Goal: Task Accomplishment & Management: Manage account settings

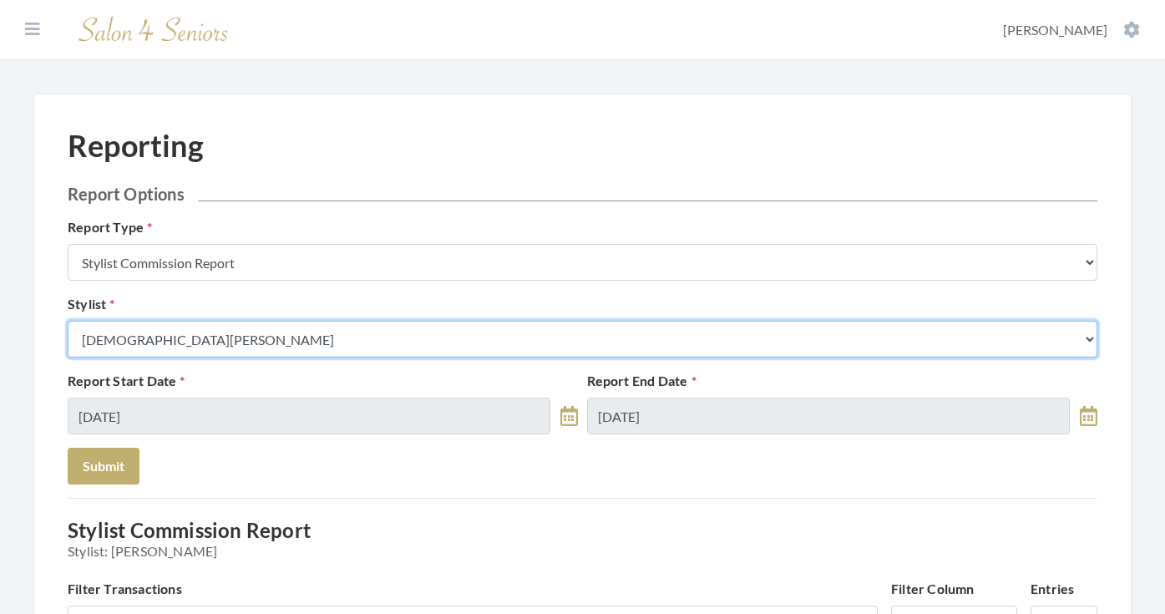
select select "147"
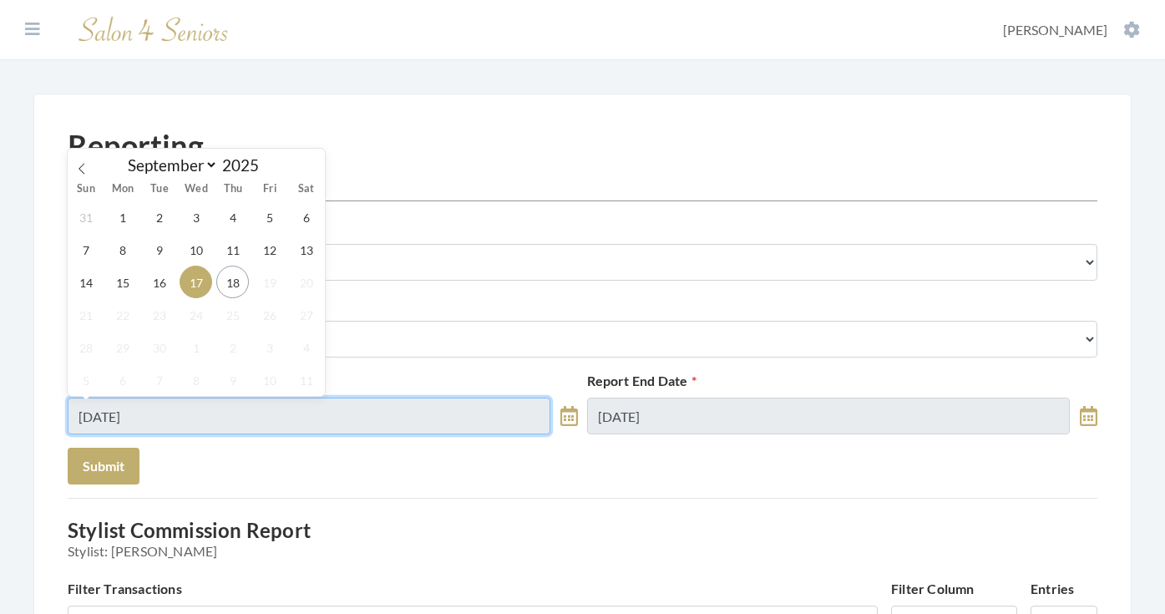
click at [222, 418] on input "09/17/2025" at bounding box center [309, 416] width 483 height 37
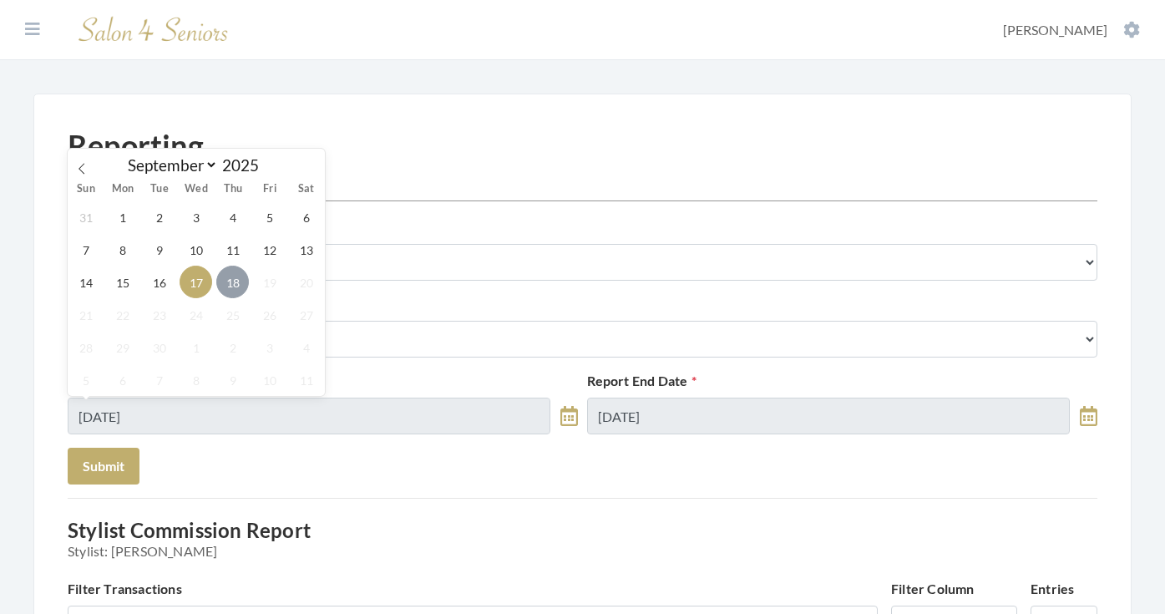
click at [222, 281] on span "18" at bounding box center [232, 282] width 33 height 33
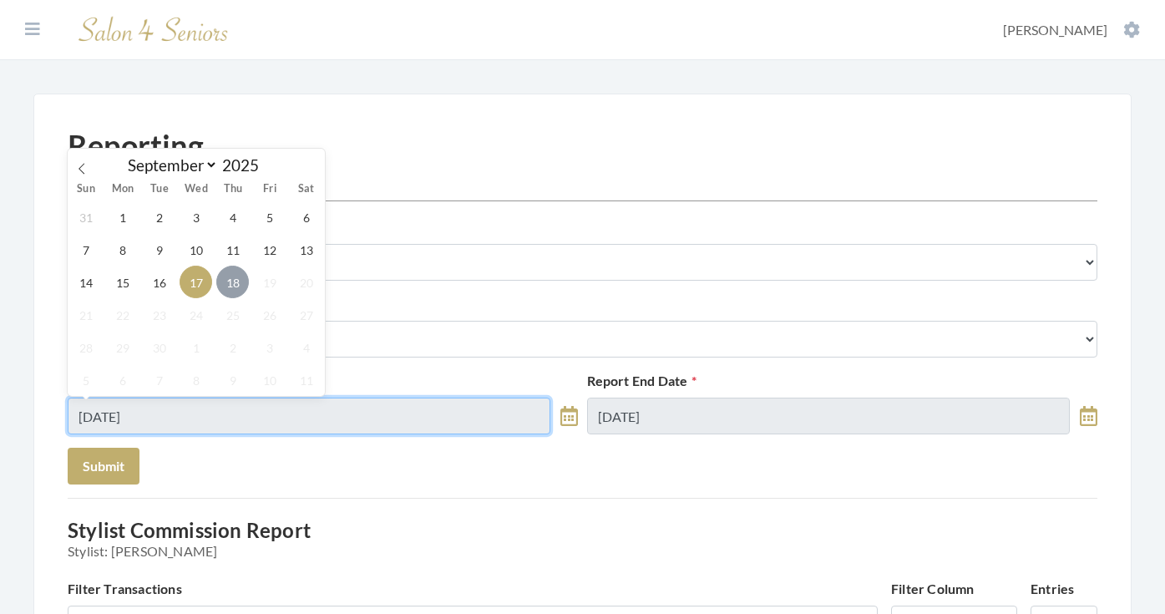
type input "[DATE]"
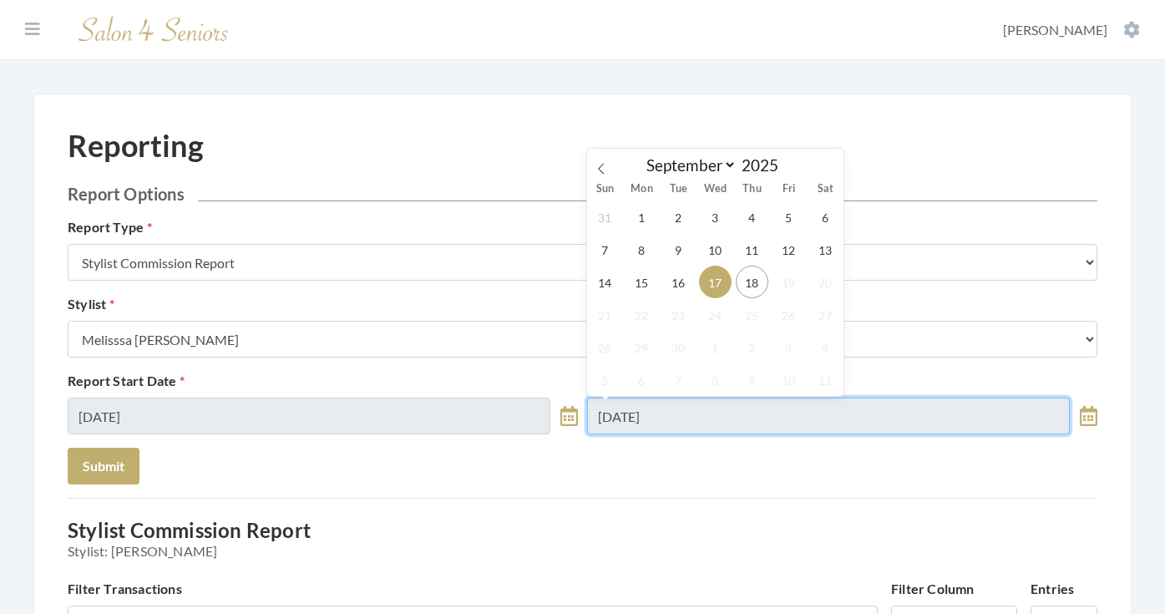
click at [651, 407] on input "09/17/2025" at bounding box center [828, 416] width 483 height 37
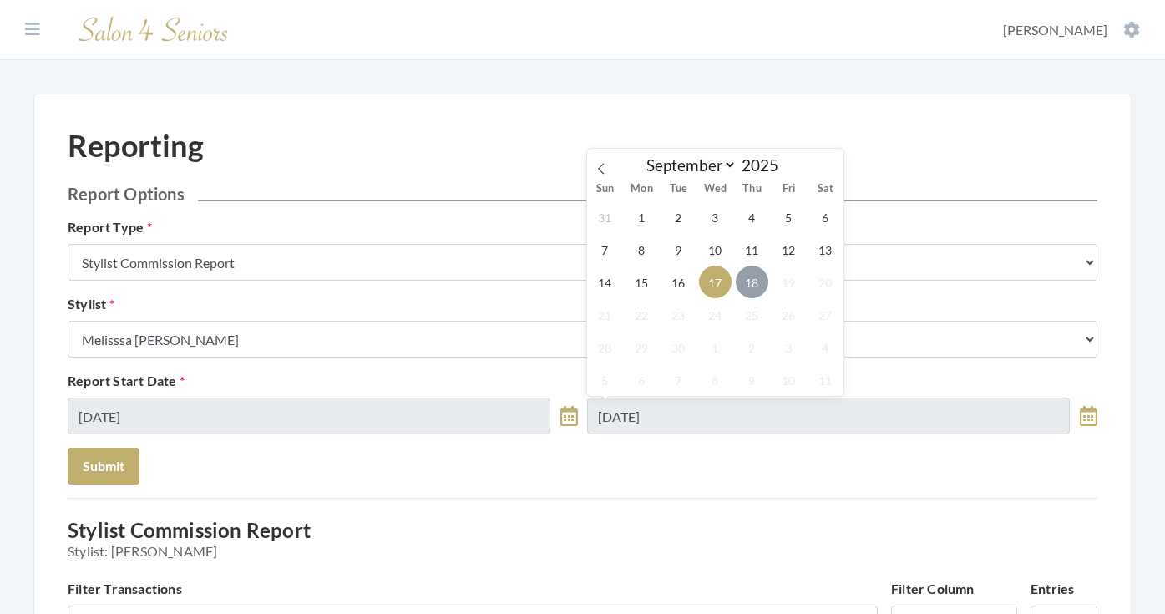
click at [737, 288] on span "18" at bounding box center [752, 282] width 33 height 33
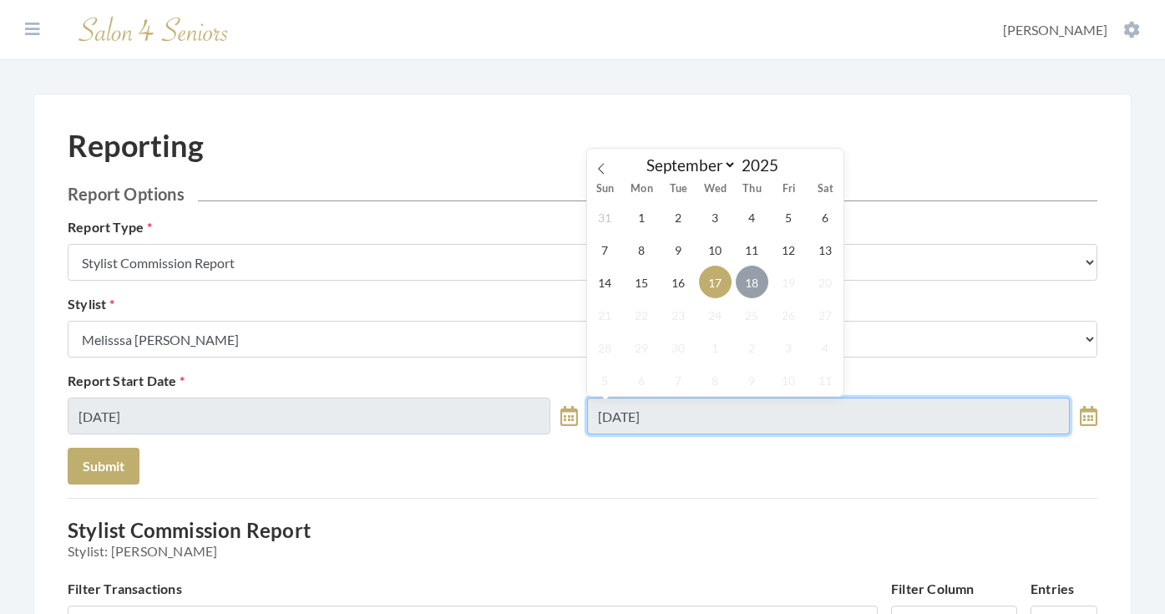
type input "[DATE]"
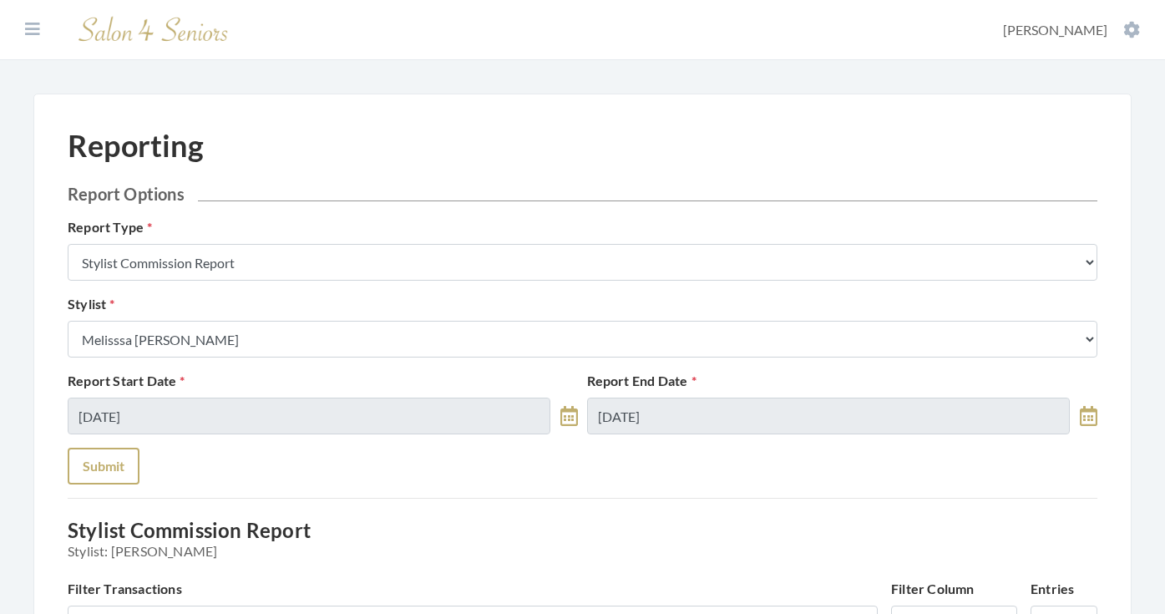
click at [118, 450] on button "Submit" at bounding box center [104, 466] width 72 height 37
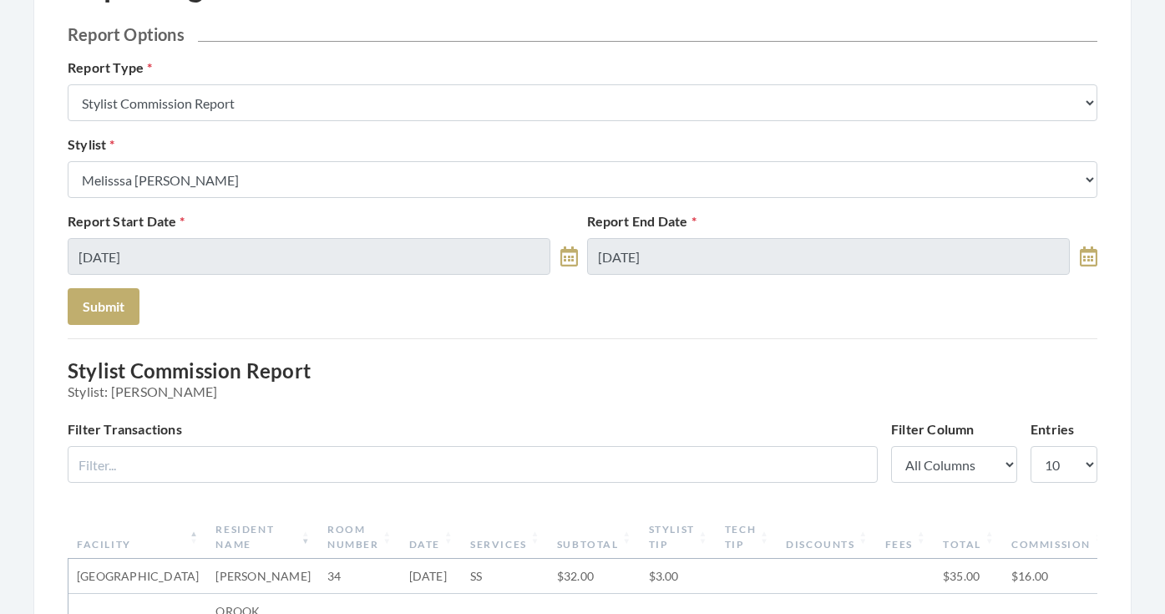
scroll to position [94, 0]
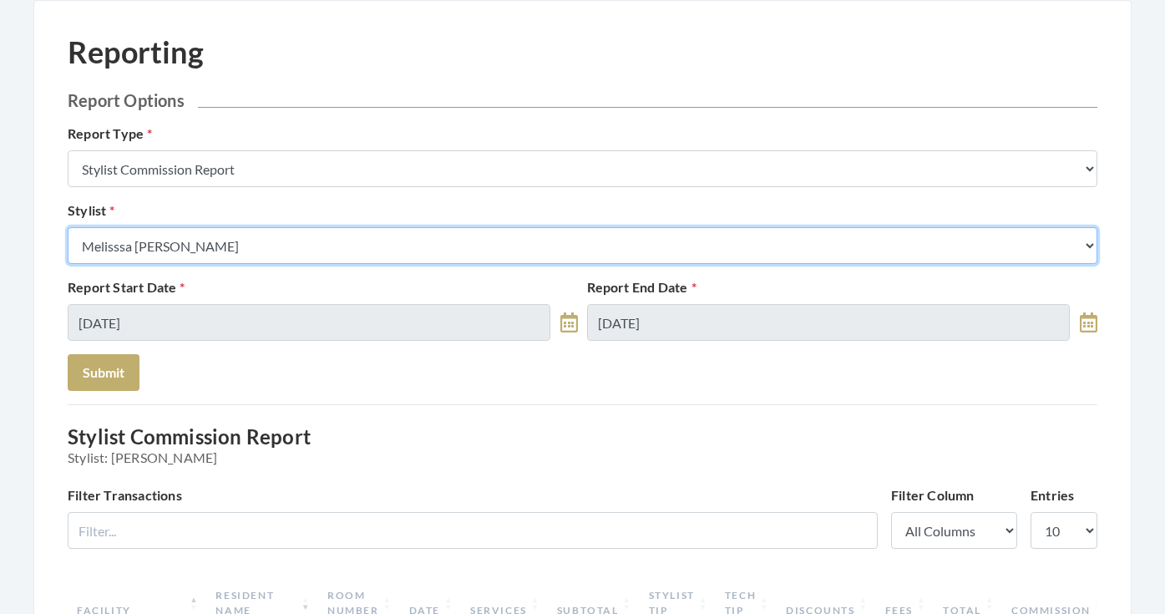
select select "49"
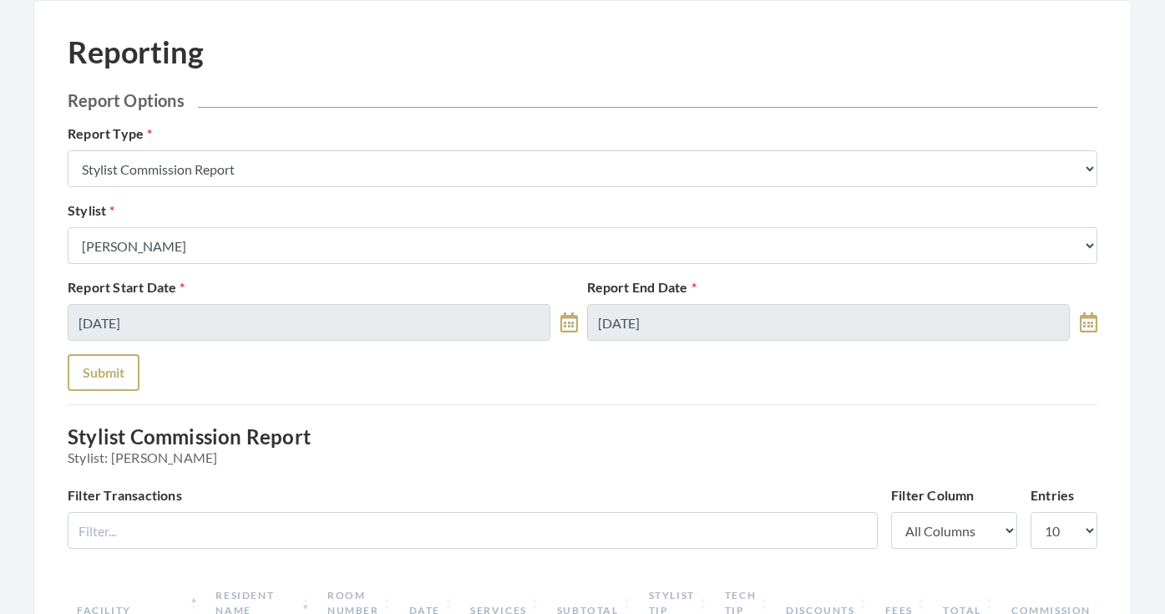
click at [104, 365] on button "Submit" at bounding box center [104, 372] width 72 height 37
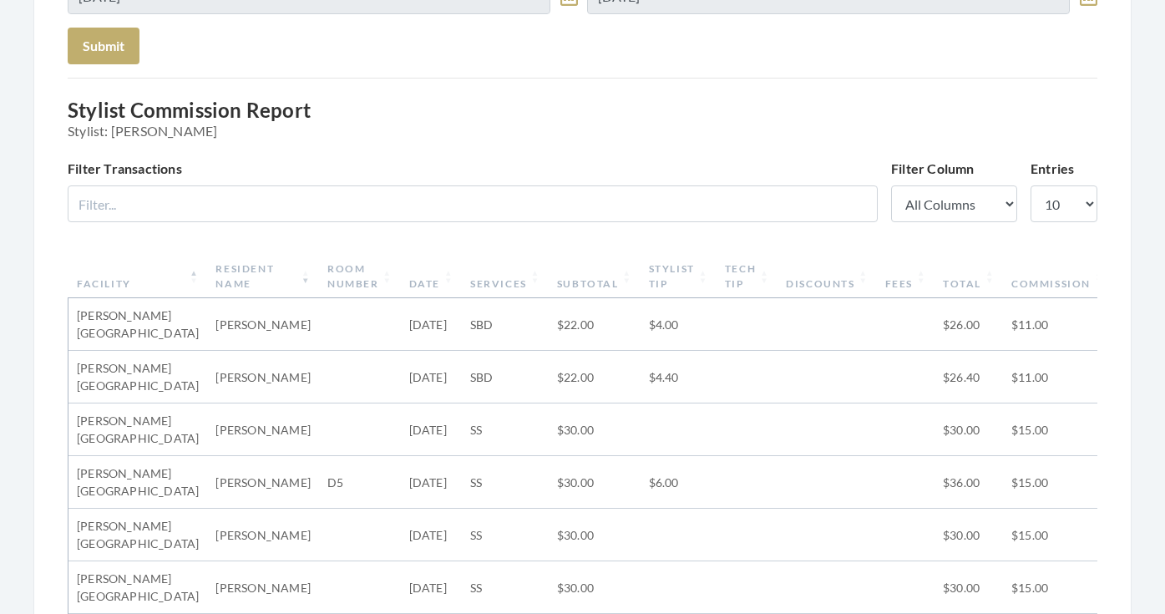
scroll to position [95, 0]
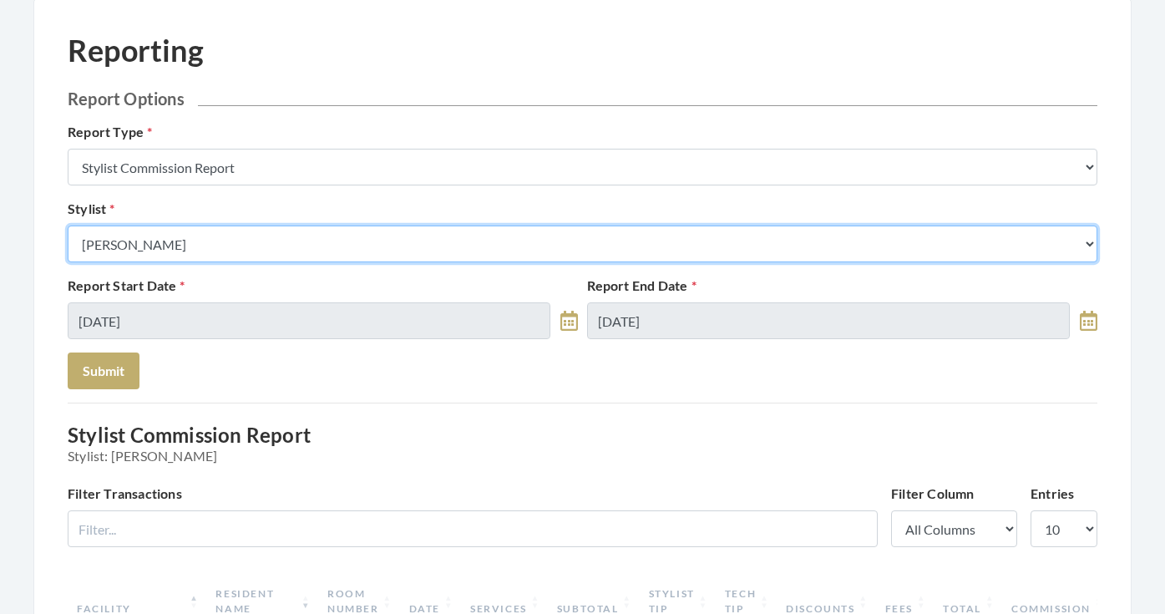
select select "176"
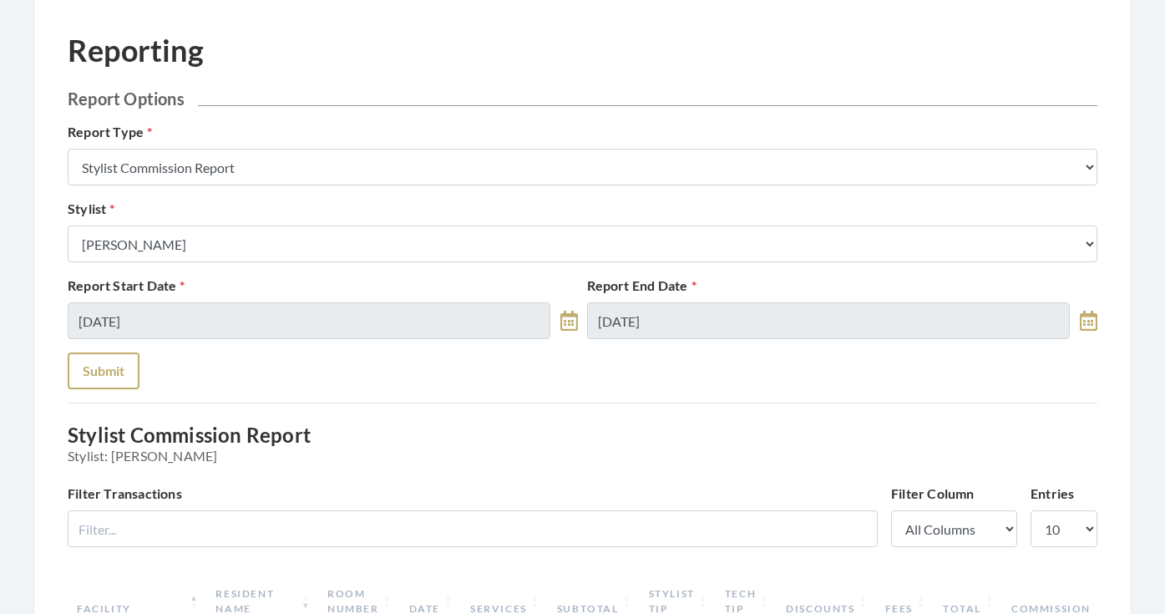
click at [117, 377] on button "Submit" at bounding box center [104, 370] width 72 height 37
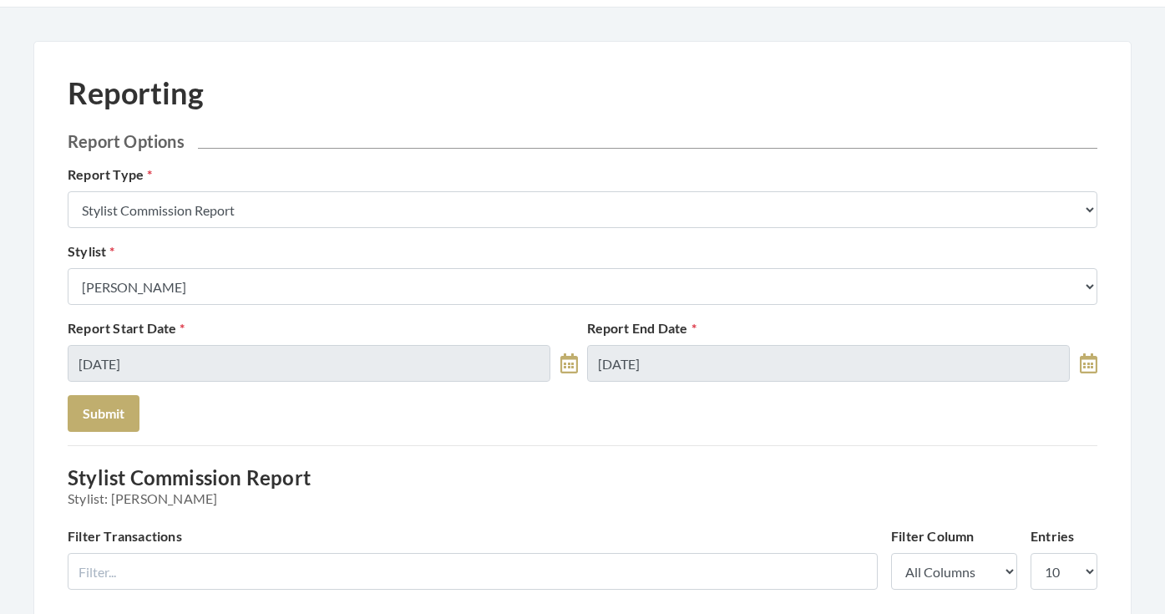
scroll to position [49, 0]
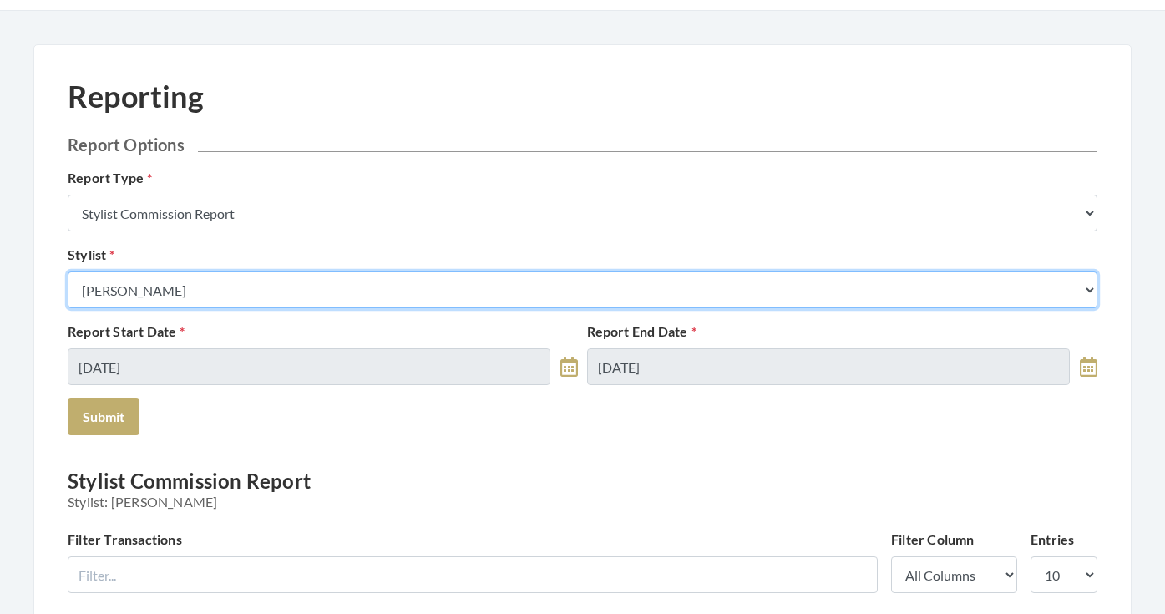
select select "115"
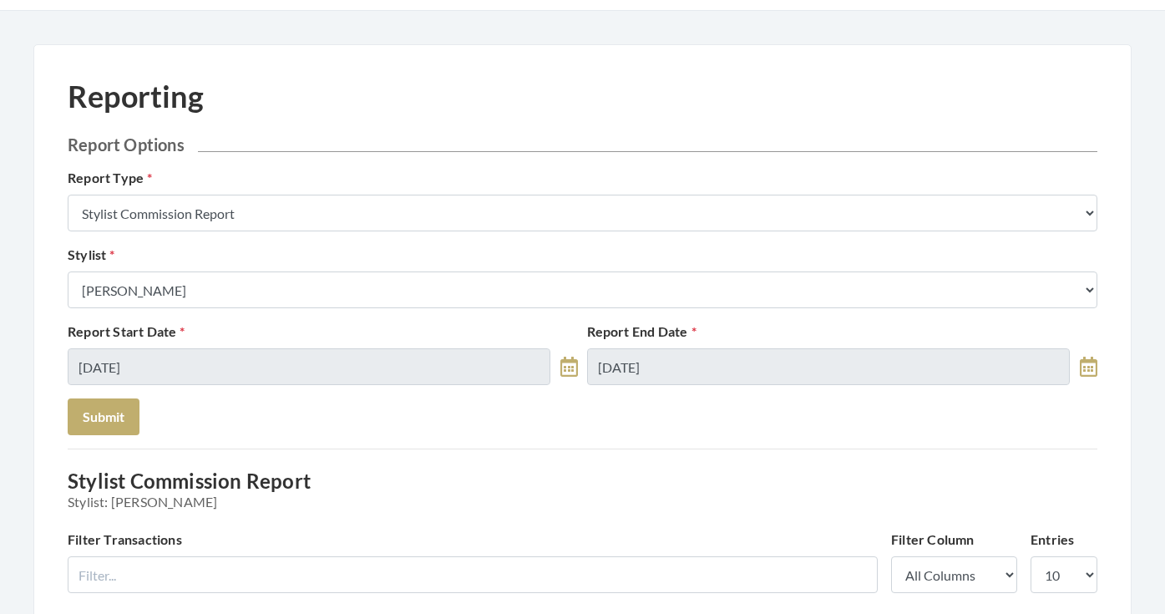
click at [109, 393] on div "Report Start Date 09/18/2025 Report End Date 09/18/2025" at bounding box center [582, 360] width 1038 height 77
click at [109, 408] on button "Submit" at bounding box center [104, 416] width 72 height 37
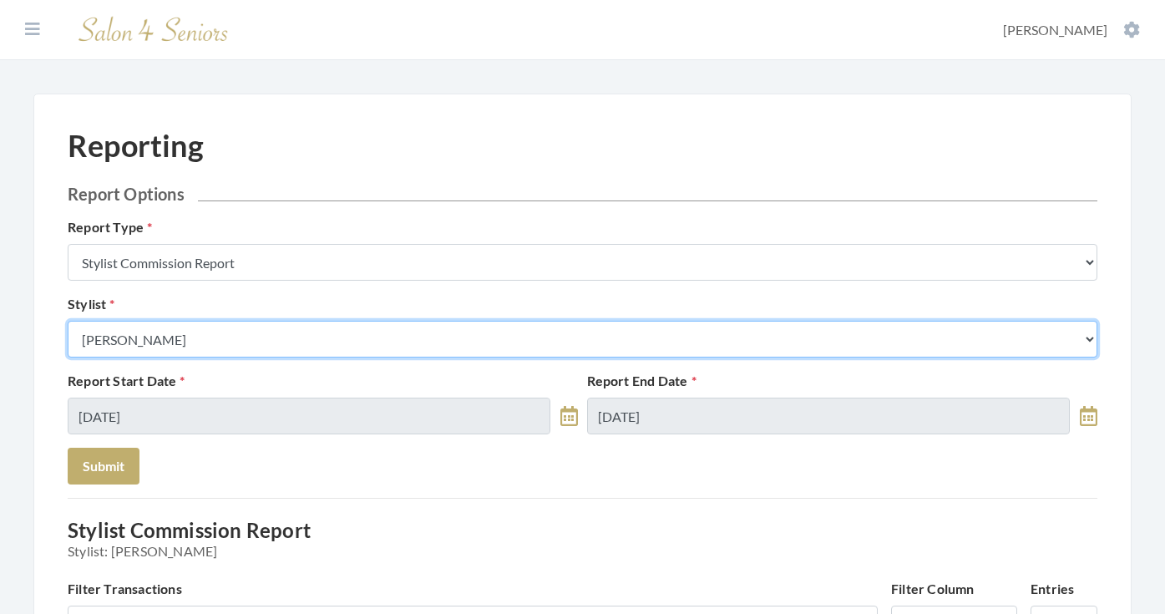
select select "19"
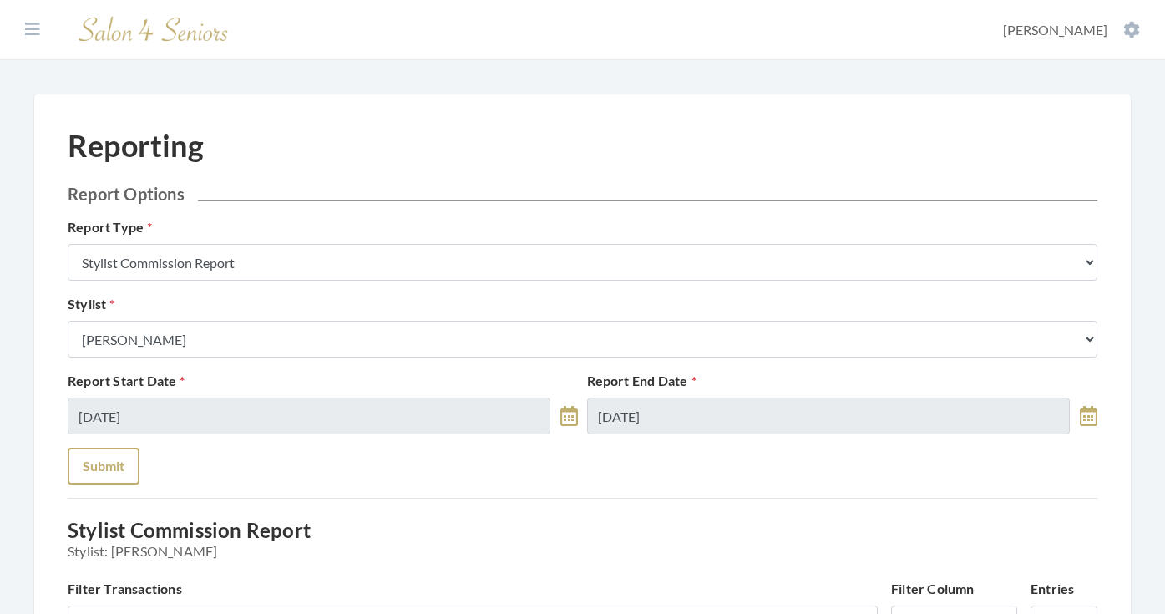
click at [114, 457] on button "Submit" at bounding box center [104, 466] width 72 height 37
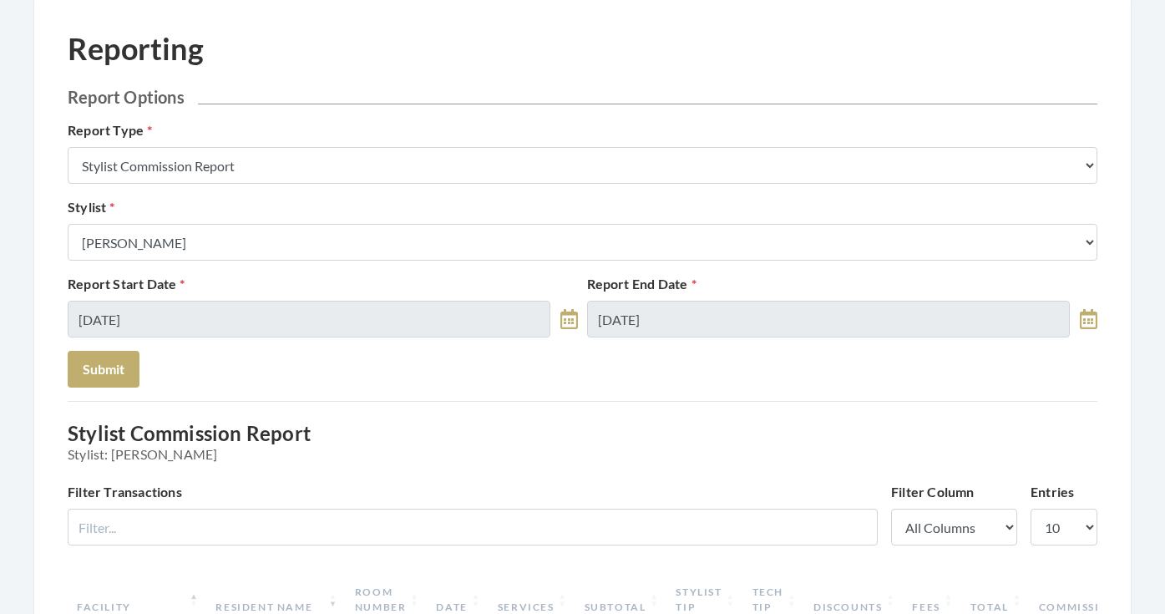
scroll to position [81, 0]
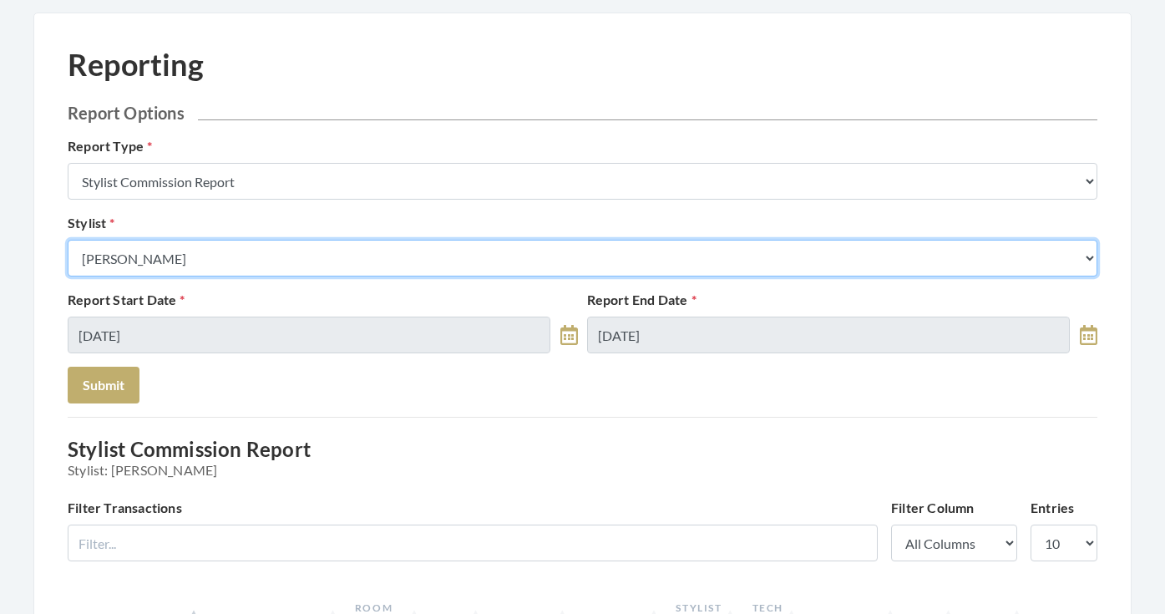
select select "13"
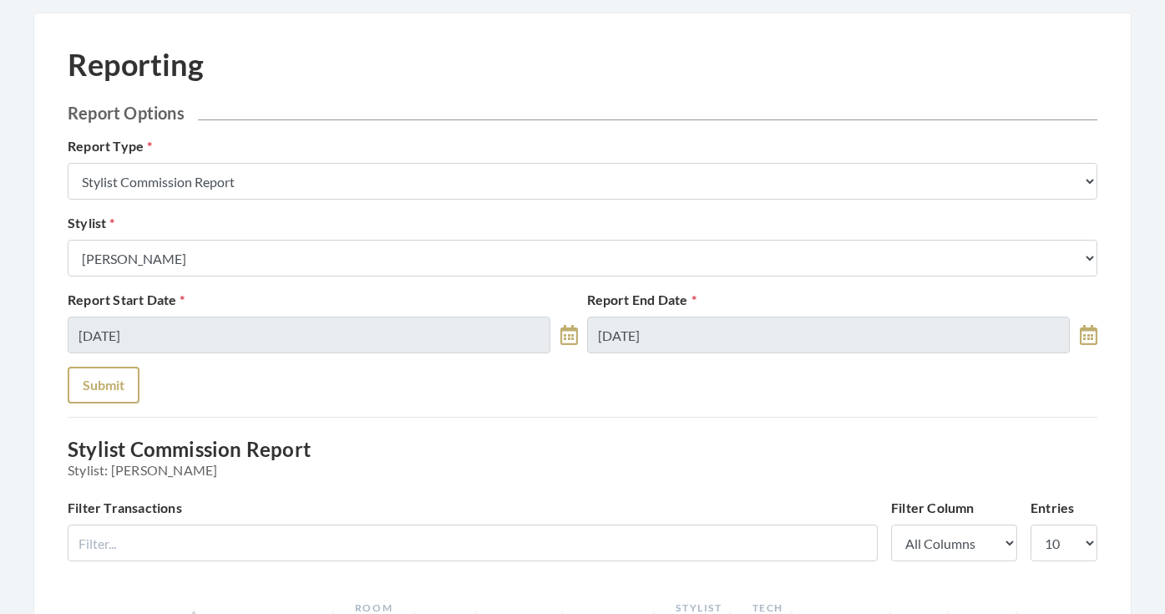
click at [119, 386] on button "Submit" at bounding box center [104, 385] width 72 height 37
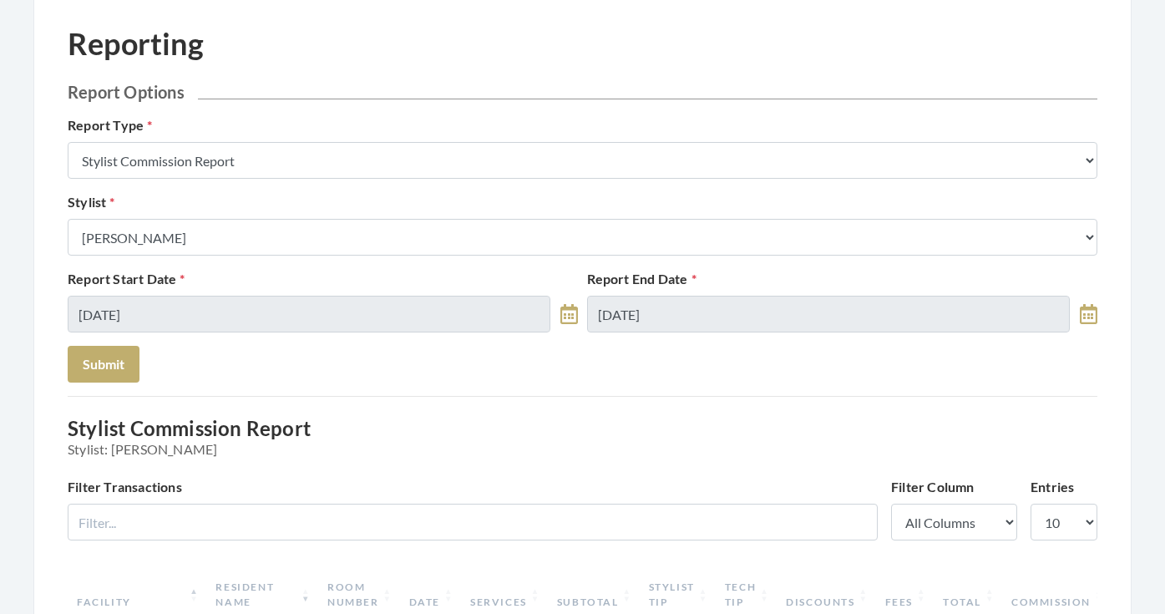
scroll to position [97, 0]
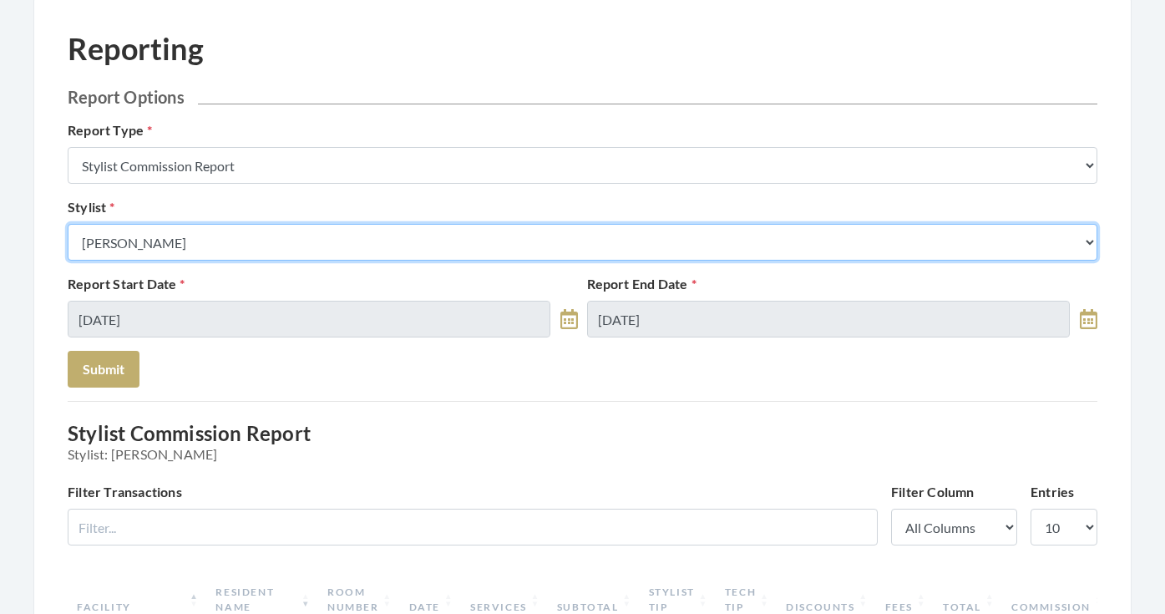
select select "44"
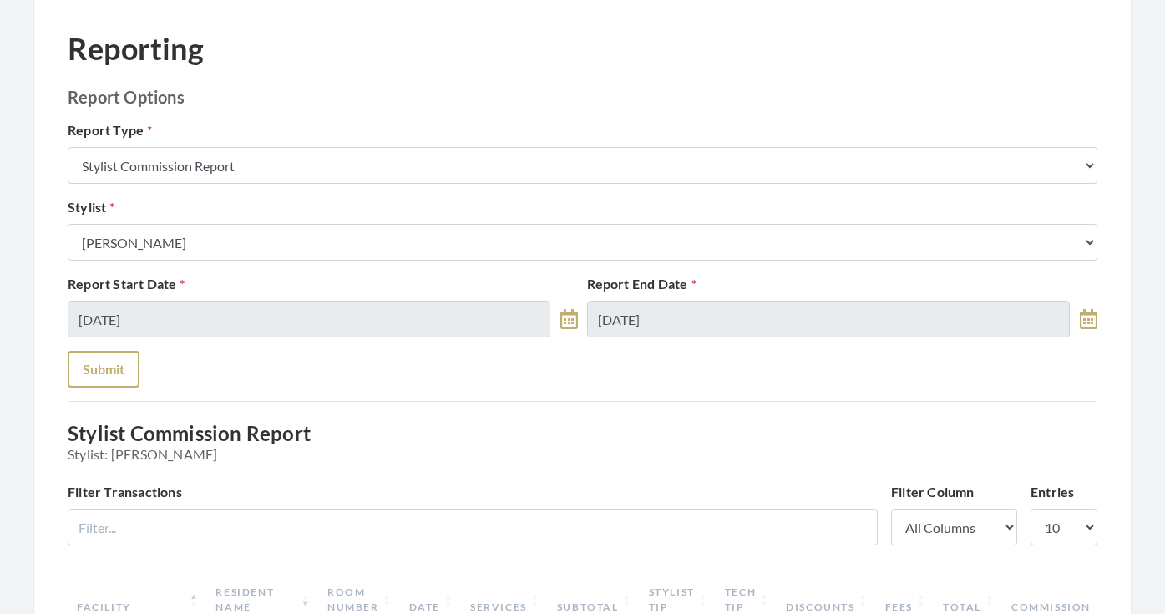
click at [120, 368] on button "Submit" at bounding box center [104, 369] width 72 height 37
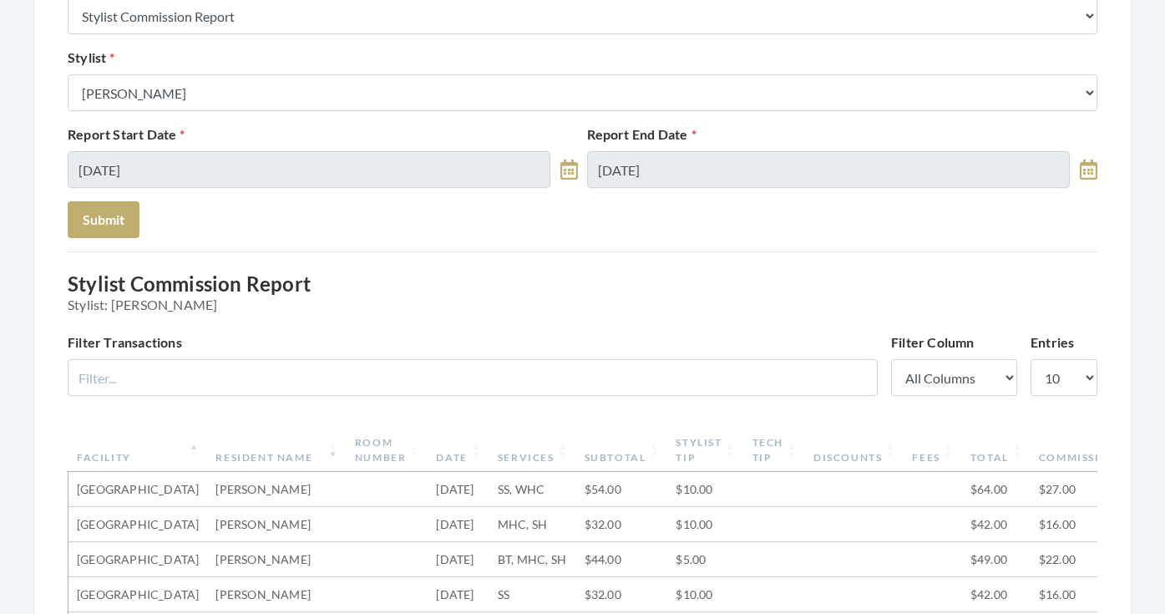
scroll to position [191, 0]
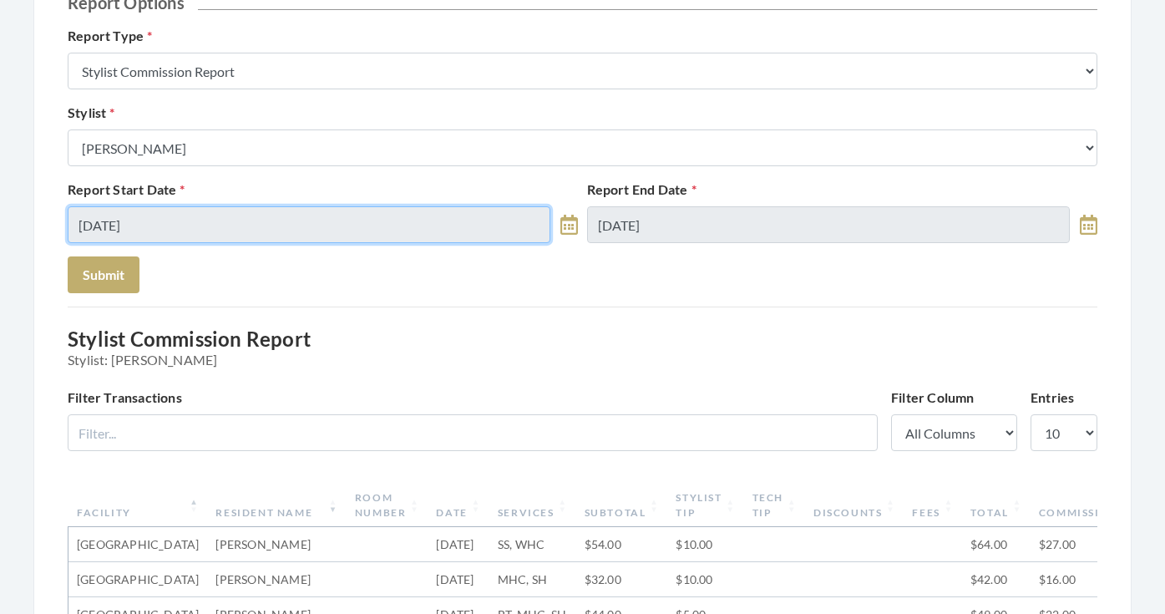
click at [251, 229] on input "[DATE]" at bounding box center [309, 224] width 483 height 37
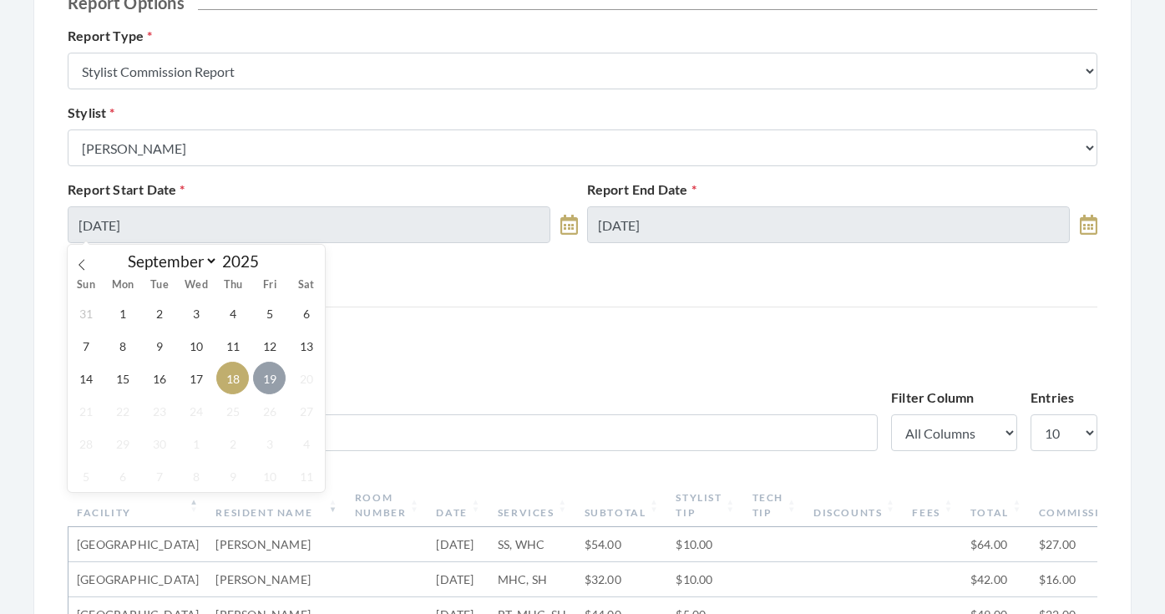
click at [271, 367] on span "19" at bounding box center [269, 378] width 33 height 33
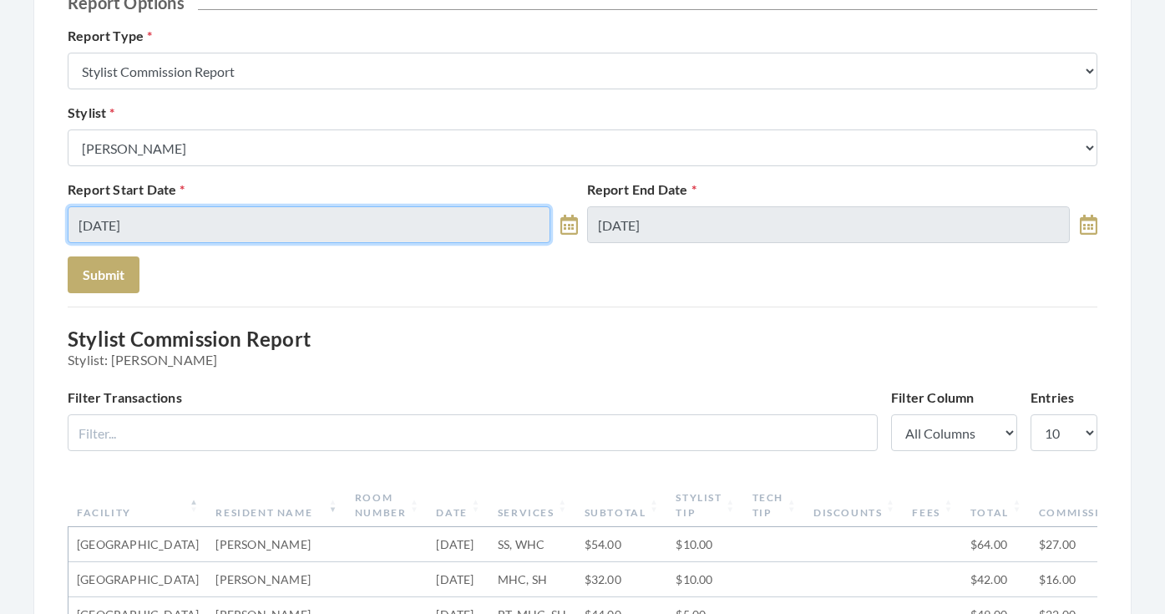
type input "09/19/2025"
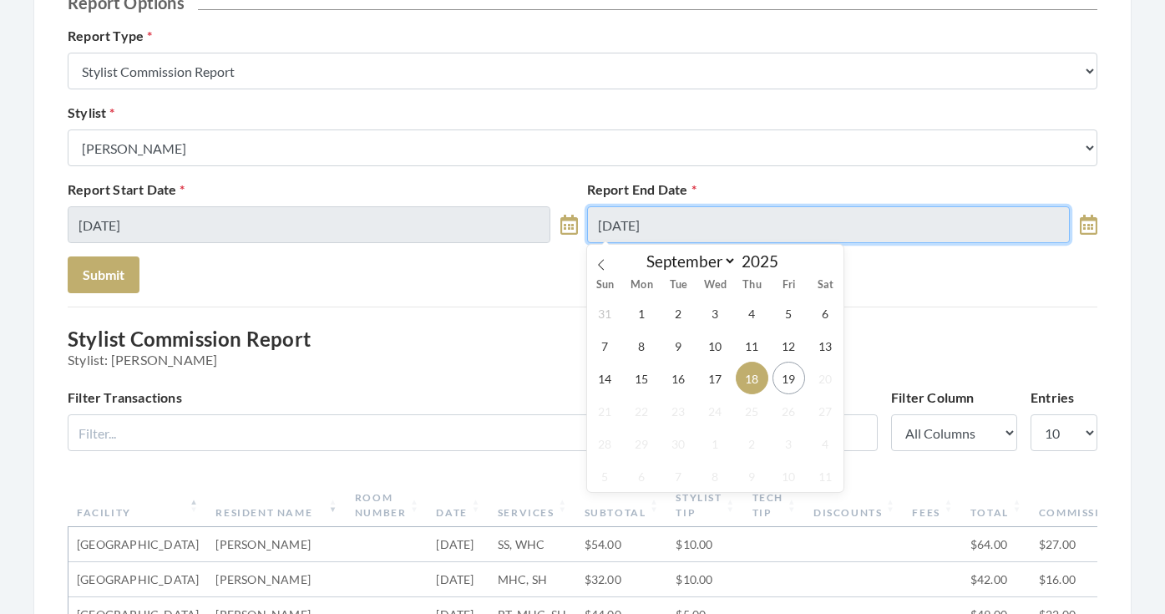
click at [633, 230] on input "[DATE]" at bounding box center [828, 224] width 483 height 37
click at [774, 368] on div "31 1 2 3 4 5 6 7 8 9 10 11 12 13 14 15 16 17 18 19 20 21 22 23 24 25 26 27 28 2…" at bounding box center [715, 393] width 257 height 195
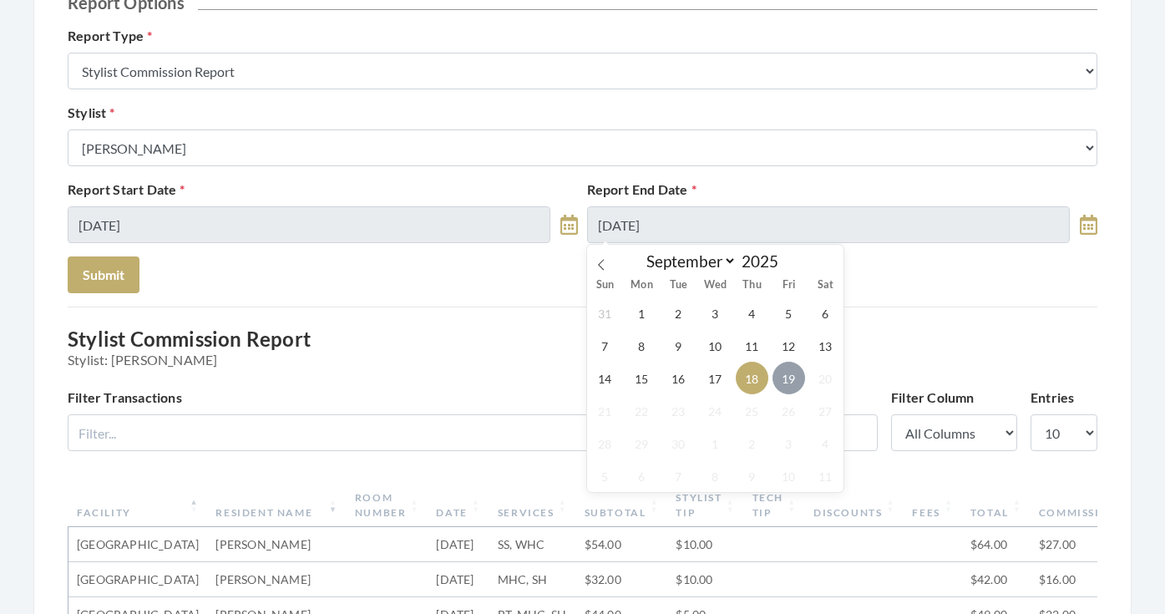
click at [780, 368] on span "19" at bounding box center [789, 378] width 33 height 33
type input "09/19/2025"
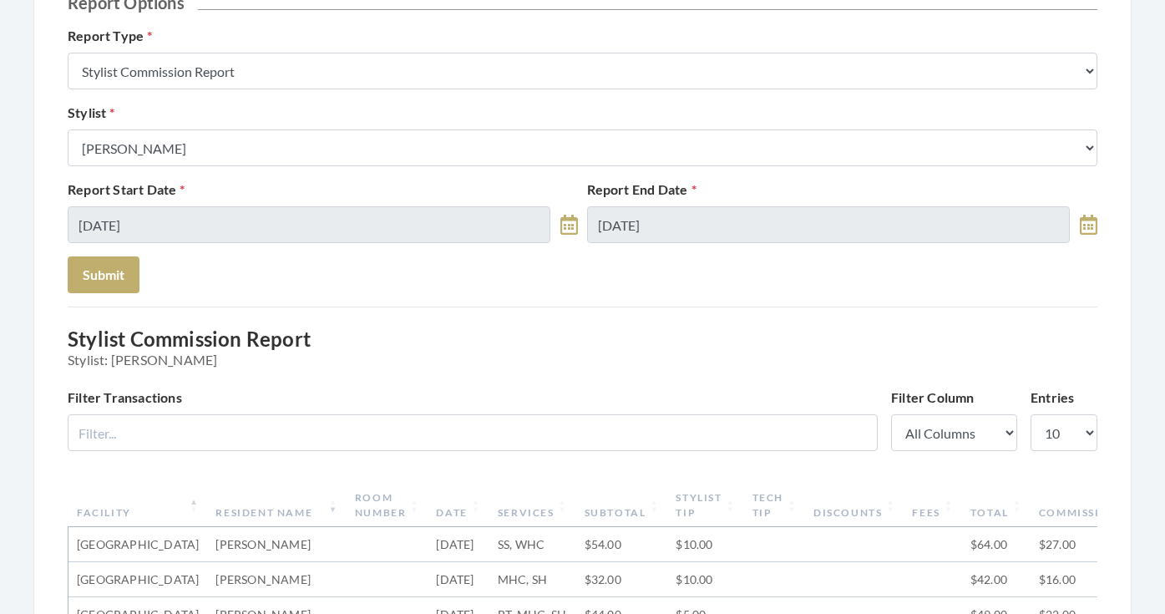
click at [148, 289] on form "Report Options Report Type Stylist Commission Report Tech Payroll Report Facili…" at bounding box center [583, 142] width 1030 height 301
click at [129, 288] on button "Submit" at bounding box center [104, 274] width 72 height 37
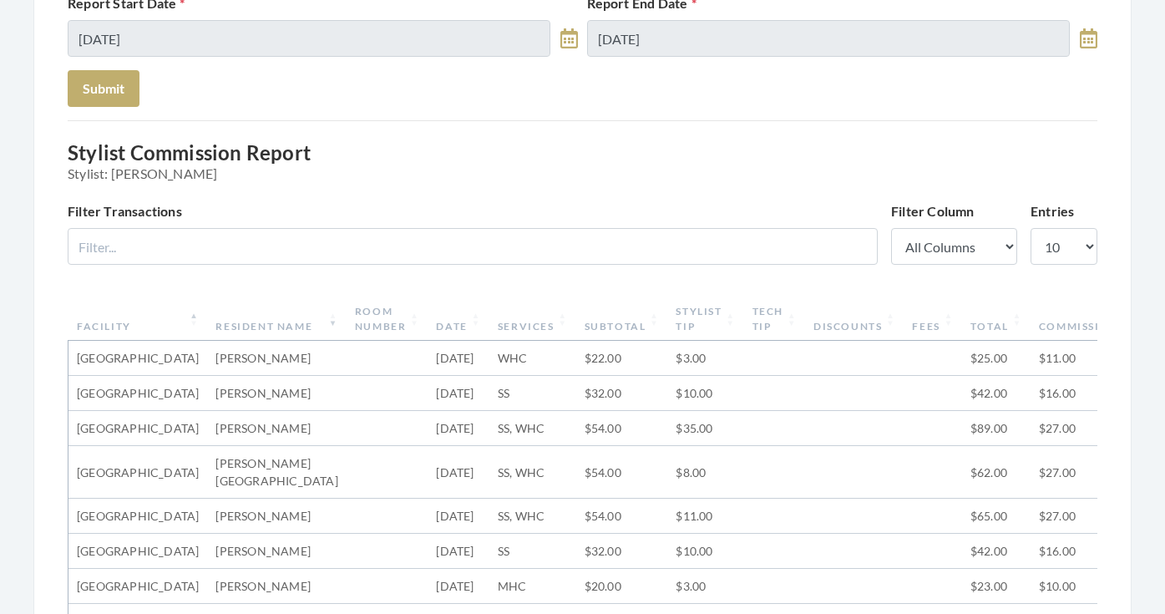
scroll to position [347, 0]
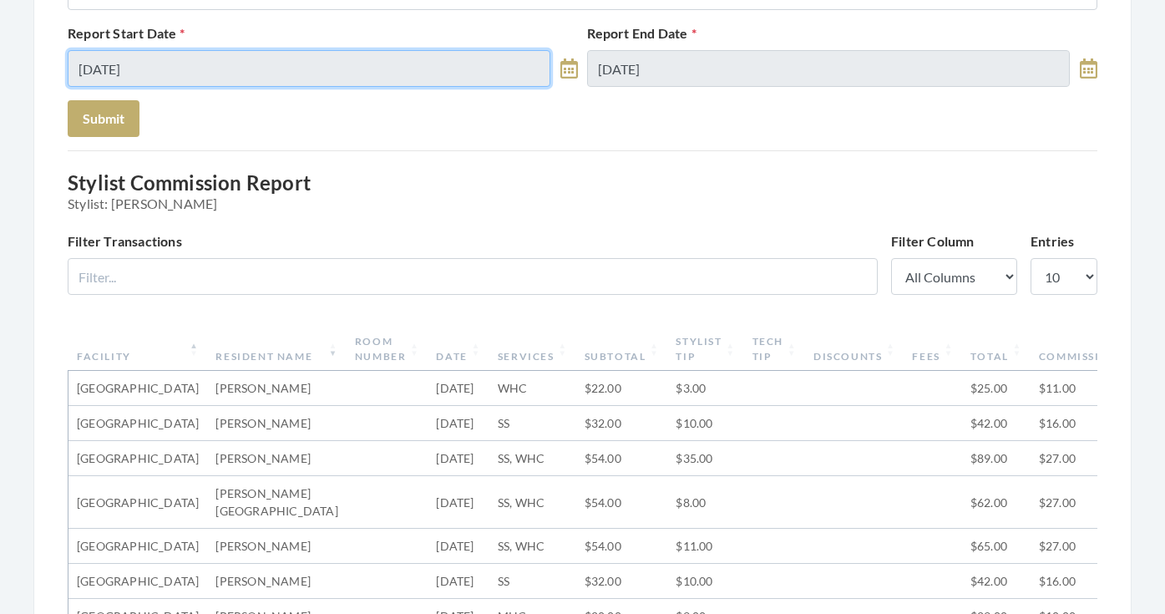
click at [289, 84] on body "Dashboard Facilities Services All Clients User Management Stylists / Techs Repo…" at bounding box center [582, 488] width 1165 height 1671
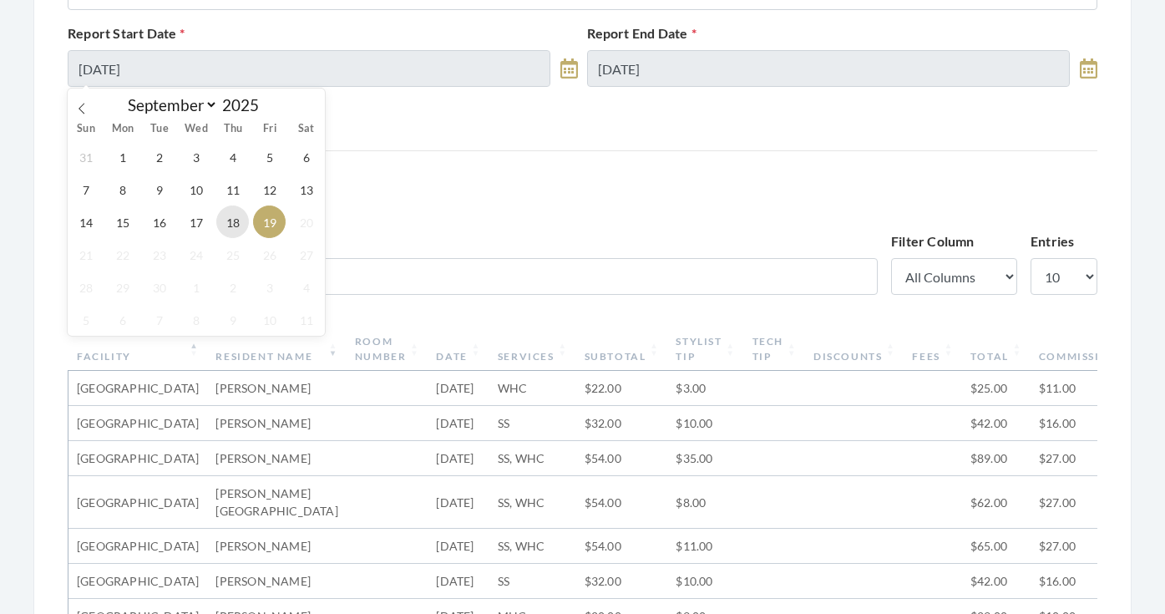
click at [226, 215] on span "18" at bounding box center [232, 221] width 33 height 33
type input "[DATE]"
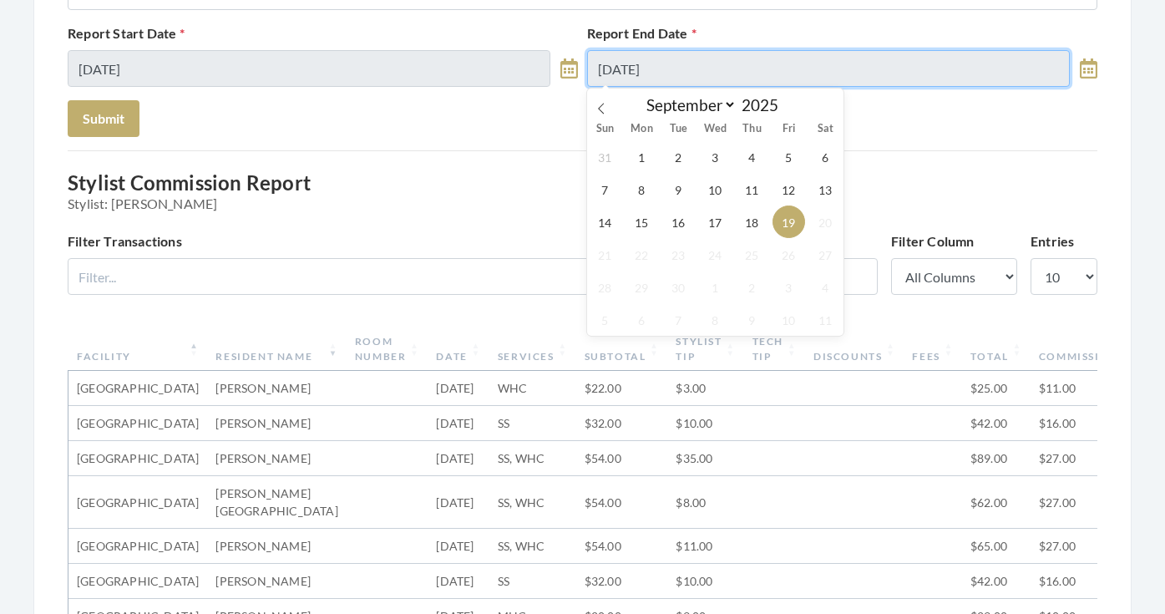
click at [636, 67] on input "[DATE]" at bounding box center [828, 68] width 483 height 37
click at [745, 210] on span "18" at bounding box center [752, 221] width 33 height 33
type input "09/18/2025"
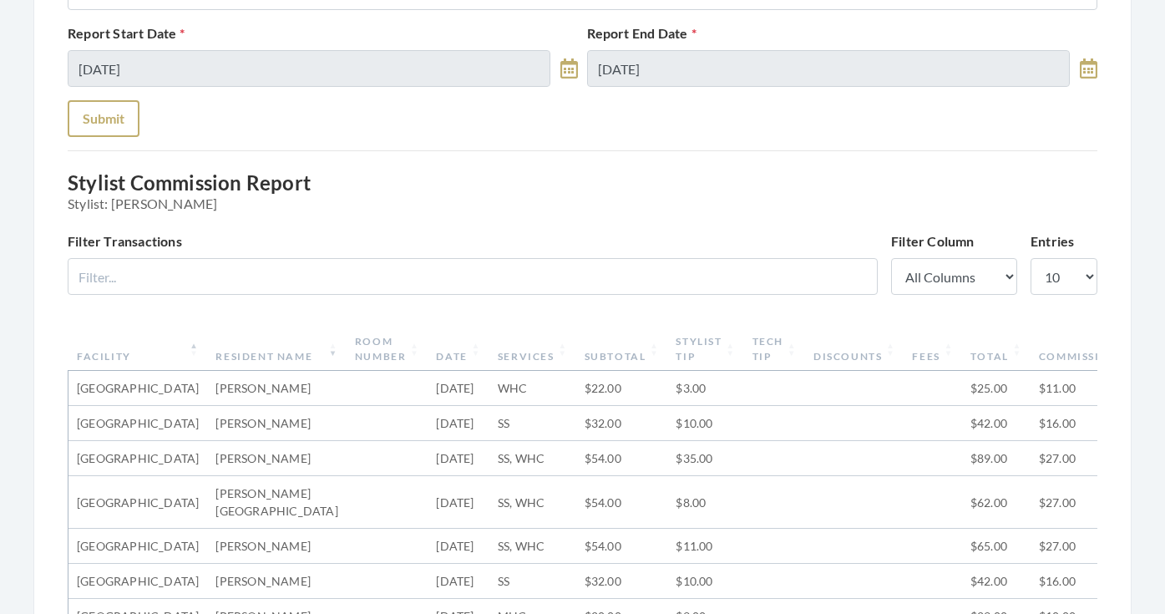
click at [127, 122] on button "Submit" at bounding box center [104, 118] width 72 height 37
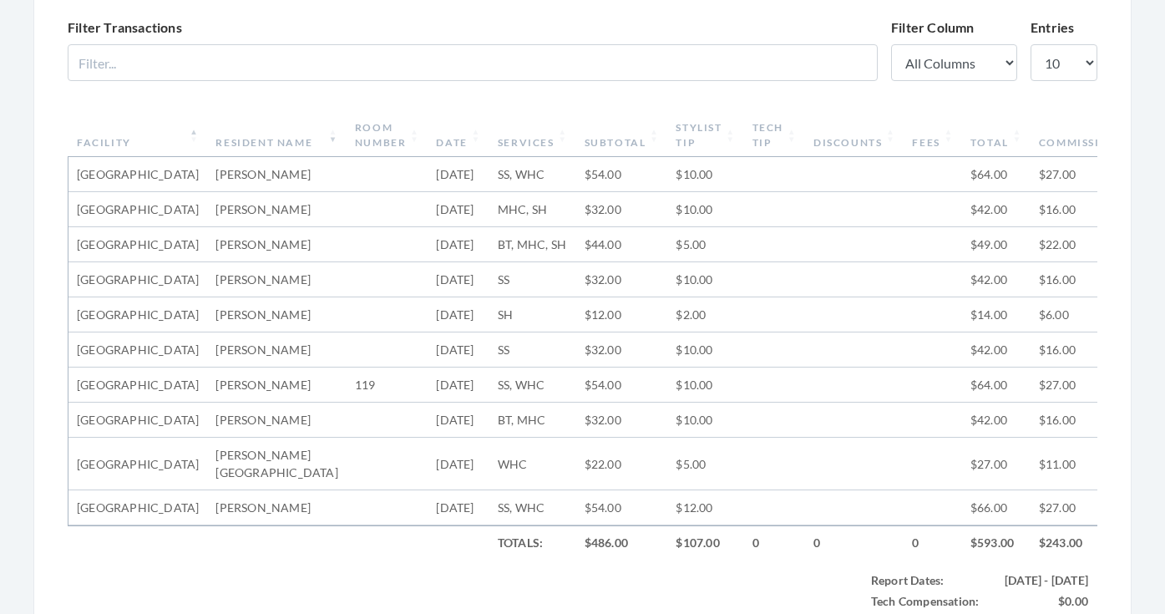
scroll to position [562, 0]
click at [576, 138] on th "Subtotal" at bounding box center [622, 134] width 92 height 43
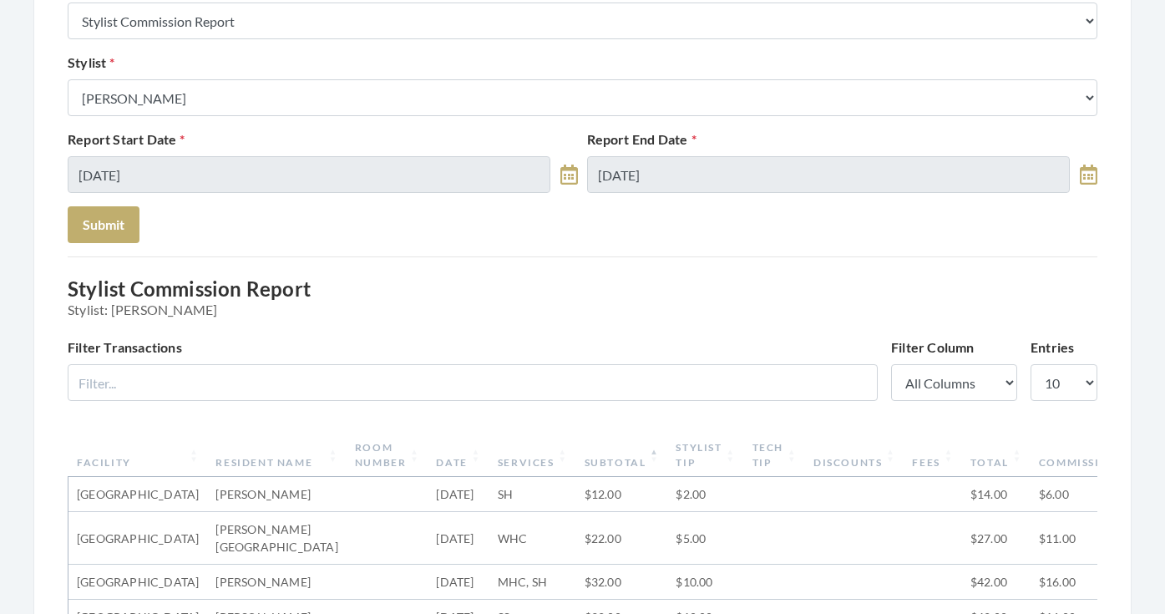
scroll to position [165, 0]
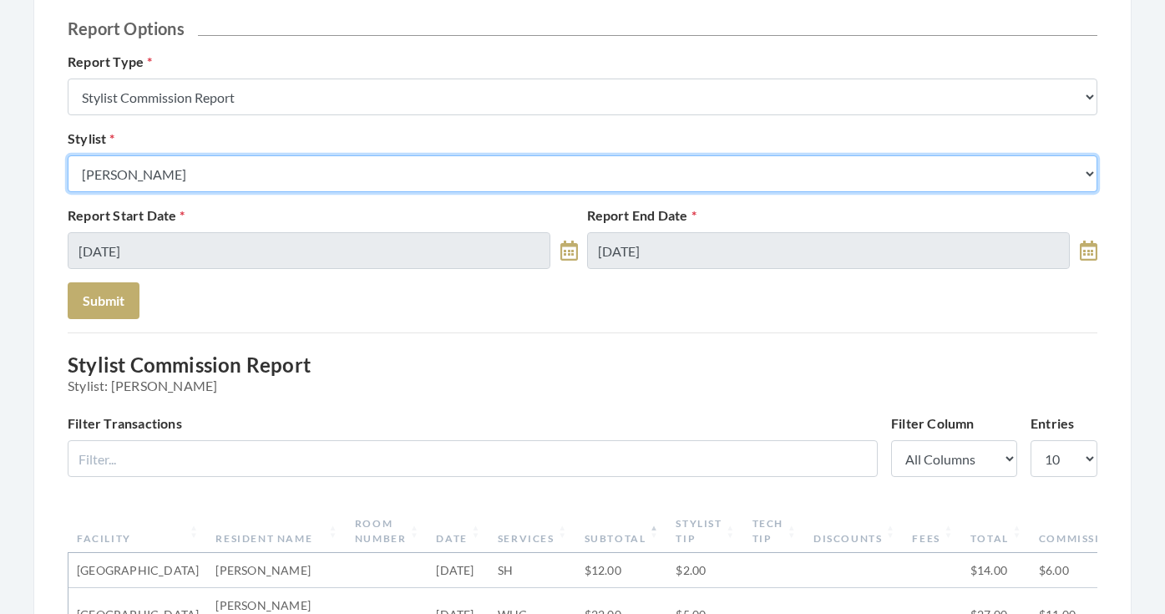
select select "26"
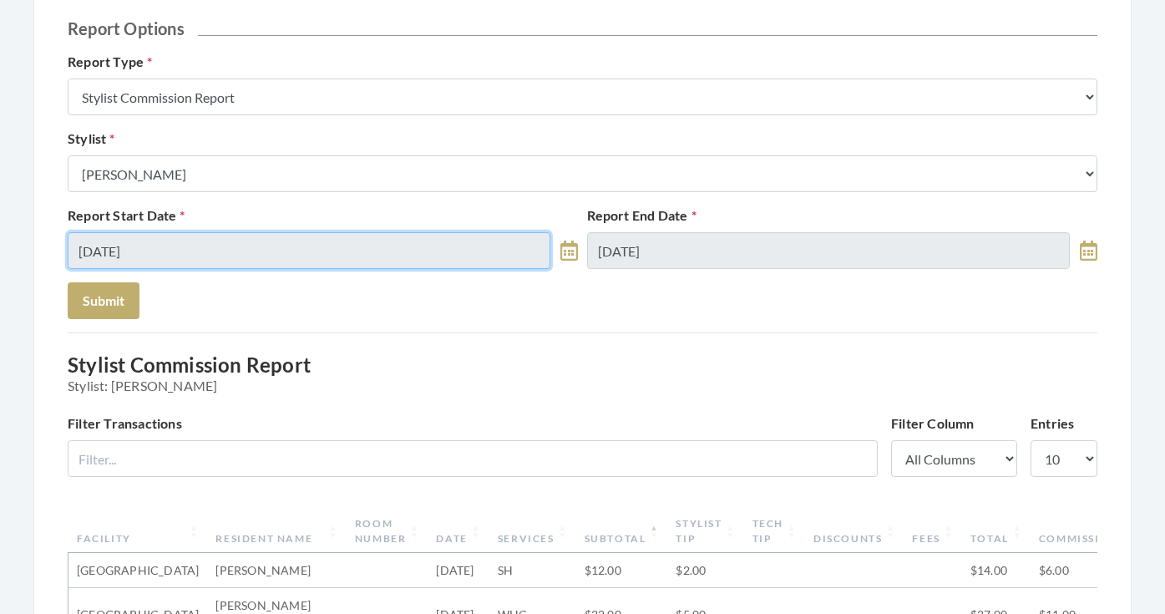
click at [243, 242] on input "[DATE]" at bounding box center [309, 250] width 483 height 37
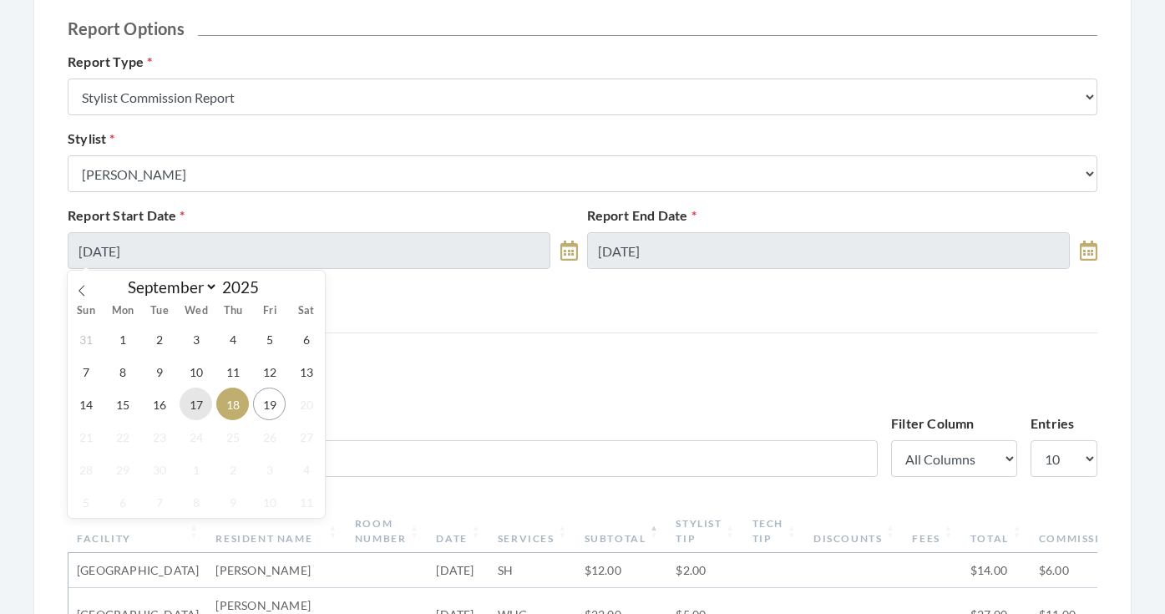
click at [185, 404] on span "17" at bounding box center [196, 404] width 33 height 33
type input "09/17/2025"
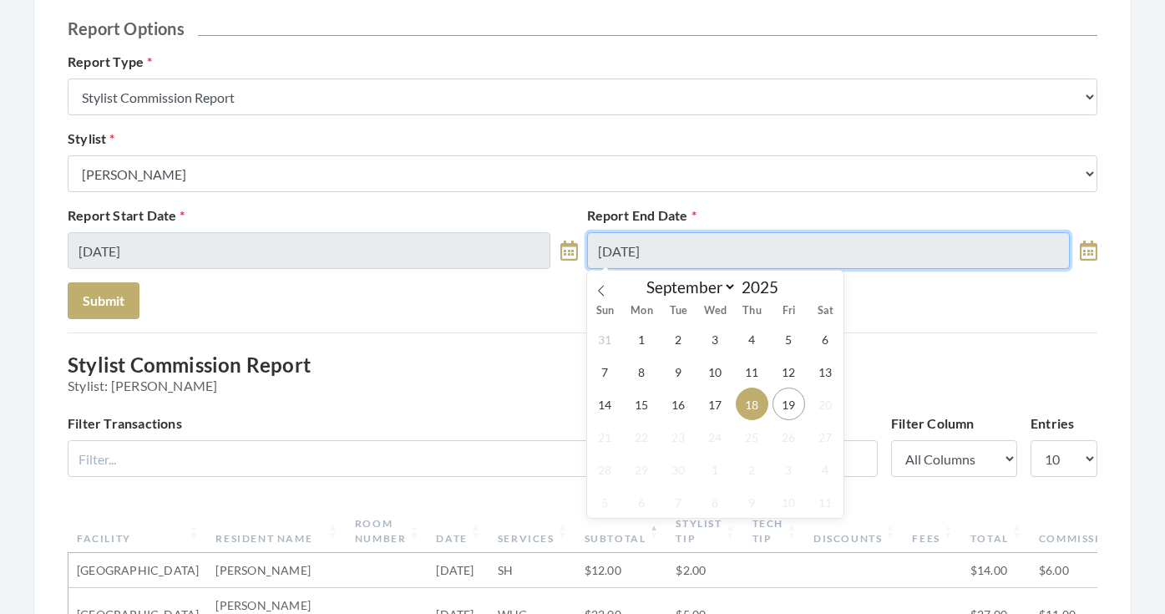
click at [632, 242] on input "09/18/2025" at bounding box center [828, 250] width 483 height 37
click at [707, 403] on span "17" at bounding box center [715, 404] width 33 height 33
type input "09/17/2025"
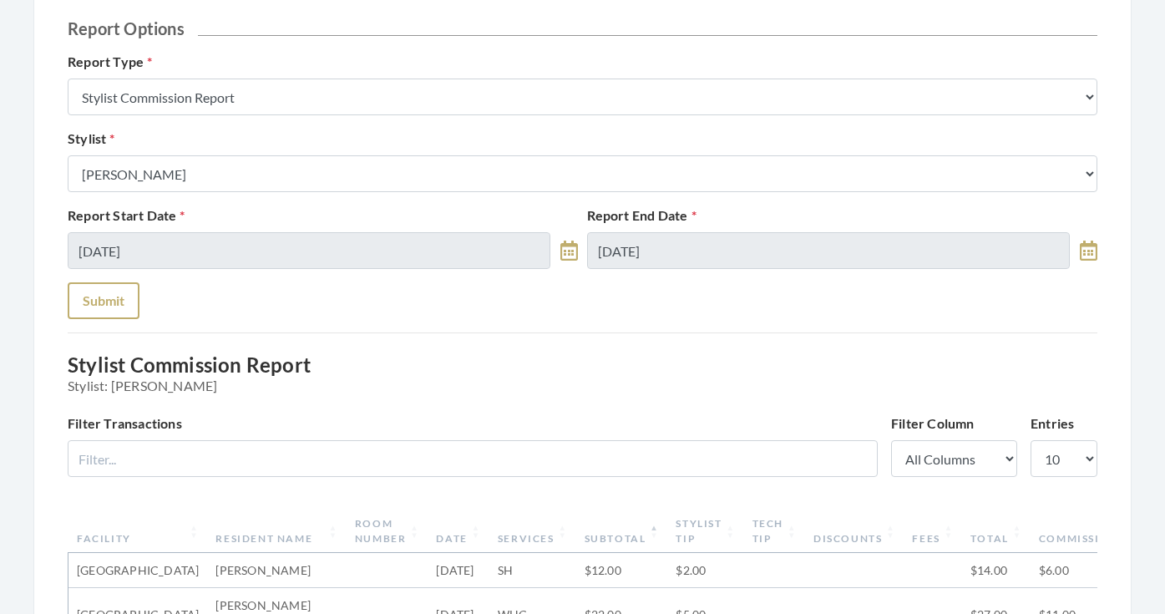
click at [111, 296] on button "Submit" at bounding box center [104, 300] width 72 height 37
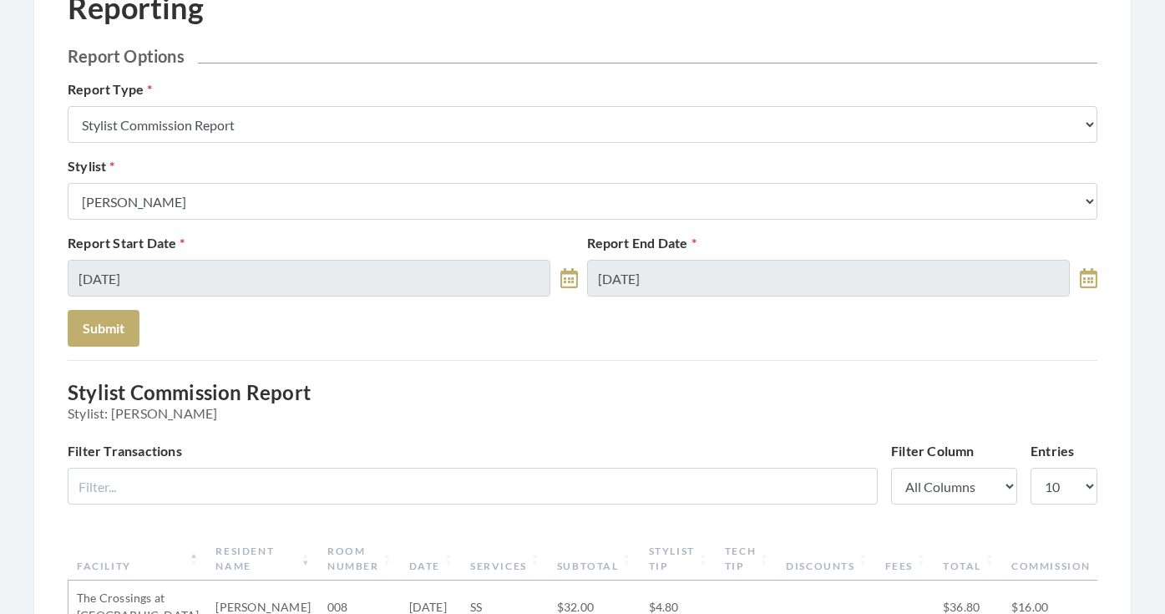
scroll to position [111, 0]
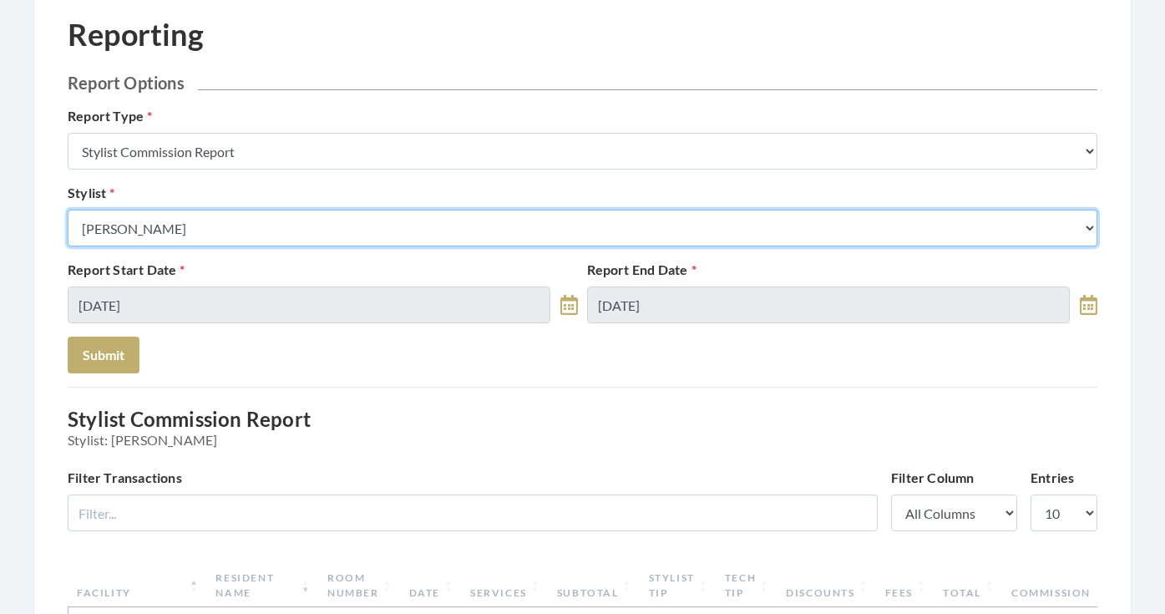
select select "180"
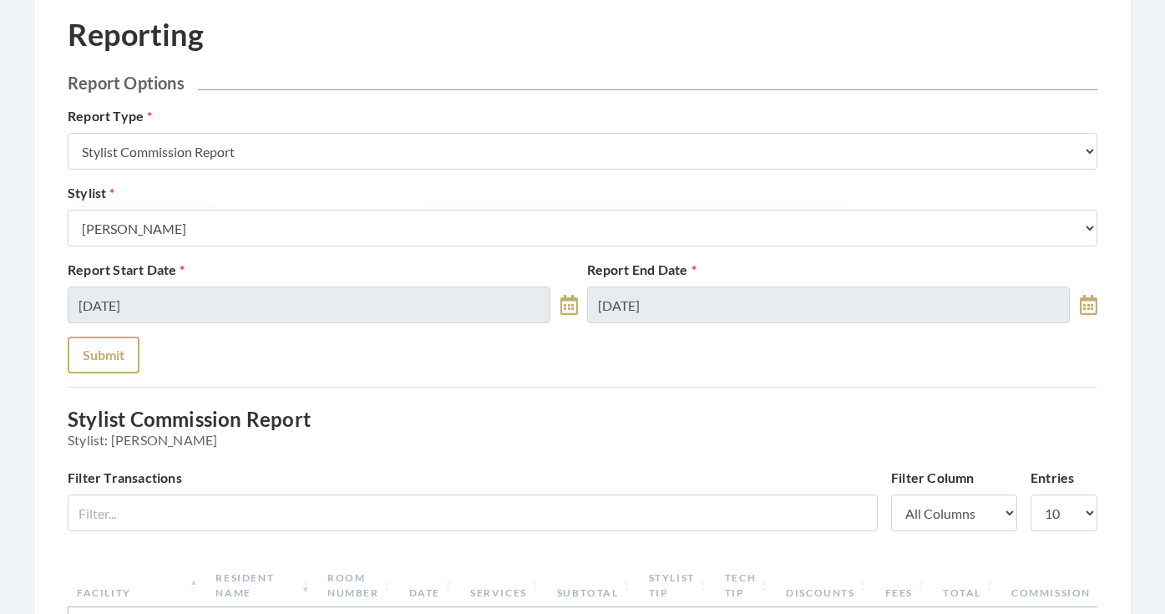
click at [113, 350] on button "Submit" at bounding box center [104, 355] width 72 height 37
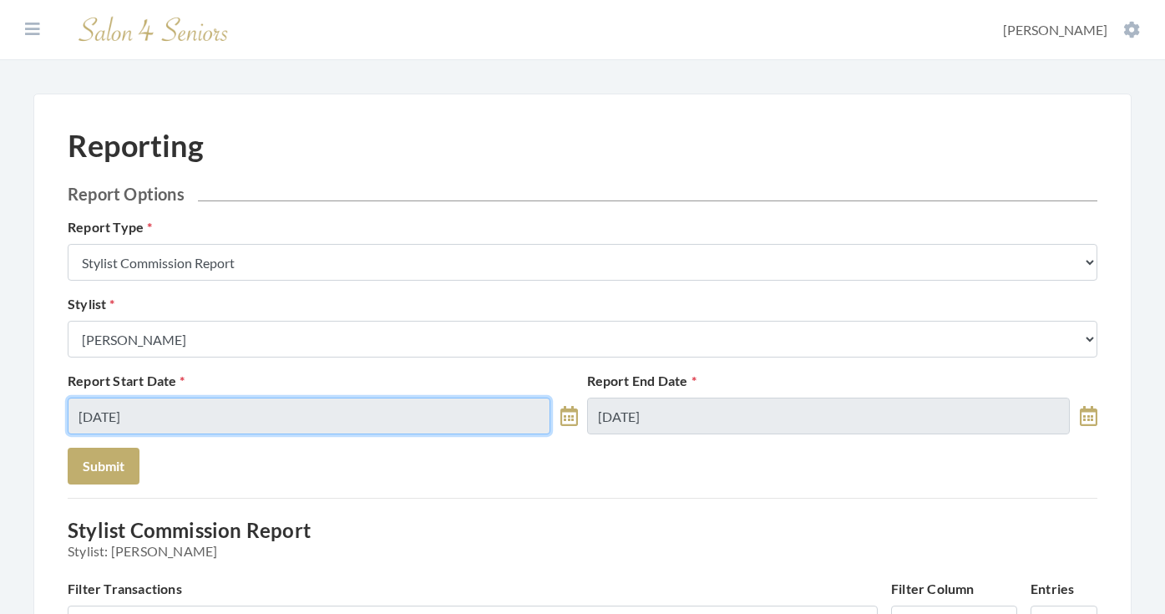
click at [212, 398] on input "[DATE]" at bounding box center [309, 416] width 483 height 37
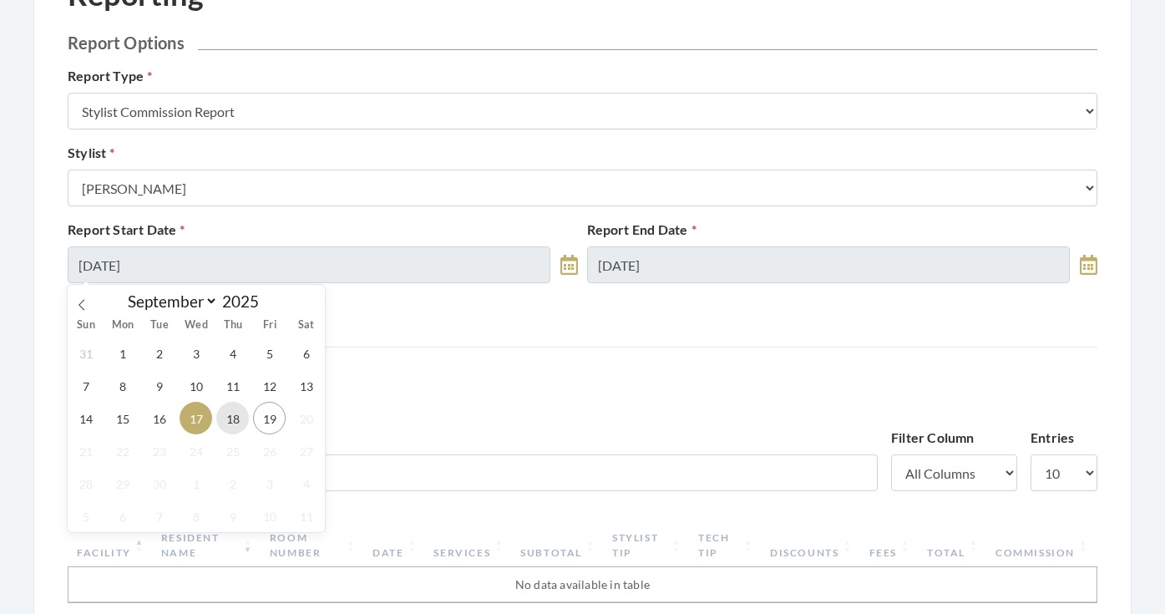
click at [240, 413] on span "18" at bounding box center [232, 418] width 33 height 33
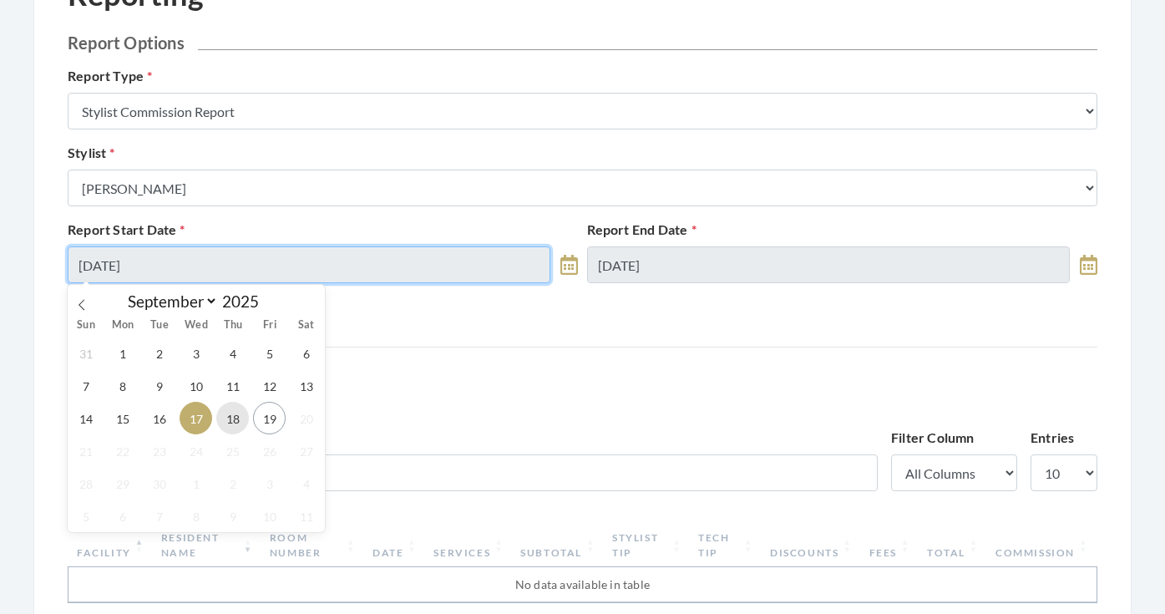
type input "[DATE]"
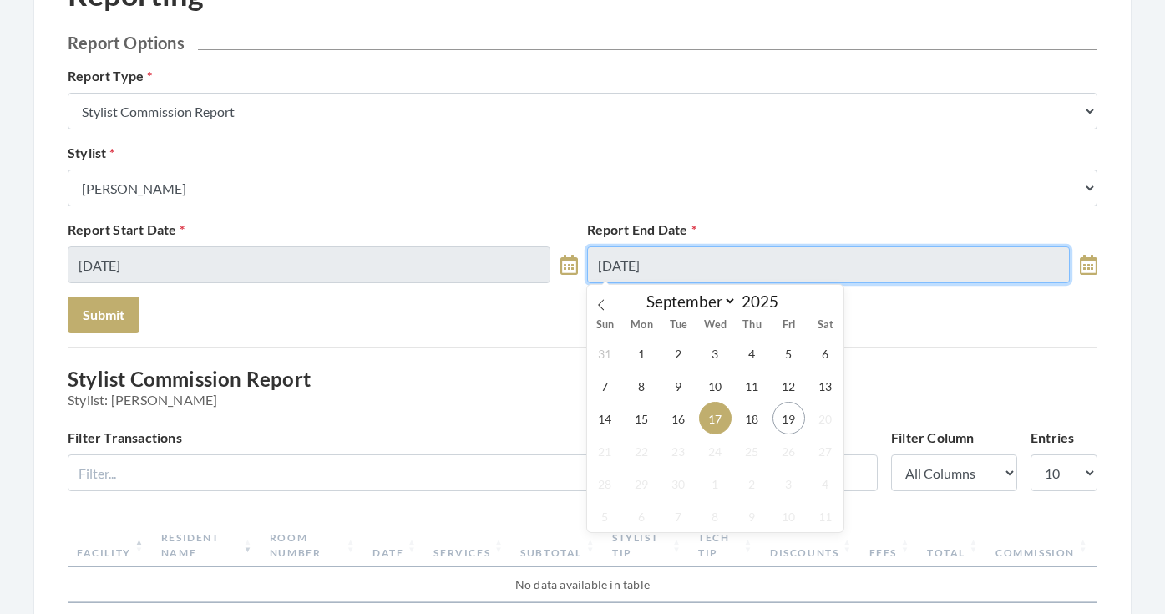
click at [616, 276] on input "09/17/2025" at bounding box center [828, 264] width 483 height 37
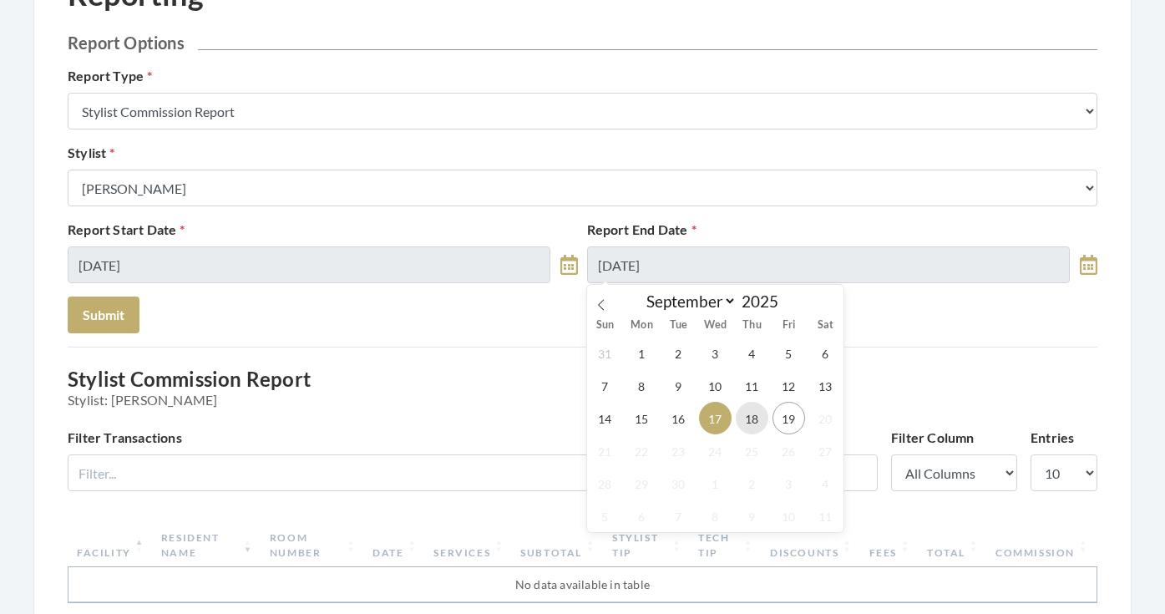
click at [753, 423] on span "18" at bounding box center [752, 418] width 33 height 33
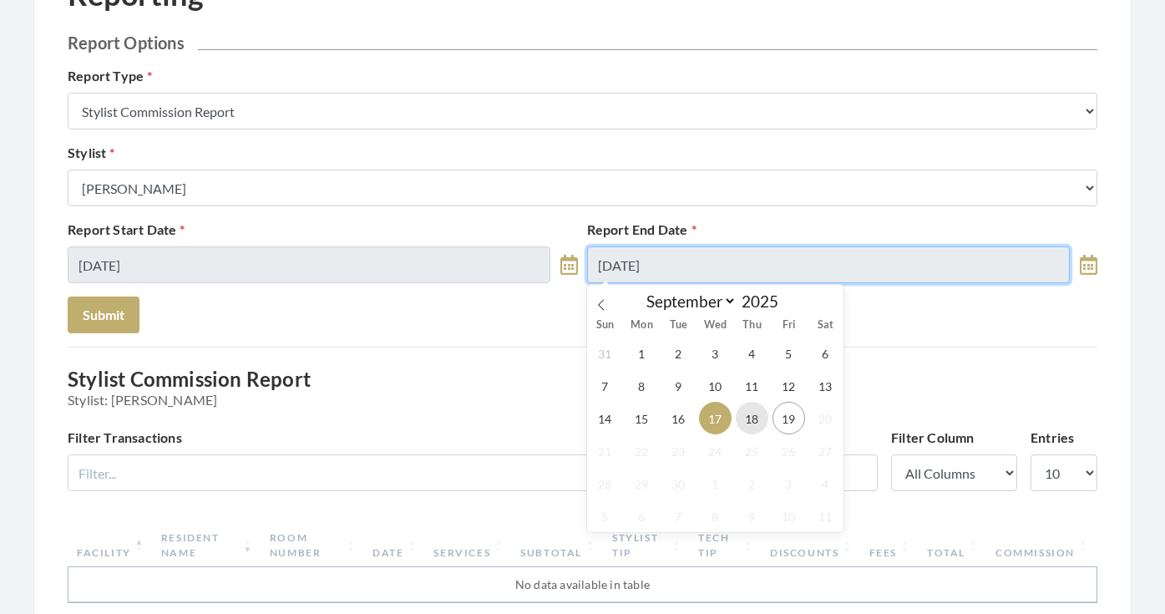
type input "[DATE]"
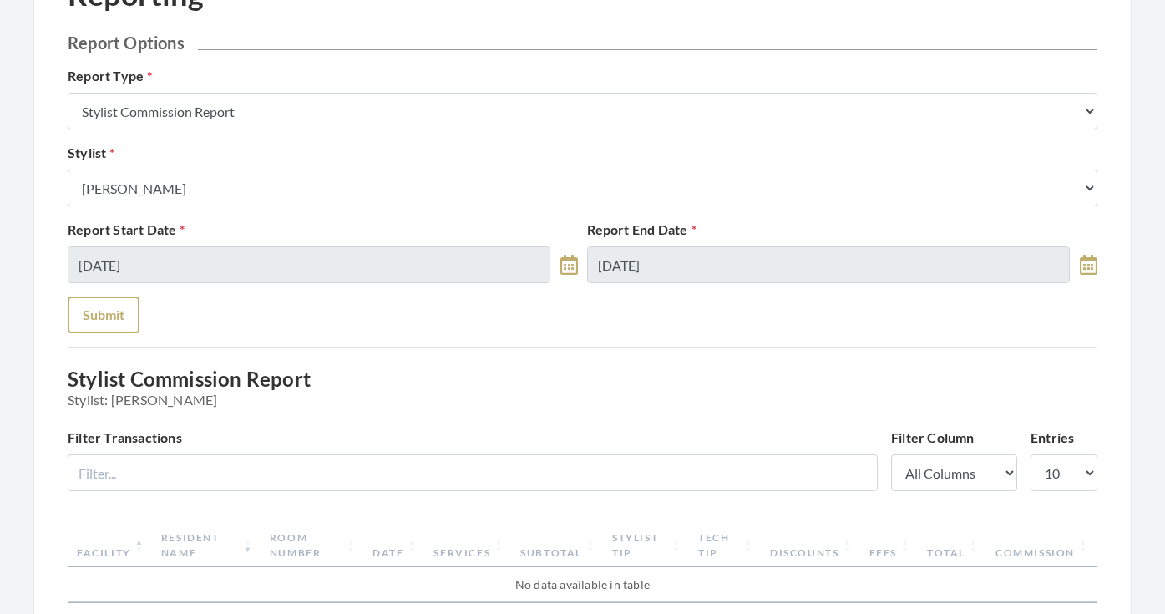
click at [131, 306] on button "Submit" at bounding box center [104, 314] width 72 height 37
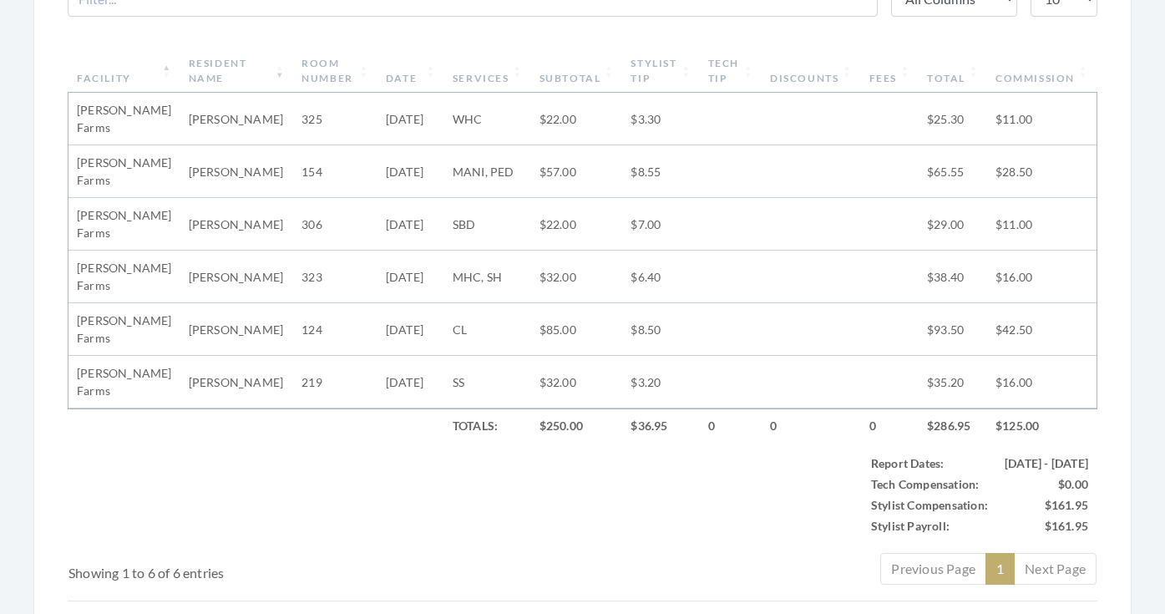
scroll to position [632, 0]
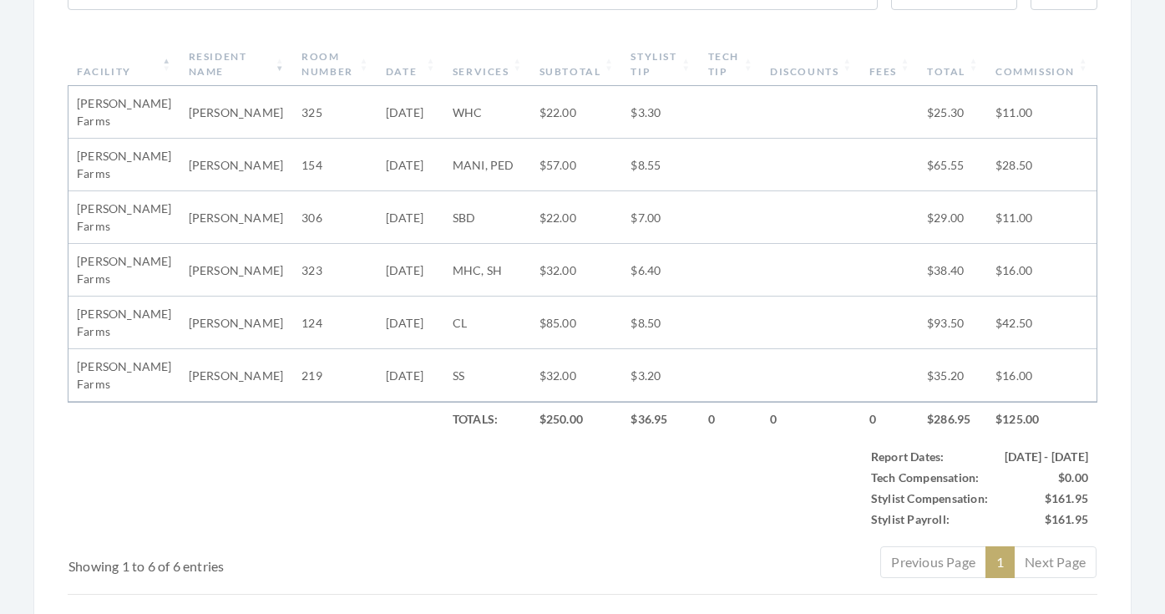
click at [537, 81] on th "Subtotal" at bounding box center [577, 64] width 92 height 43
click at [649, 58] on th "Stylist Tip" at bounding box center [660, 64] width 77 height 43
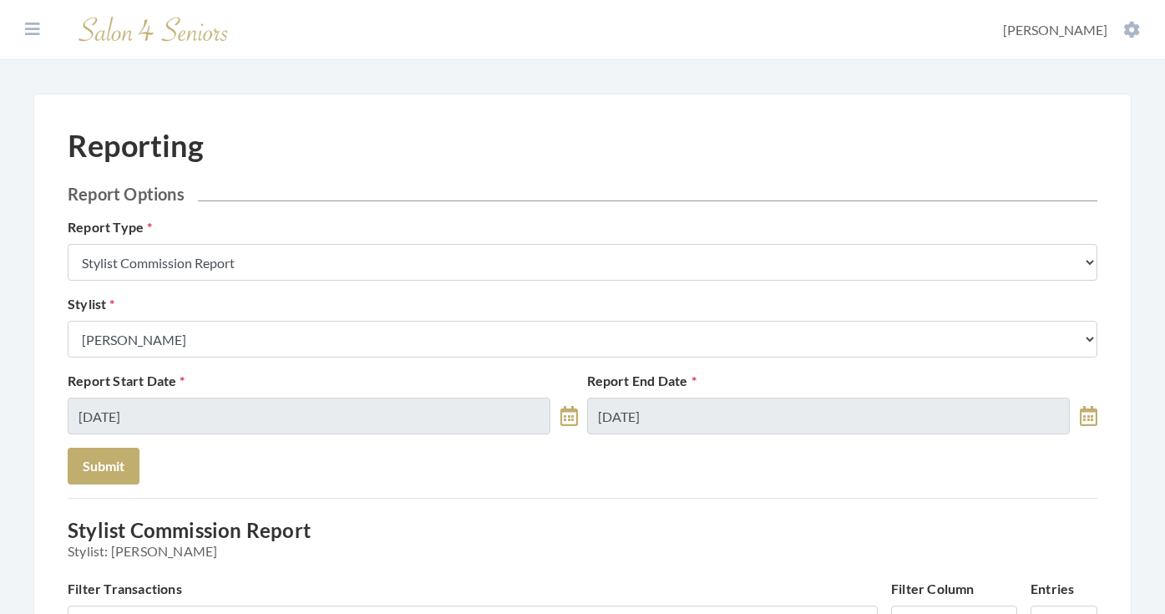
scroll to position [0, 0]
click at [31, 33] on icon at bounding box center [32, 29] width 15 height 17
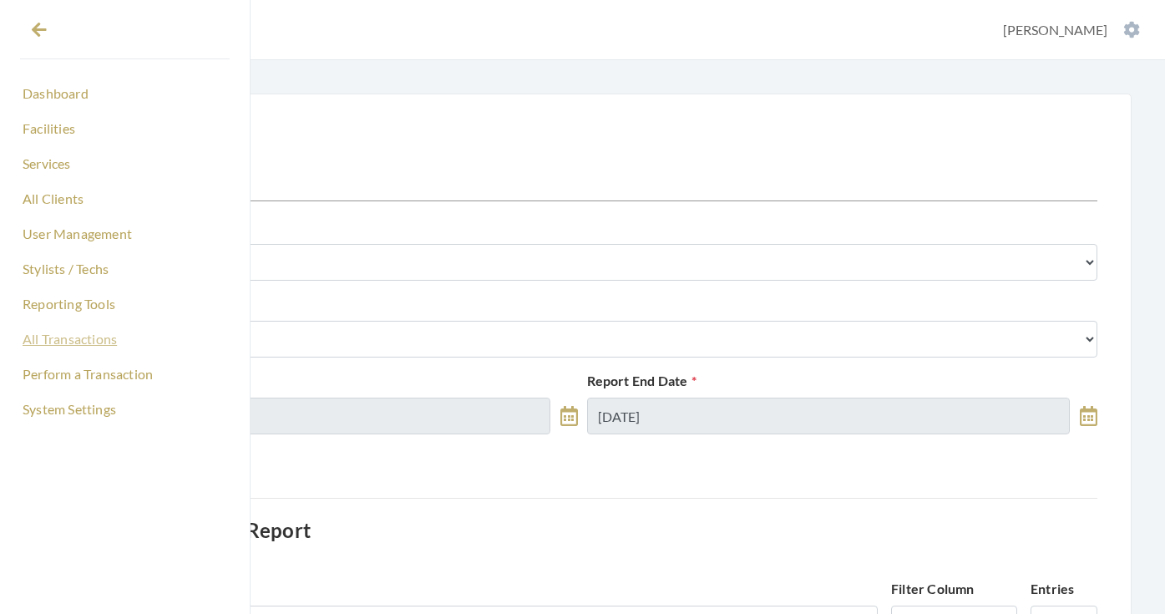
click at [75, 336] on link "All Transactions" at bounding box center [125, 339] width 210 height 28
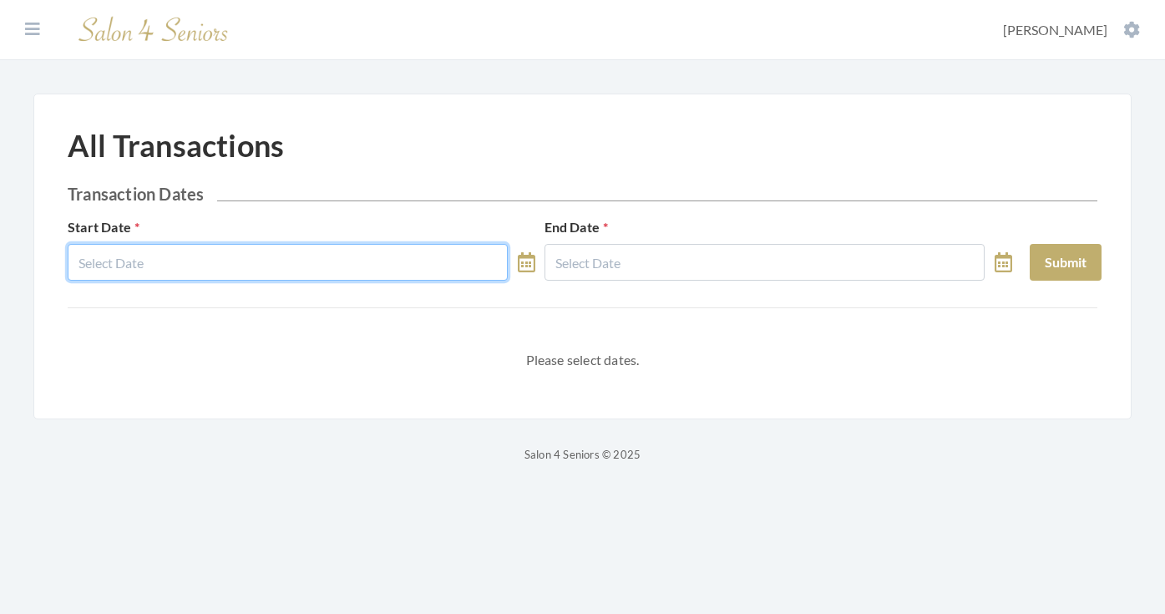
click at [264, 270] on input "text" at bounding box center [288, 262] width 440 height 37
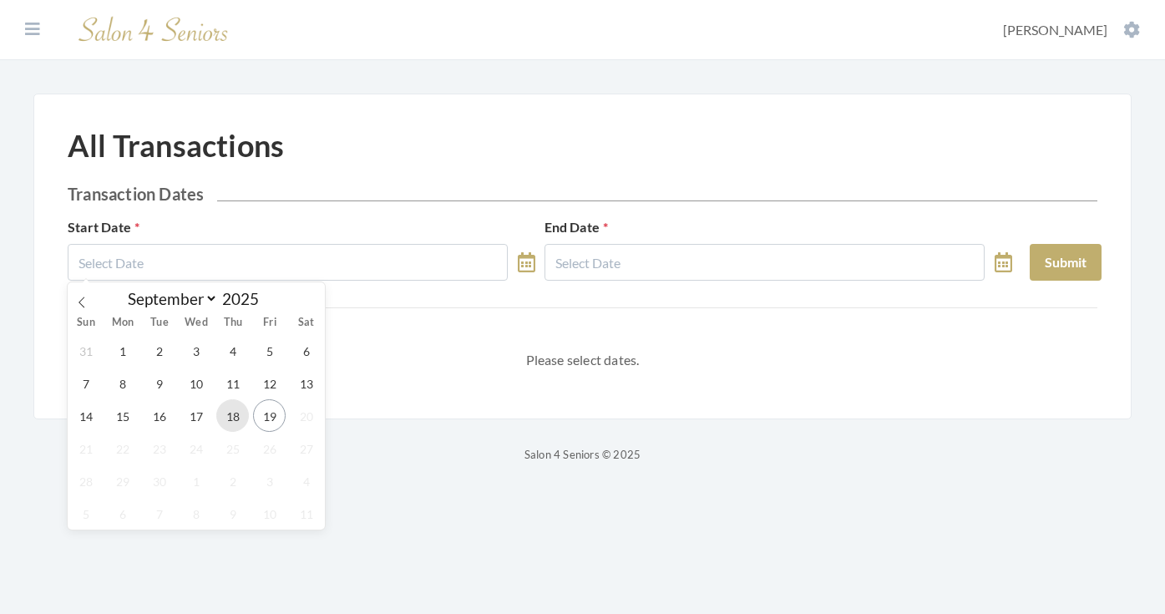
click at [227, 419] on span "18" at bounding box center [232, 415] width 33 height 33
type input "09/18/2025"
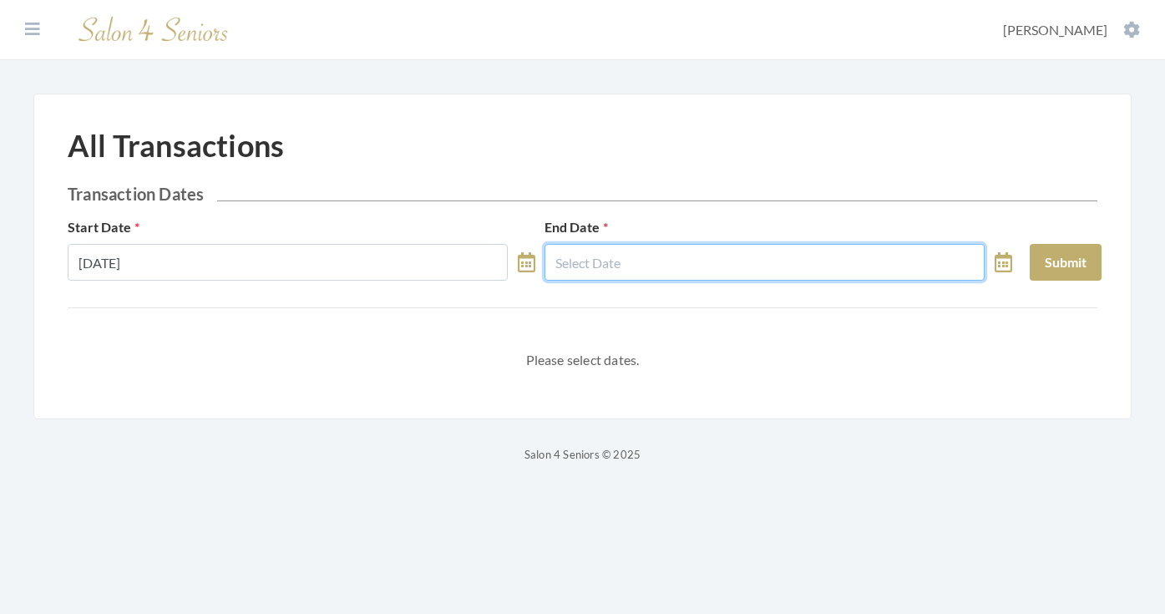
click at [585, 274] on input "text" at bounding box center [765, 262] width 440 height 37
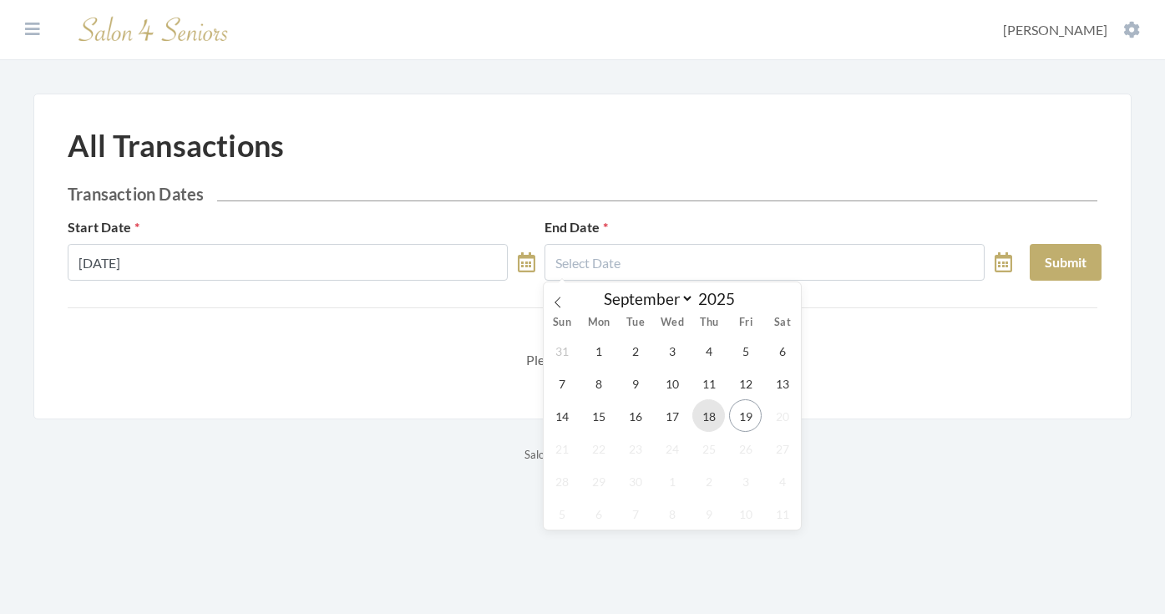
click at [703, 401] on span "18" at bounding box center [708, 415] width 33 height 33
type input "09/18/2025"
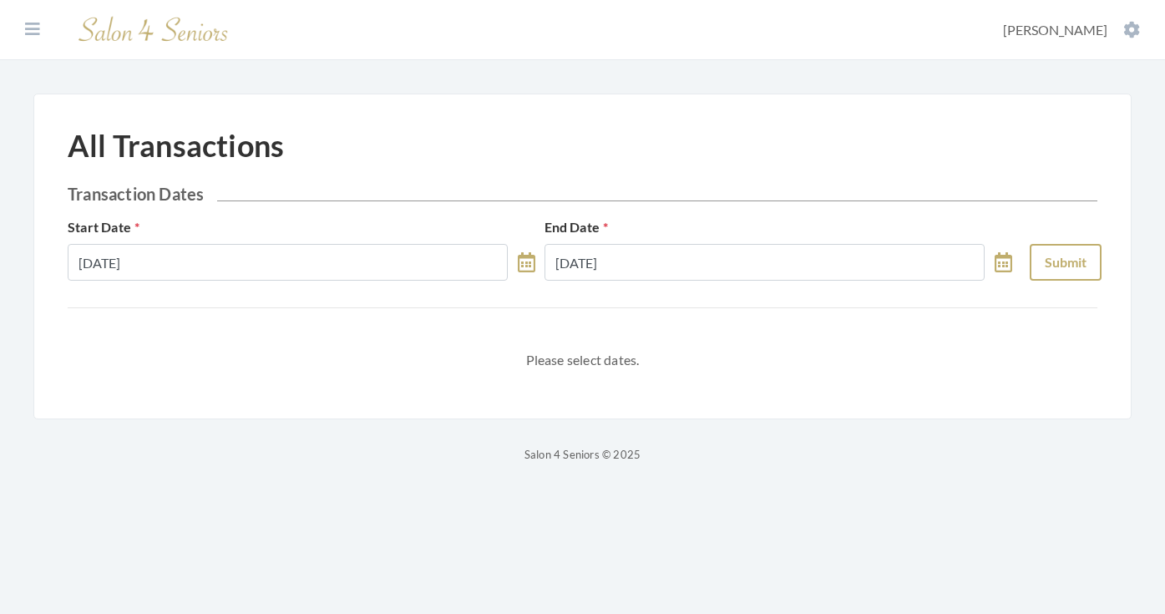
click at [1030, 257] on button "Submit" at bounding box center [1066, 262] width 72 height 37
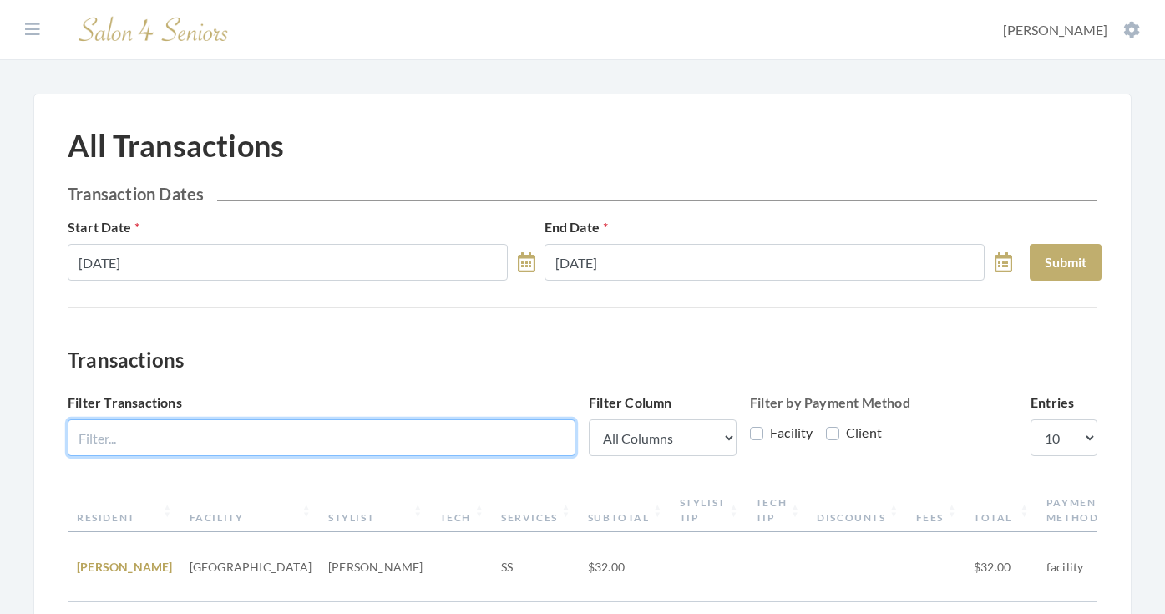
click at [524, 430] on input "Filter Transactions" at bounding box center [322, 437] width 508 height 37
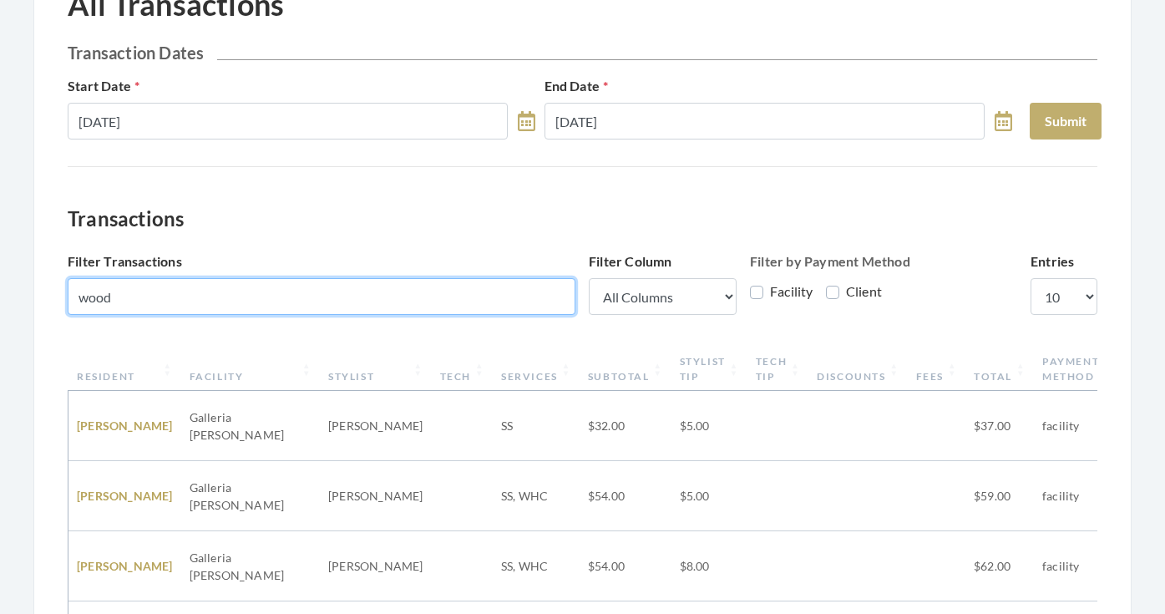
scroll to position [146, 0]
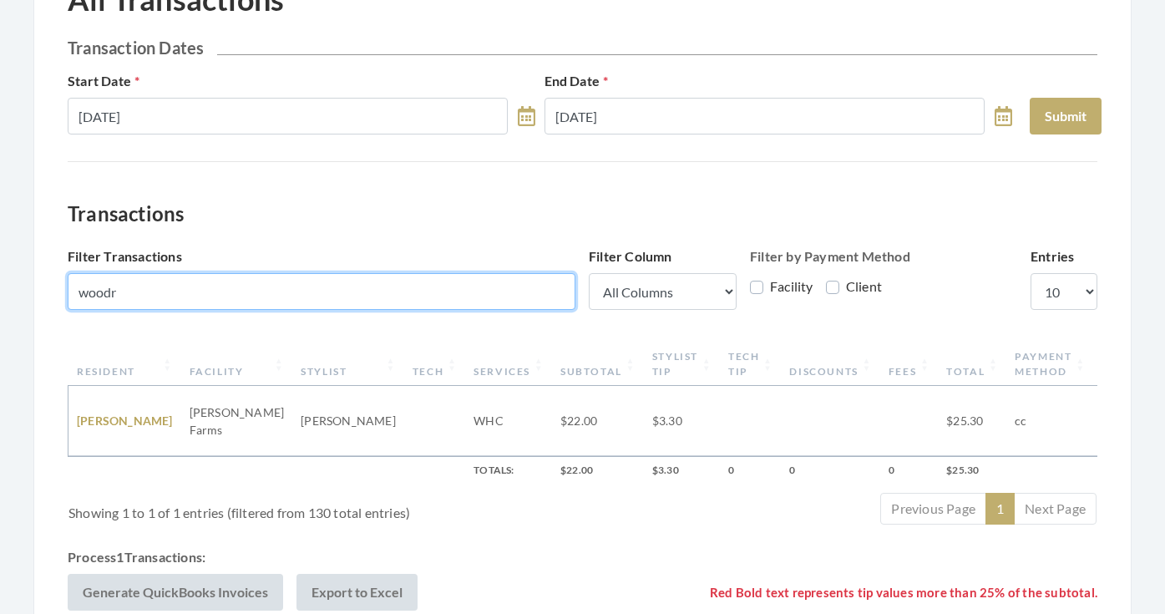
type input "wood"
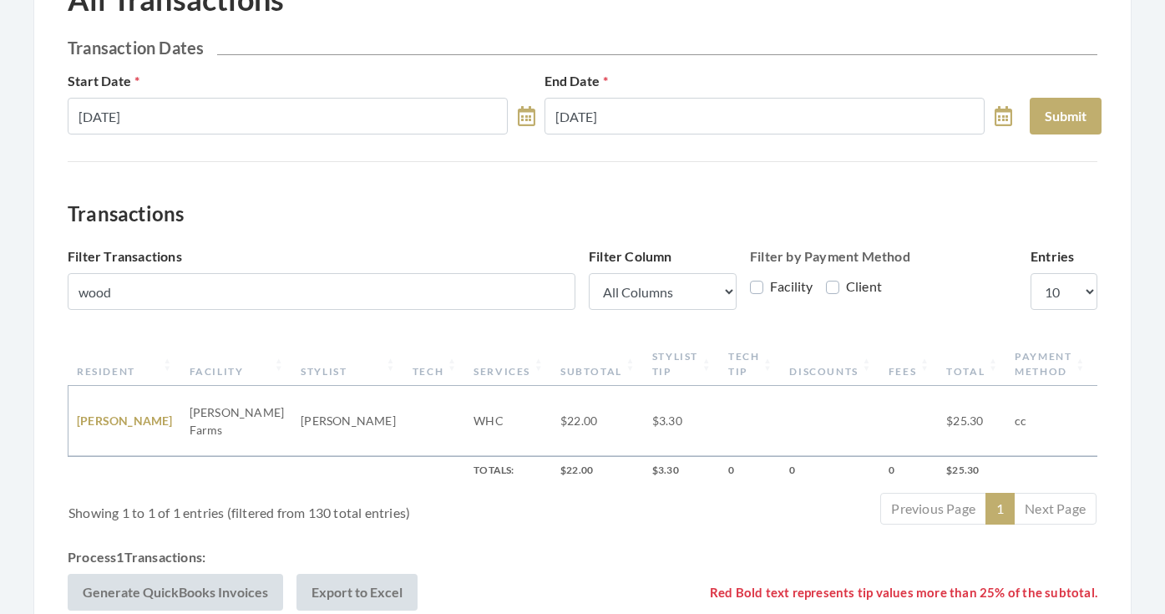
drag, startPoint x: 524, startPoint y: 430, endPoint x: 98, endPoint y: 411, distance: 427.2
click at [98, 411] on td "LINDA WOODRUFF" at bounding box center [124, 421] width 113 height 70
click at [106, 416] on link "LINDA WOODRUFF" at bounding box center [125, 420] width 96 height 14
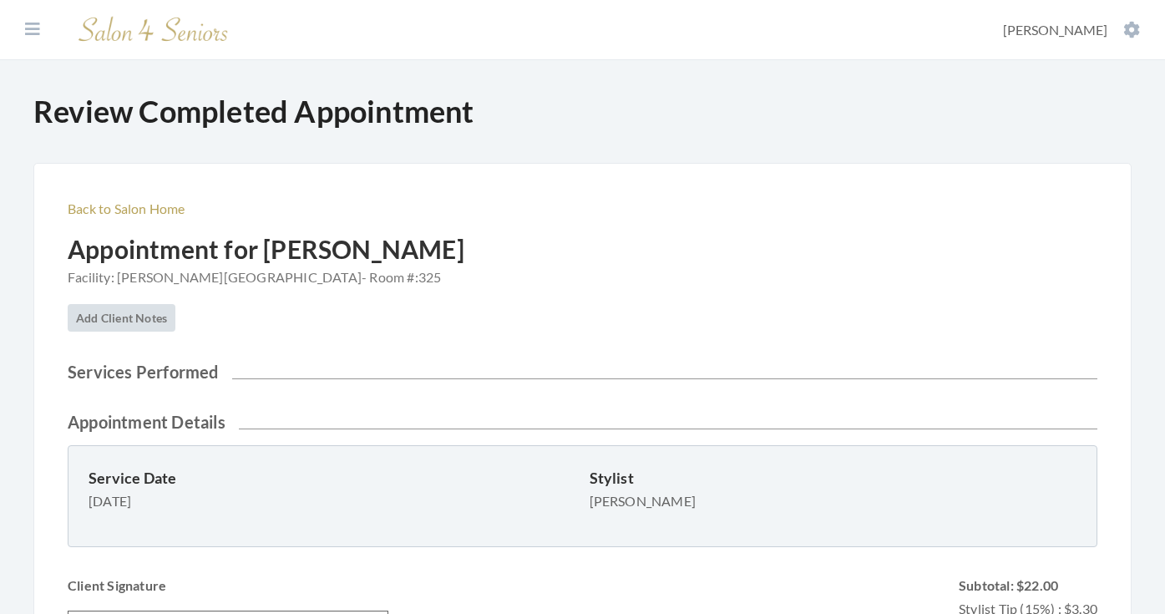
scroll to position [422, 0]
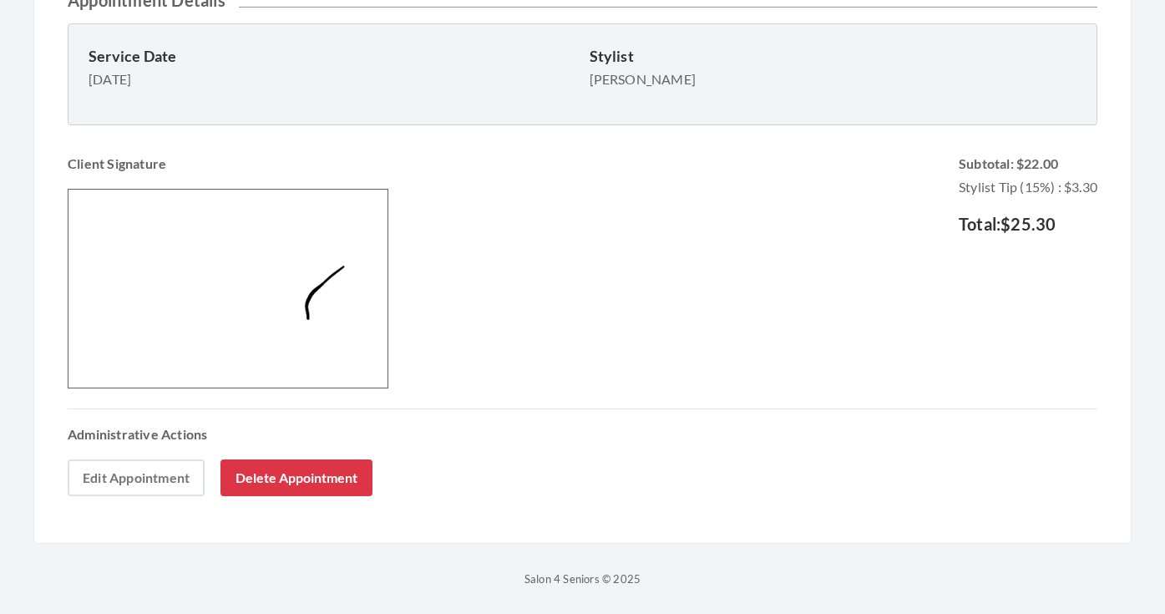
click at [155, 478] on link "Edit Appointment" at bounding box center [136, 477] width 137 height 37
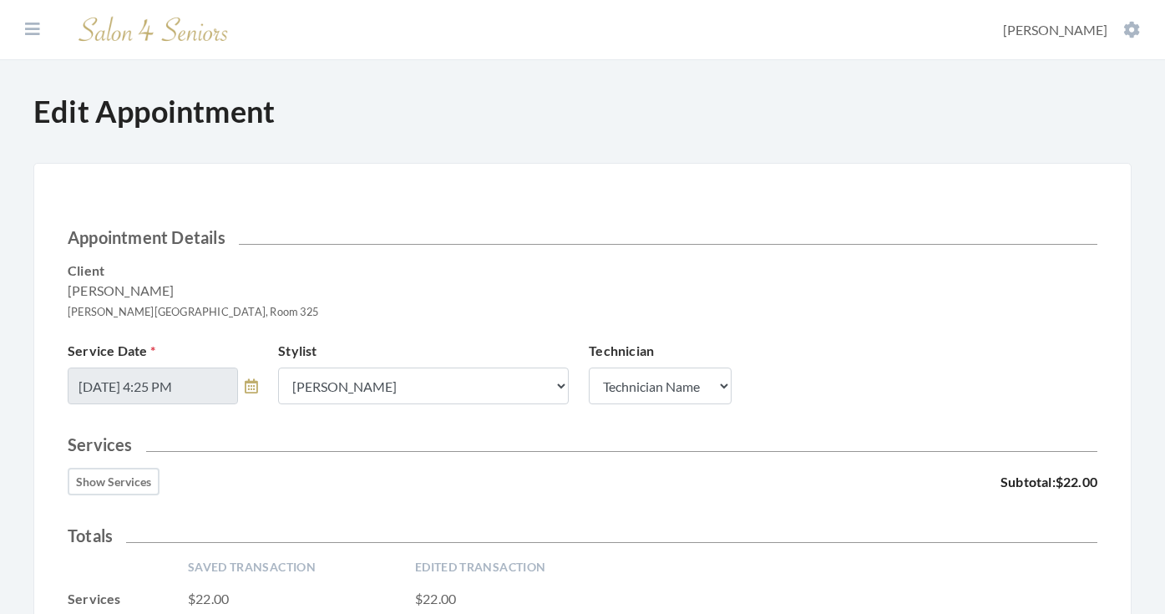
scroll to position [371, 0]
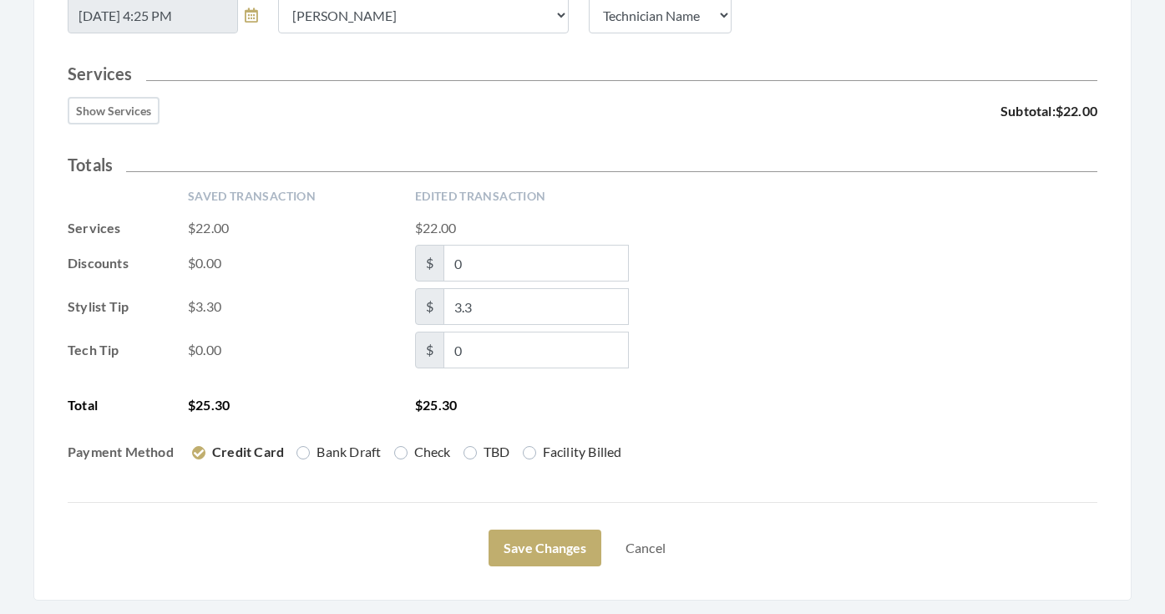
click at [131, 114] on button "Show Services" at bounding box center [114, 111] width 92 height 28
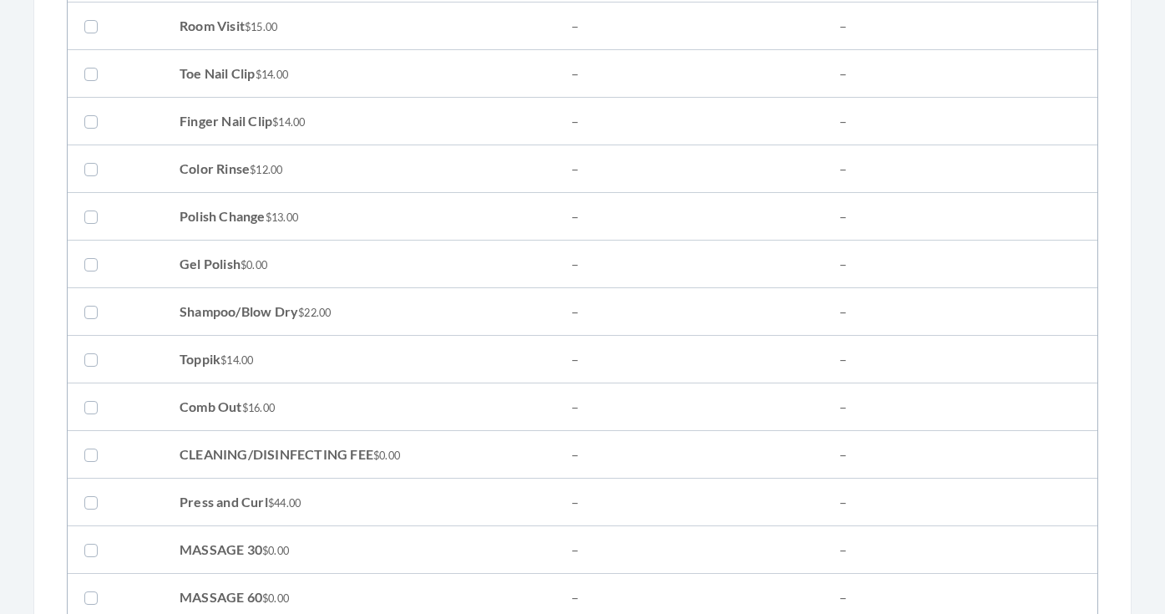
scroll to position [1280, 0]
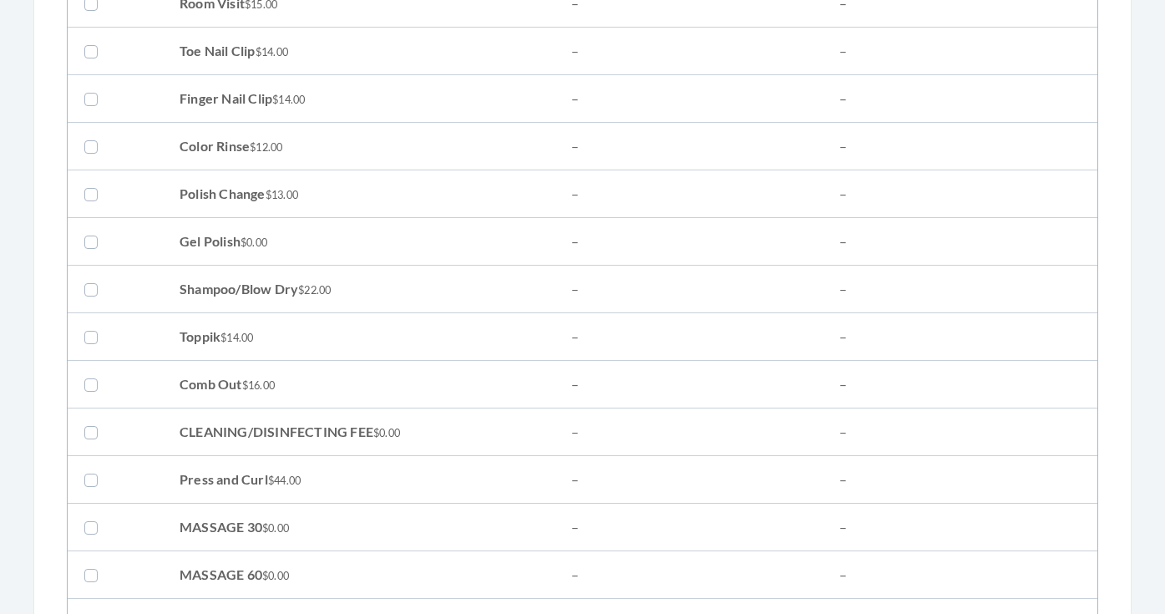
click at [96, 288] on label at bounding box center [94, 289] width 20 height 20
checkbox input "true"
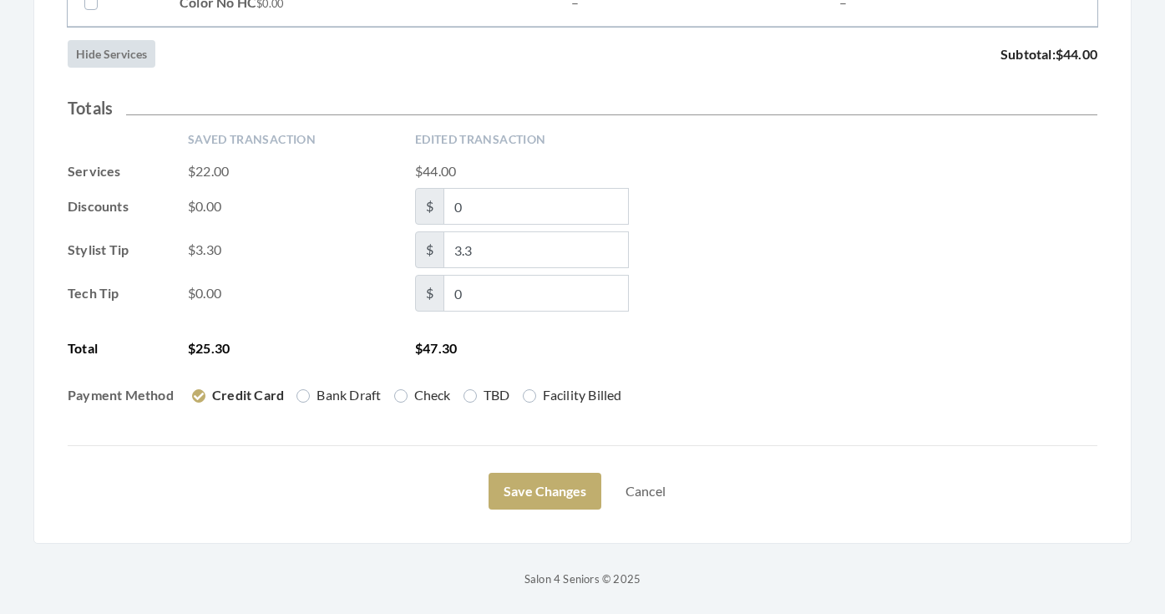
scroll to position [2804, 0]
drag, startPoint x: 504, startPoint y: 247, endPoint x: 419, endPoint y: 247, distance: 84.3
click at [419, 247] on span "$ 3.3" at bounding box center [522, 249] width 214 height 37
type input "6.60"
click at [751, 225] on div "Saved Transaction Edited Transaction Services $22.00 $44.00 Discounts $0.00 $ 0…" at bounding box center [583, 274] width 1030 height 287
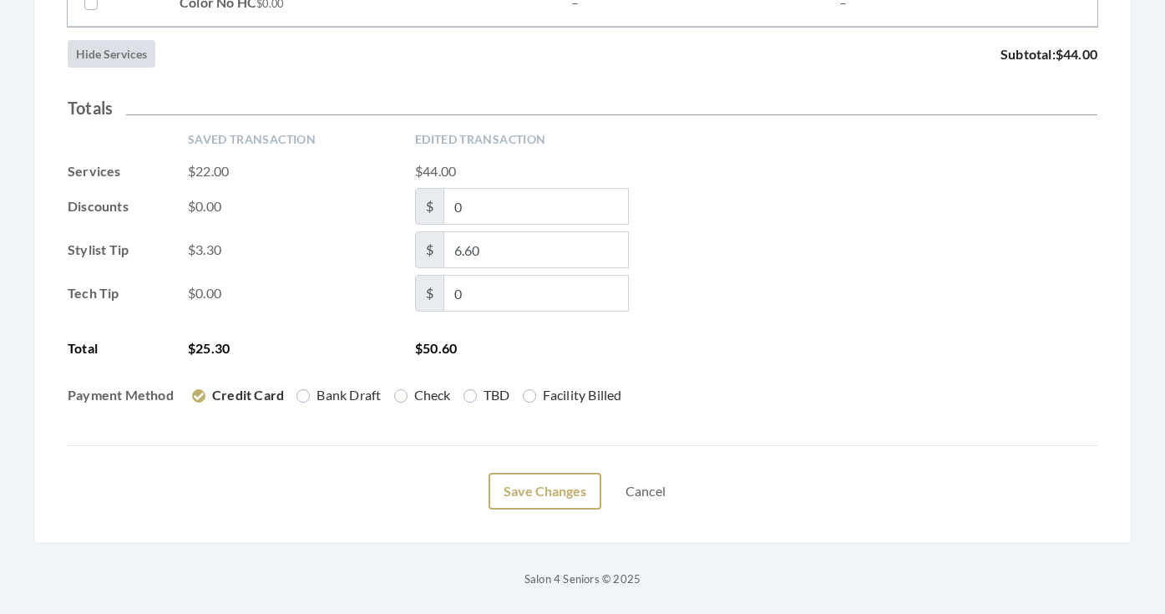
click at [561, 484] on button "Save Changes" at bounding box center [545, 491] width 113 height 37
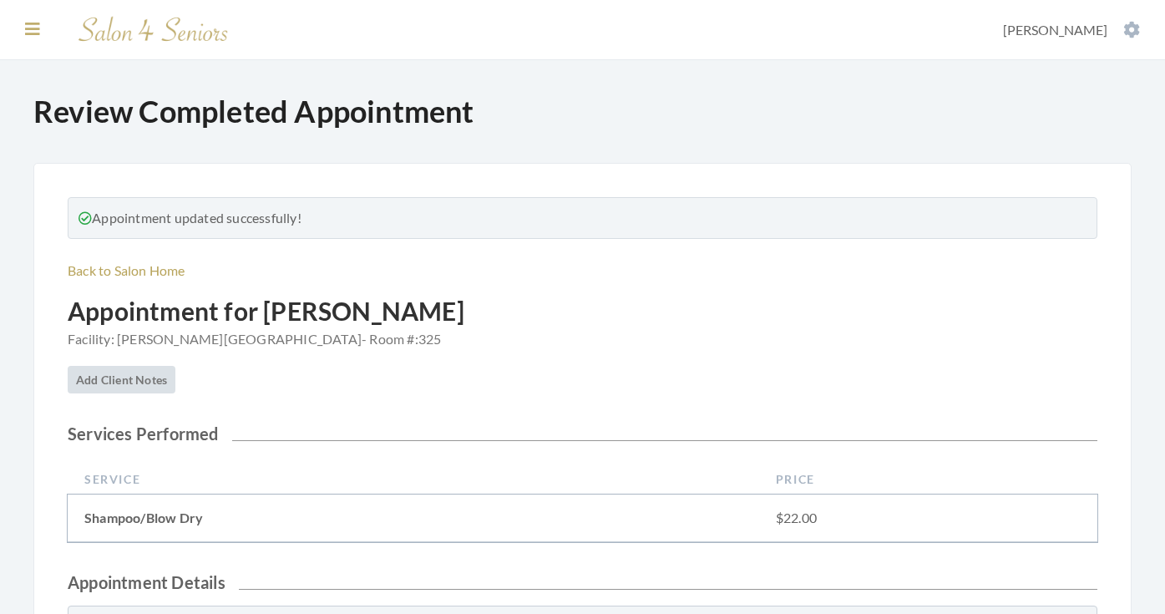
click at [32, 21] on icon at bounding box center [32, 29] width 15 height 17
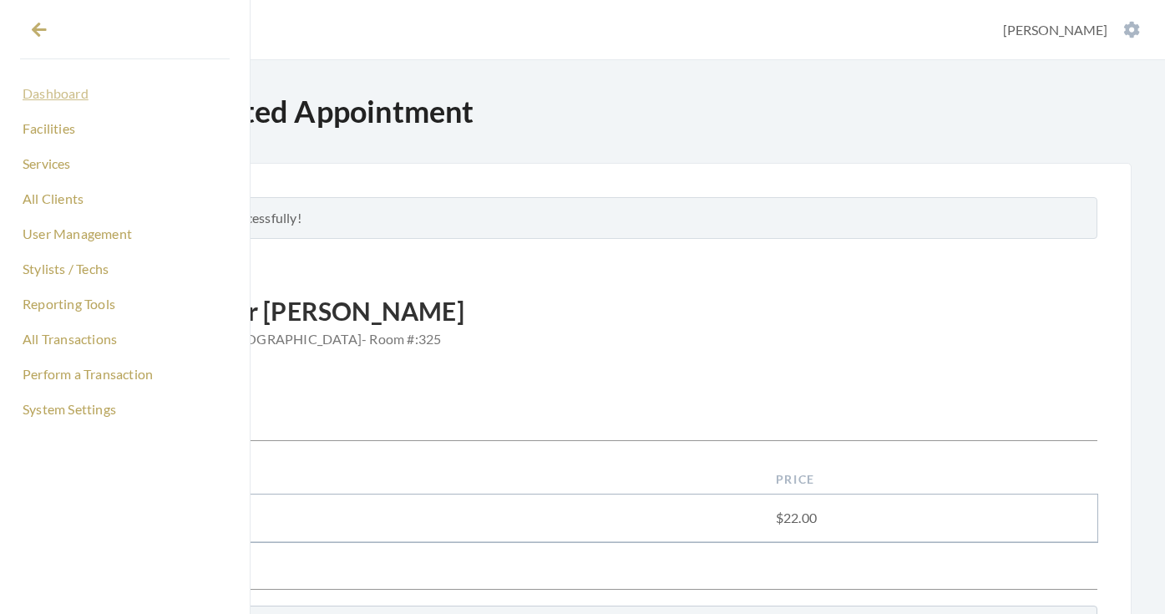
click at [48, 93] on link "Dashboard" at bounding box center [125, 93] width 210 height 28
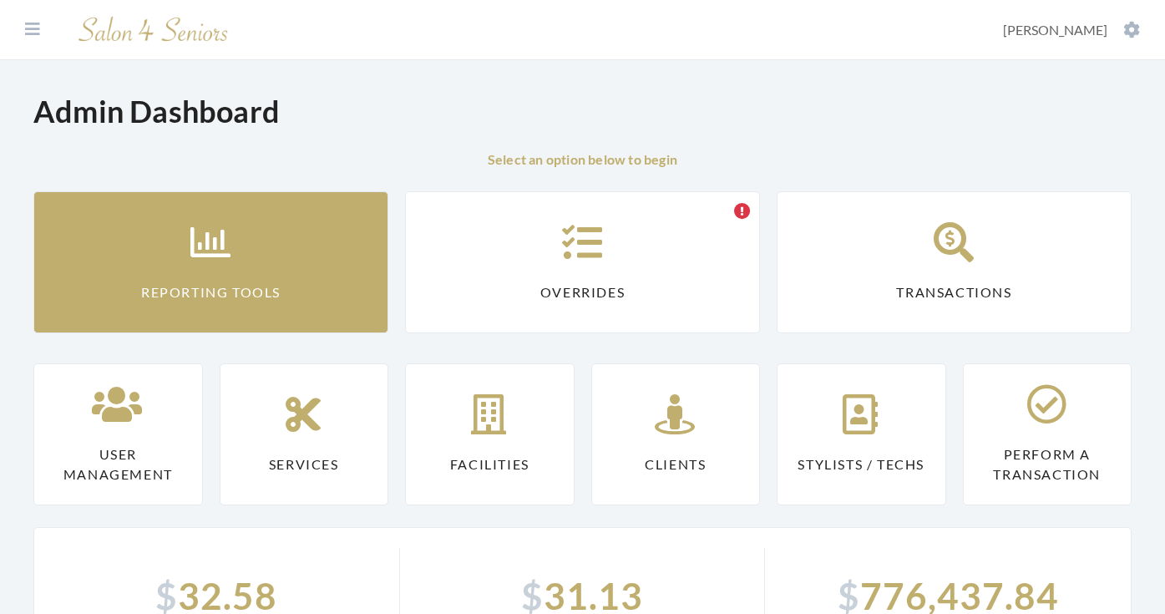
click at [207, 261] on icon at bounding box center [211, 242] width 42 height 40
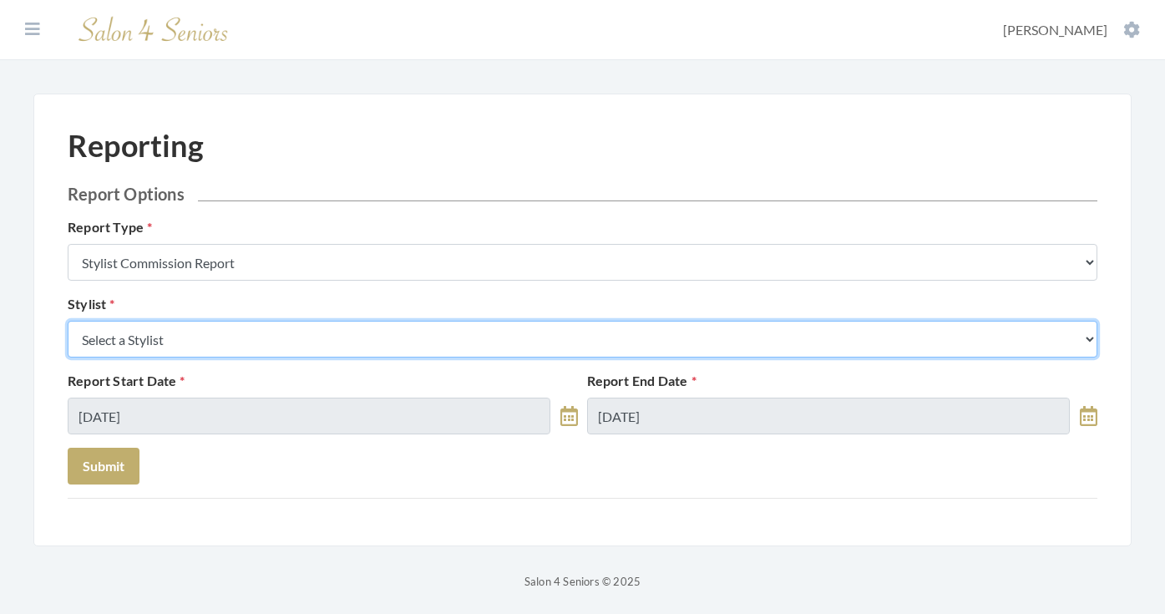
click at [230, 331] on select "Select a Stylist [PERSON_NAME] [PERSON_NAME] [PERSON_NAME] [PERSON_NAME] [PERSO…" at bounding box center [583, 339] width 1030 height 37
select select "180"
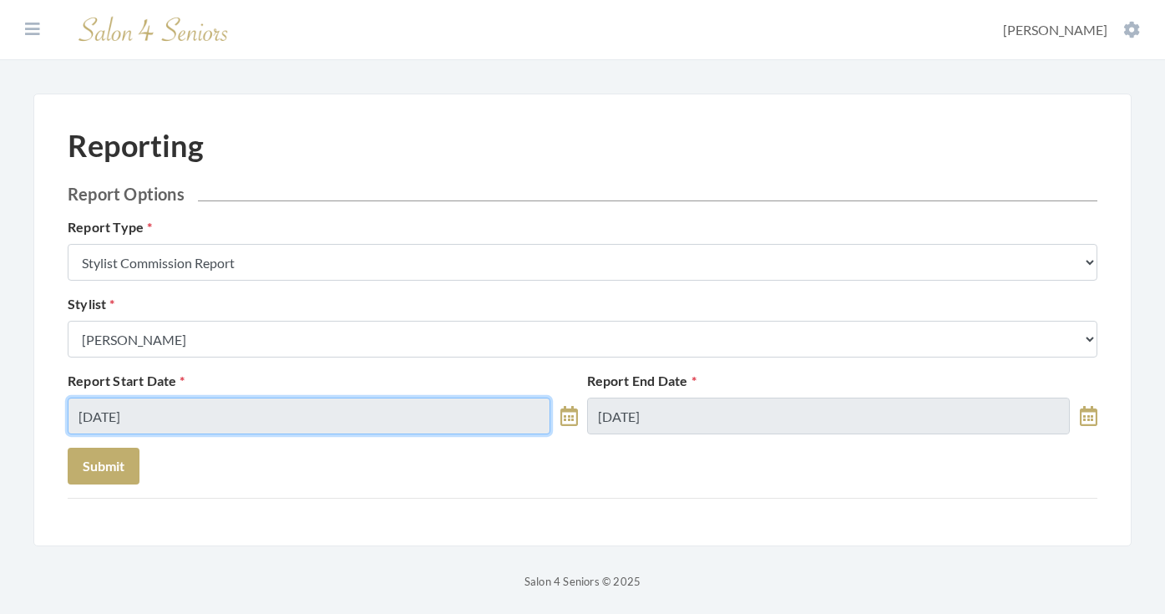
click at [164, 418] on input "09/19/2025" at bounding box center [309, 416] width 483 height 37
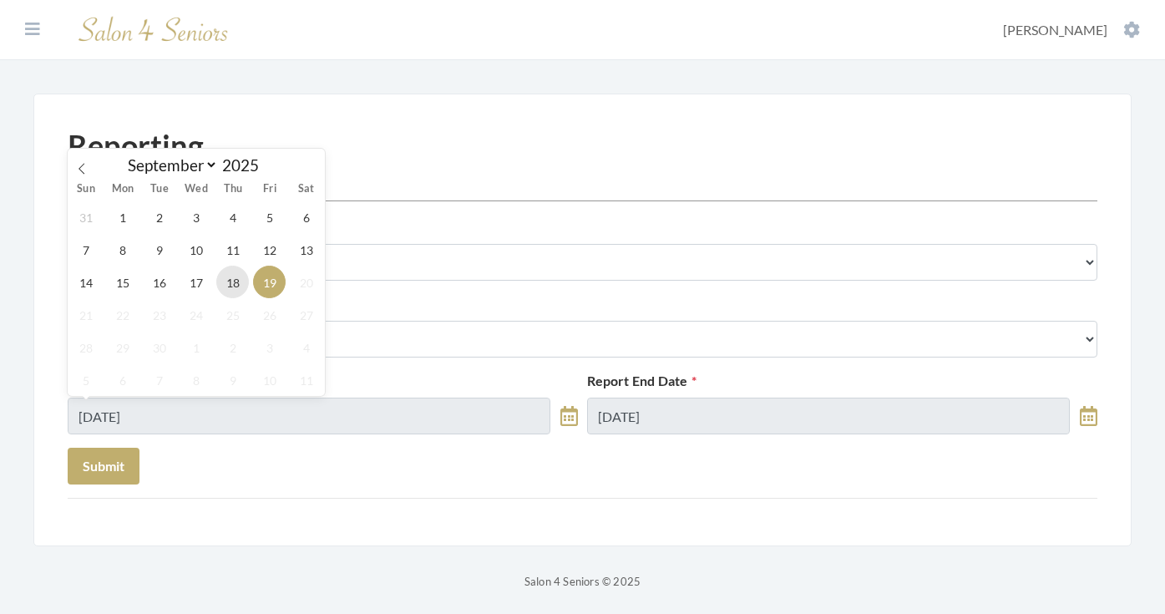
click at [236, 285] on span "18" at bounding box center [232, 282] width 33 height 33
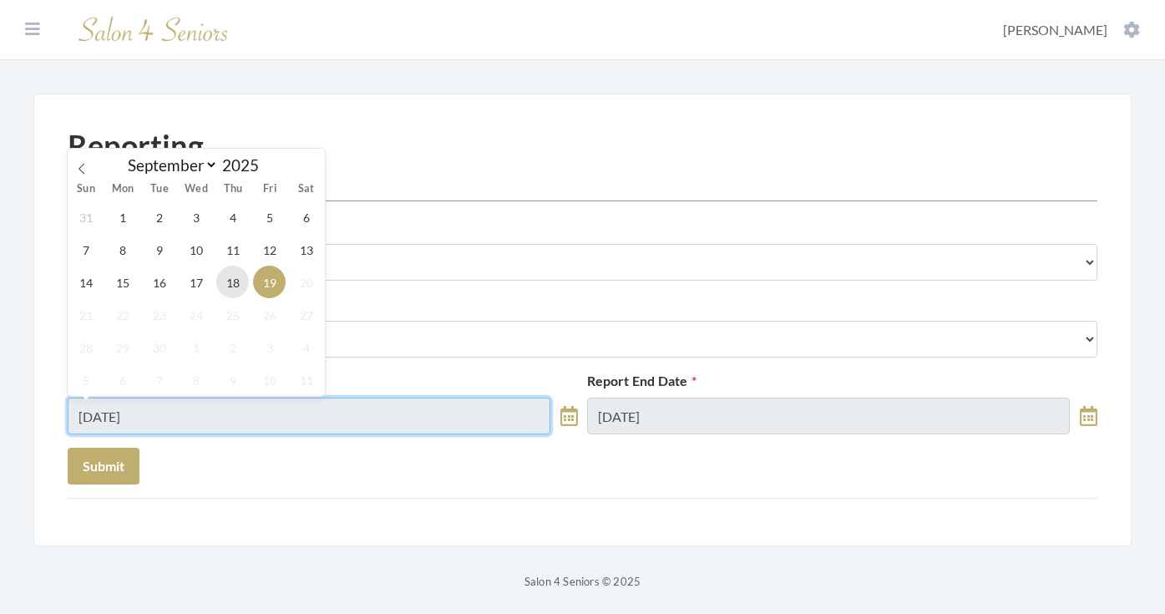
type input "[DATE]"
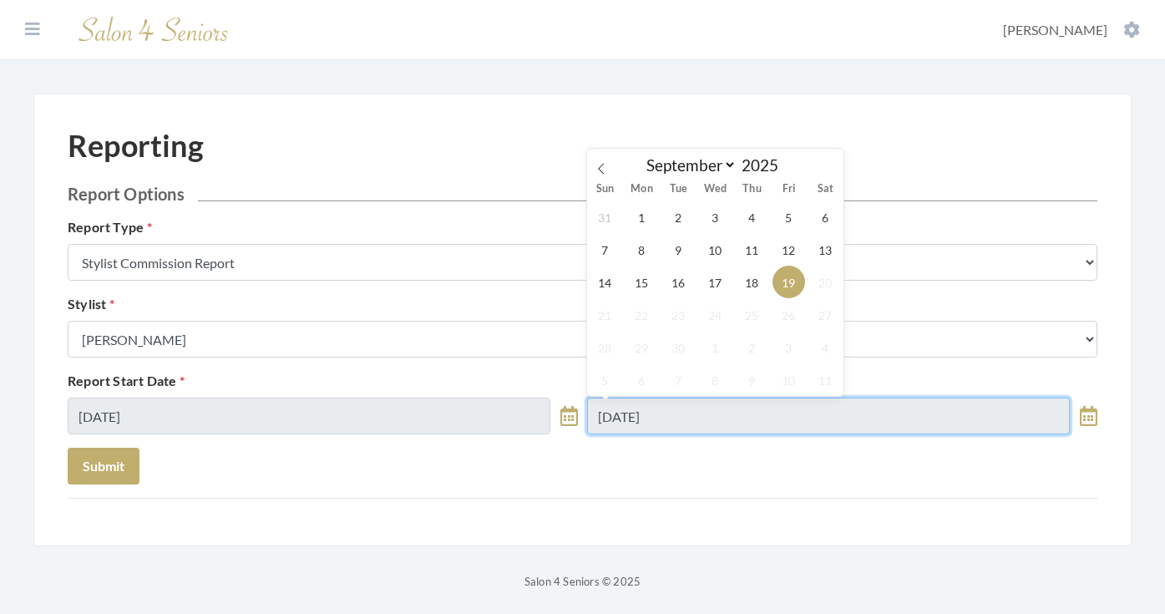
click at [620, 403] on input "09/19/2025" at bounding box center [828, 416] width 483 height 37
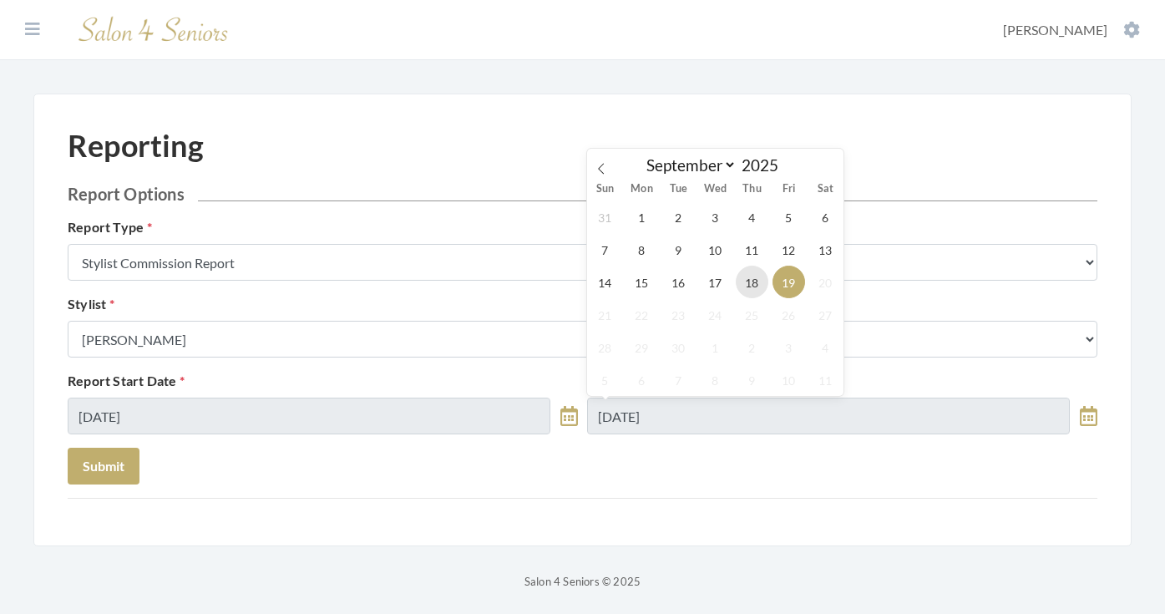
click at [737, 285] on span "18" at bounding box center [752, 282] width 33 height 33
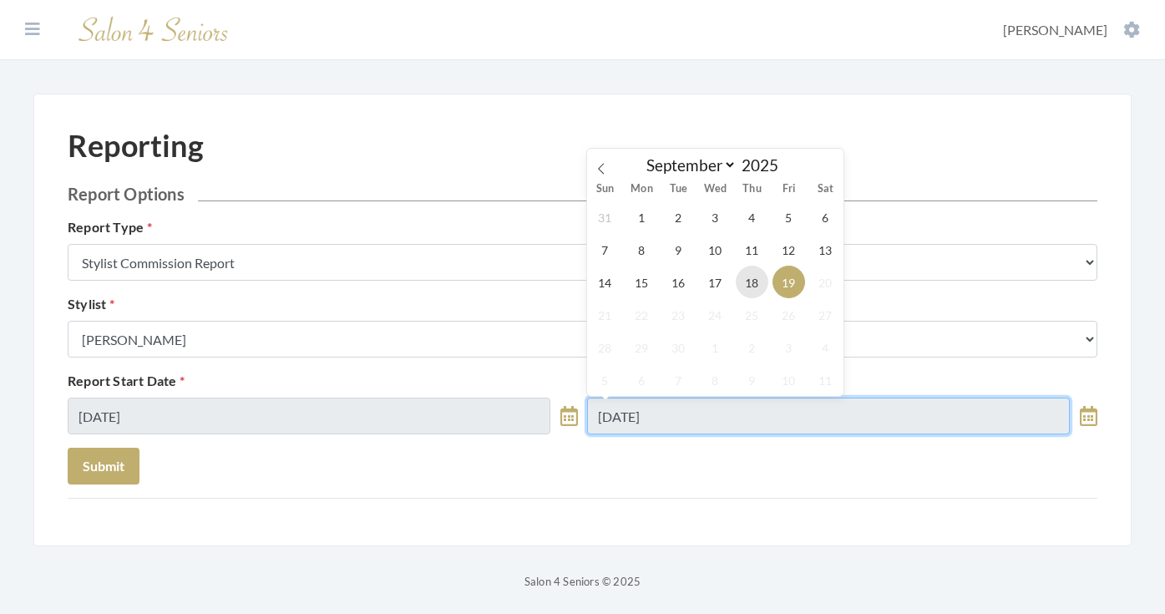
type input "[DATE]"
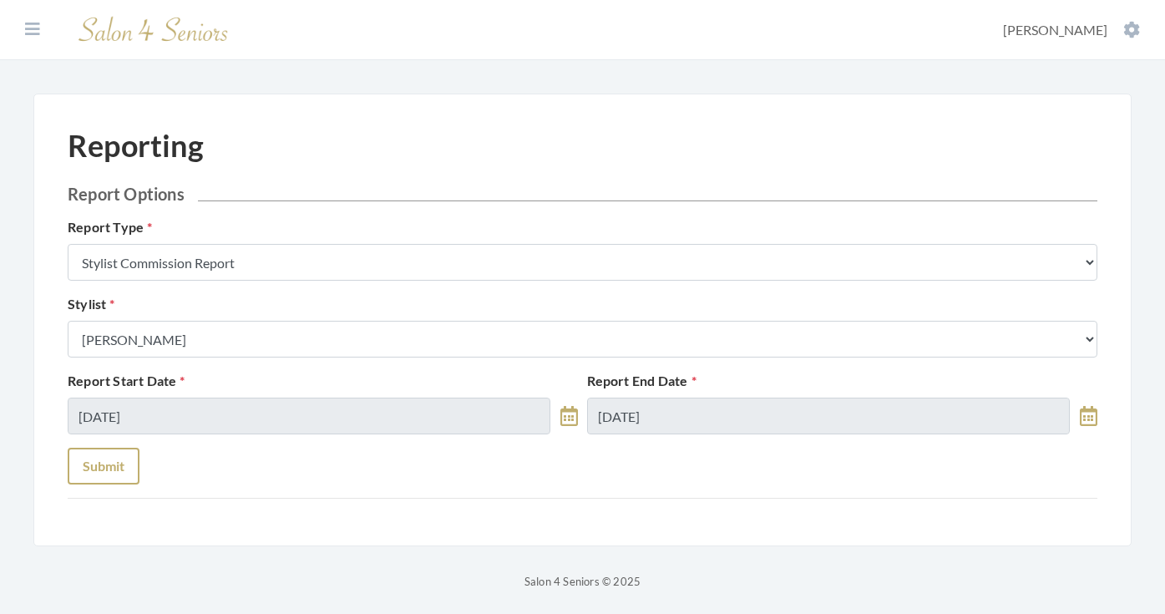
click at [116, 466] on button "Submit" at bounding box center [104, 466] width 72 height 37
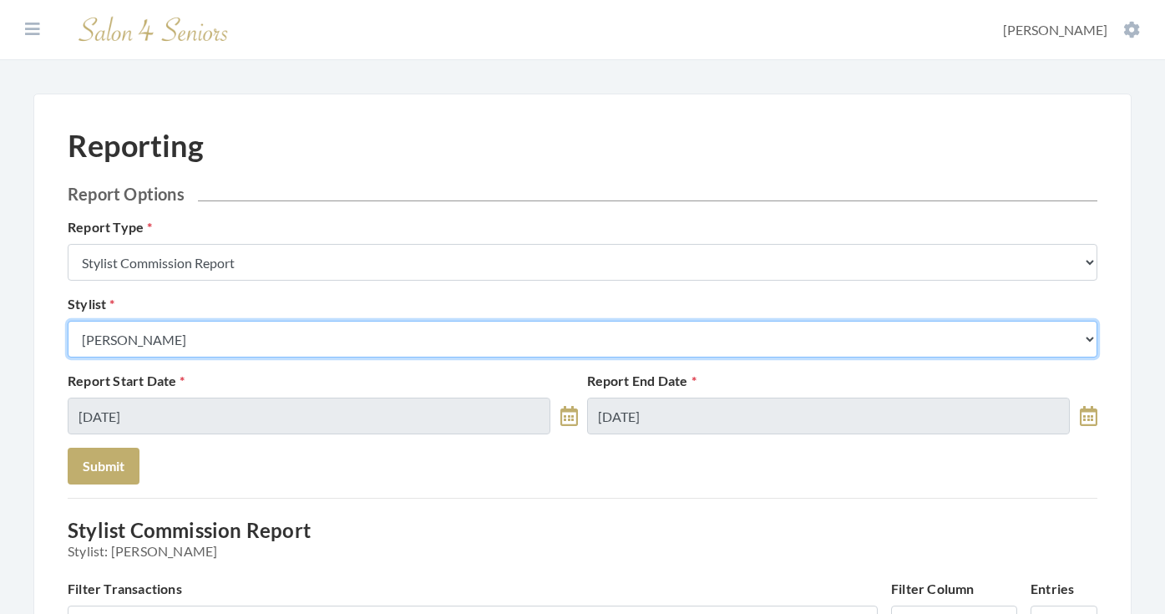
select select "24"
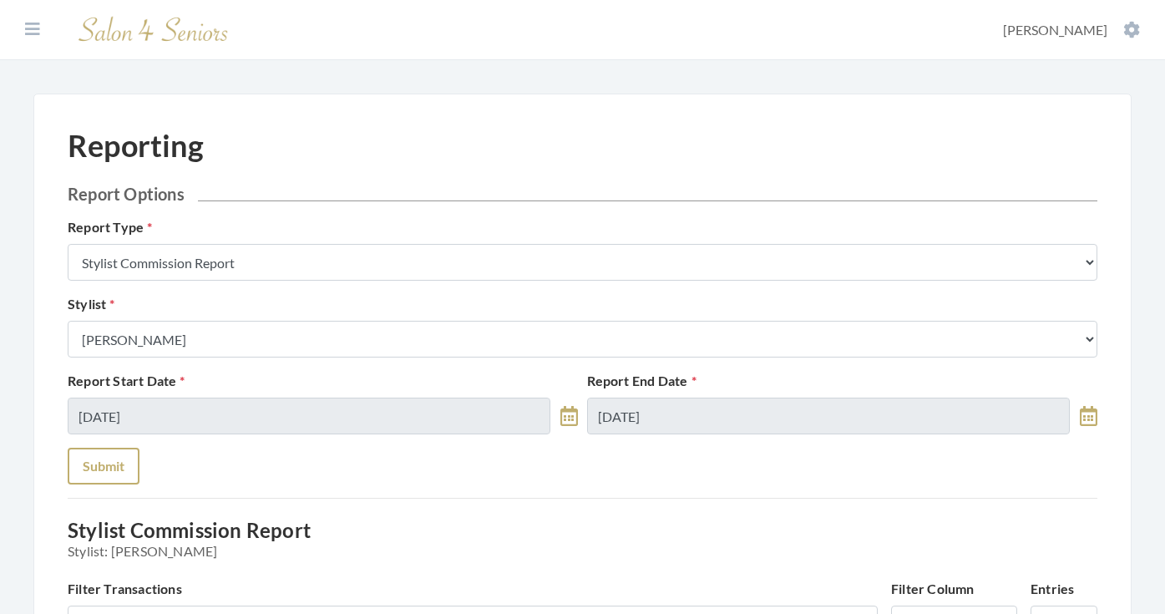
click at [108, 471] on button "Submit" at bounding box center [104, 466] width 72 height 37
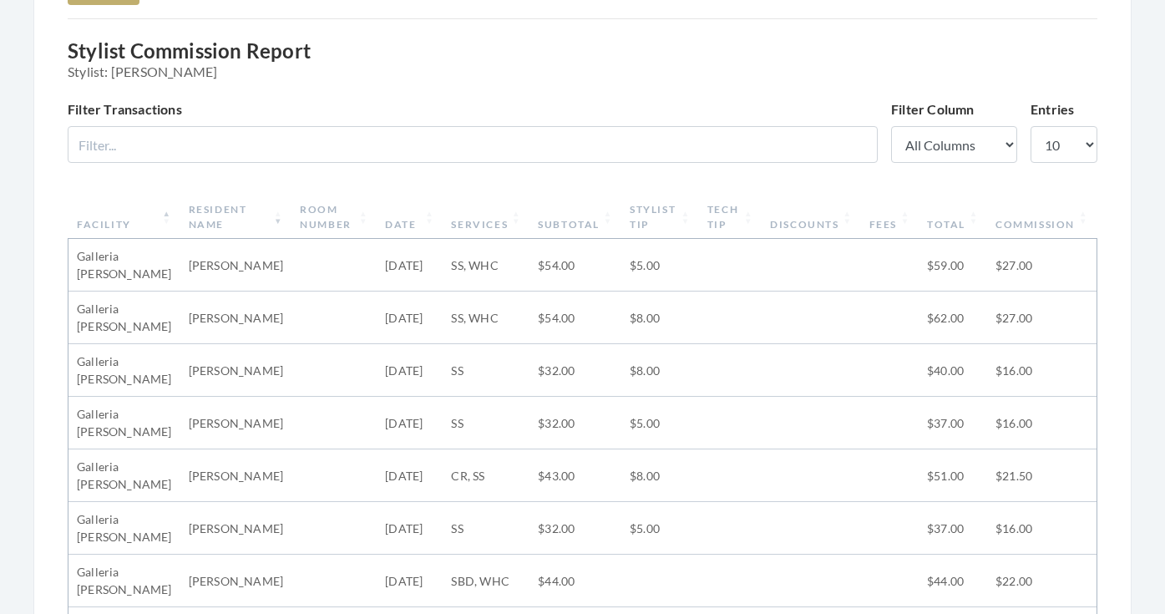
scroll to position [113, 0]
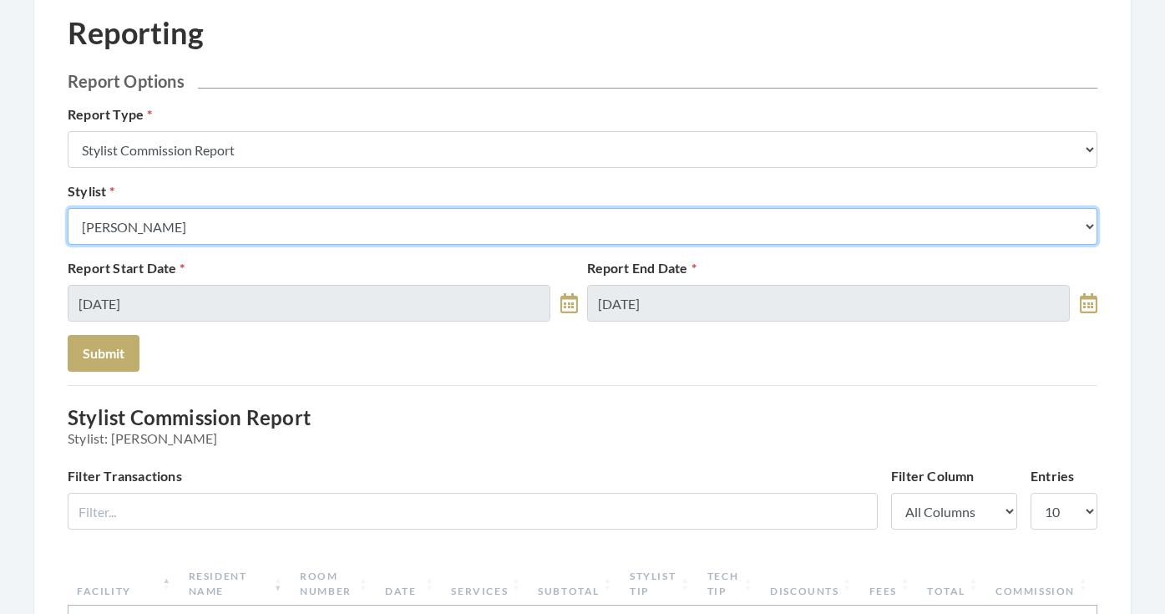
select select "153"
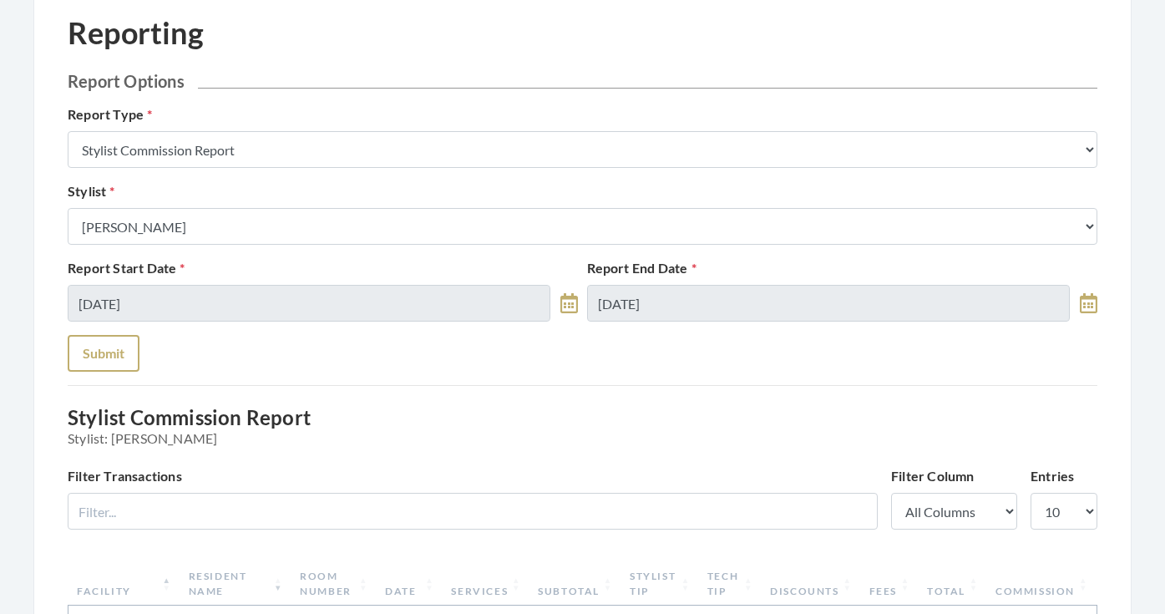
click at [113, 357] on button "Submit" at bounding box center [104, 353] width 72 height 37
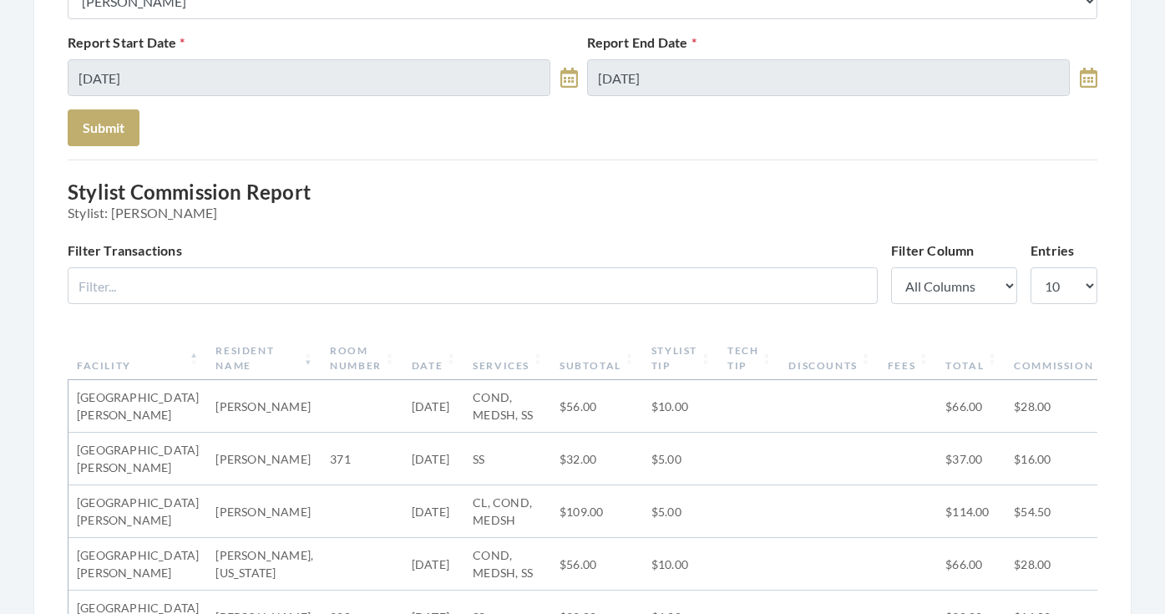
scroll to position [26, 0]
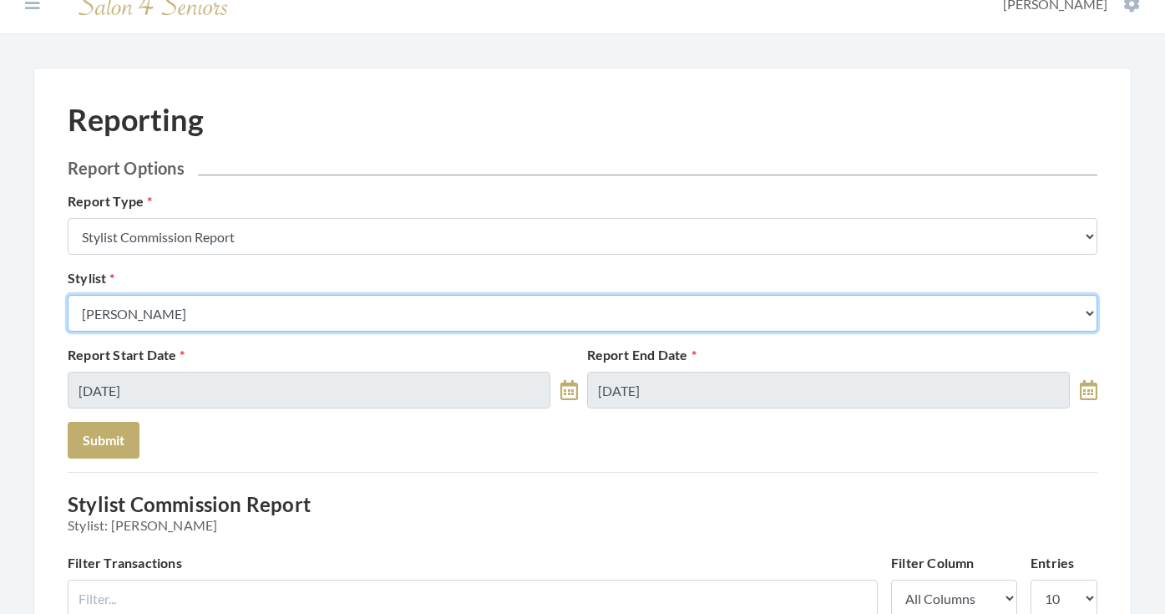
select select "127"
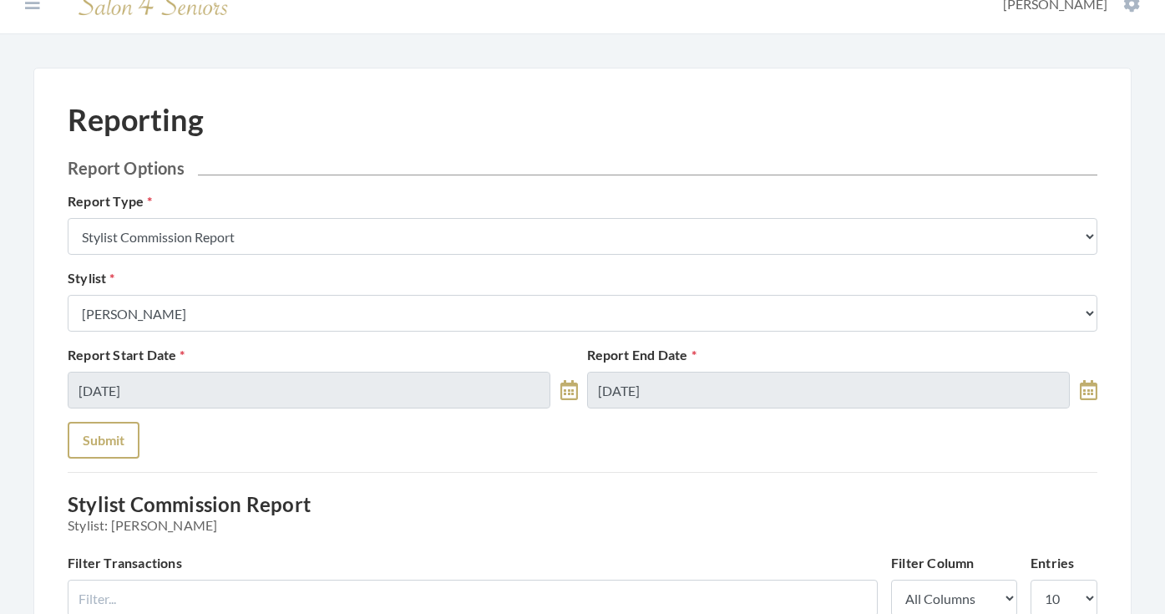
click at [120, 427] on button "Submit" at bounding box center [104, 440] width 72 height 37
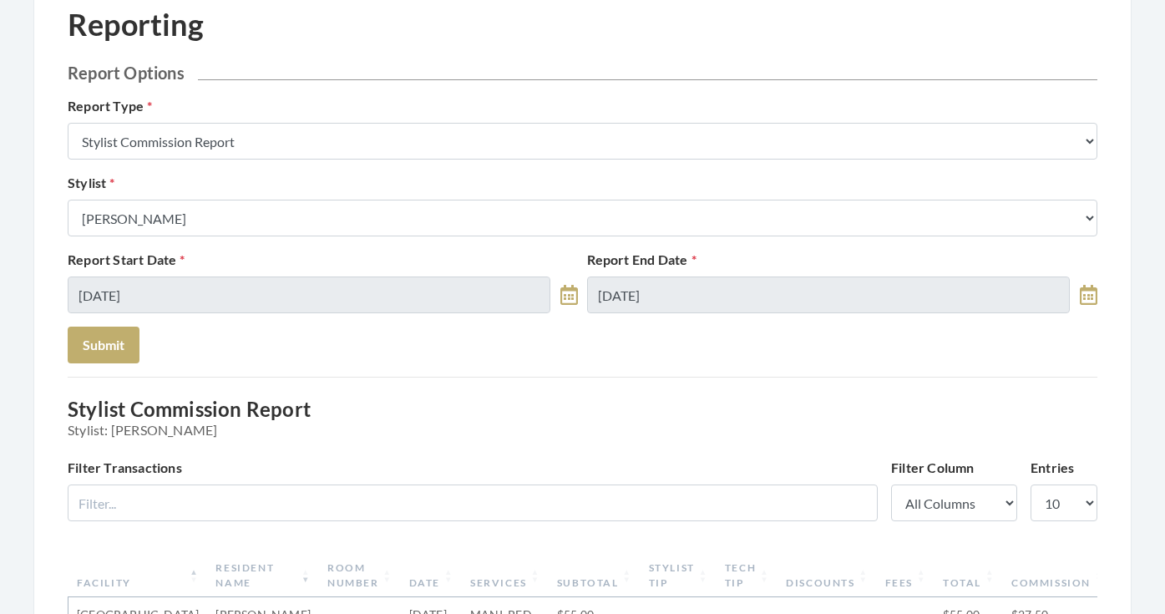
scroll to position [91, 0]
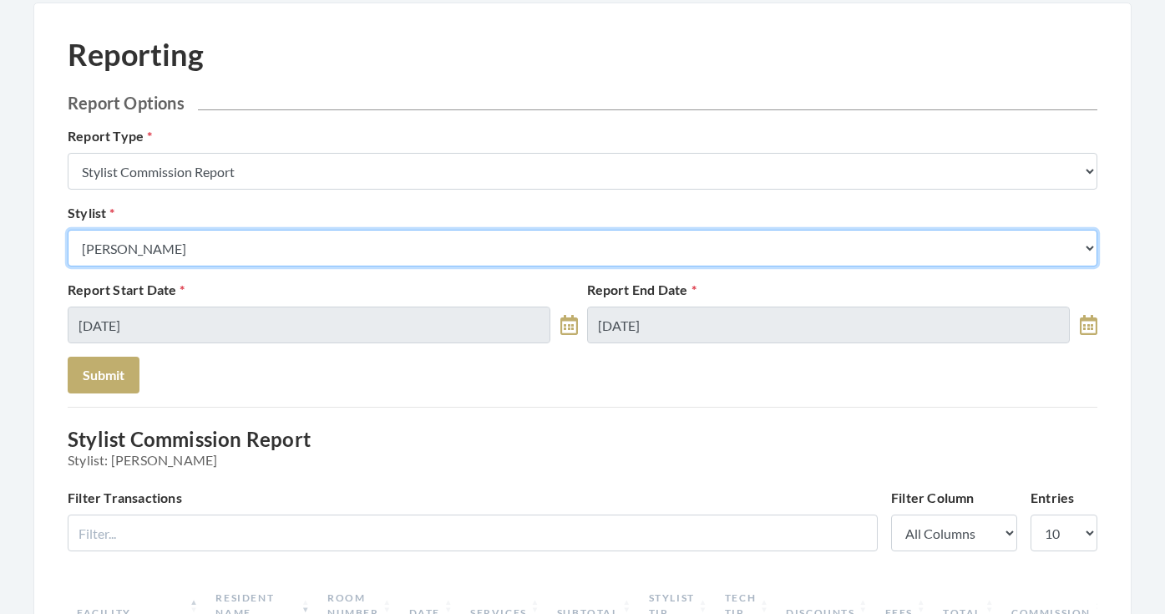
select select "28"
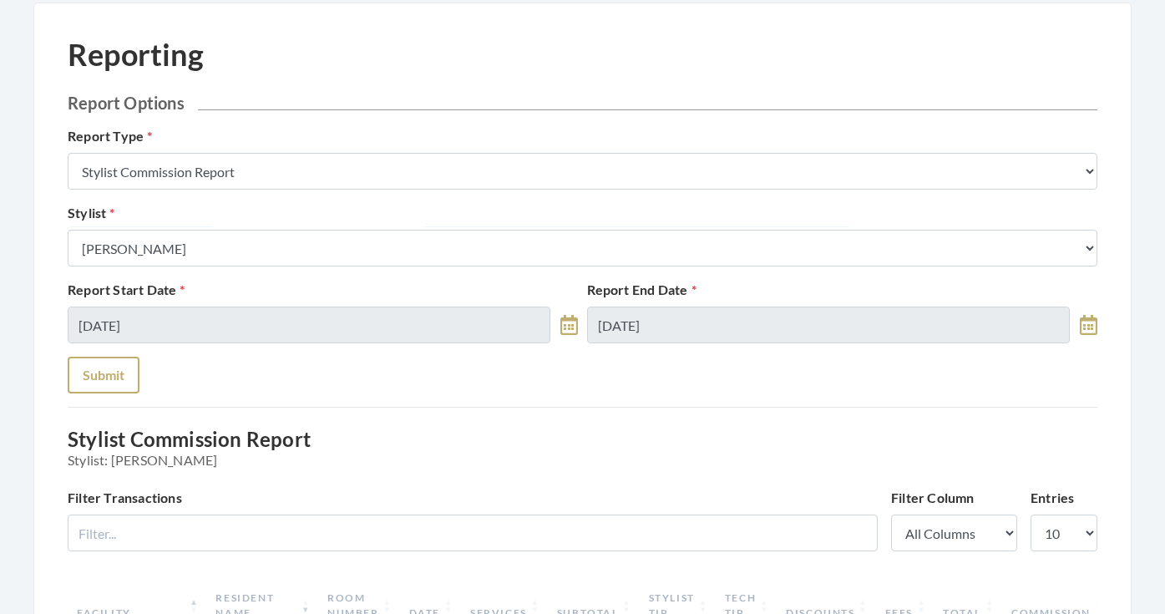
click at [114, 374] on button "Submit" at bounding box center [104, 375] width 72 height 37
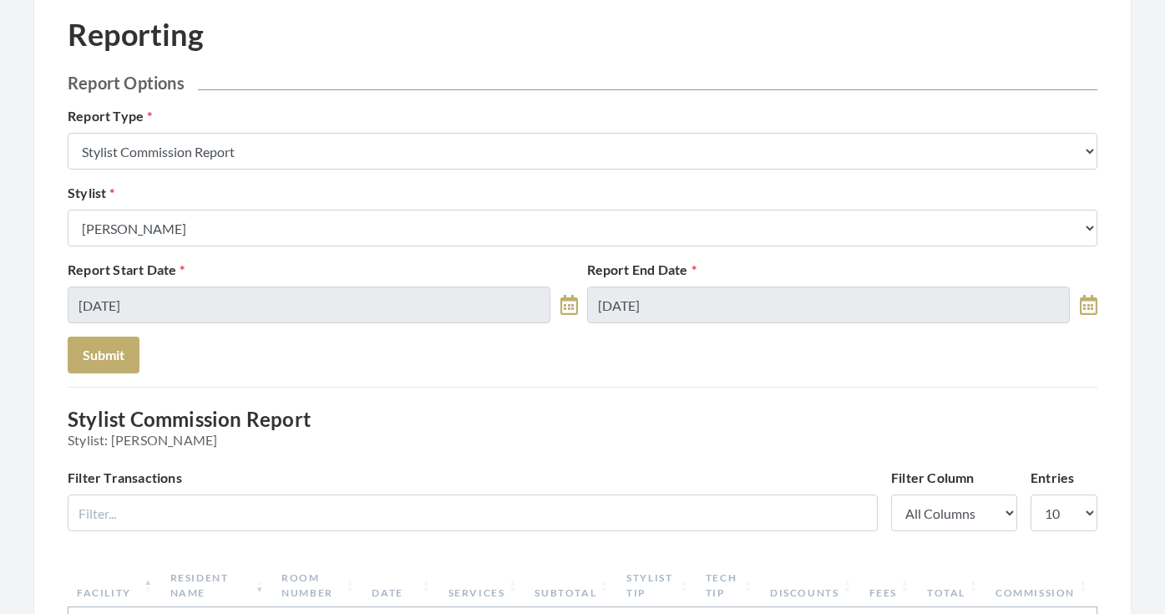
scroll to position [29, 0]
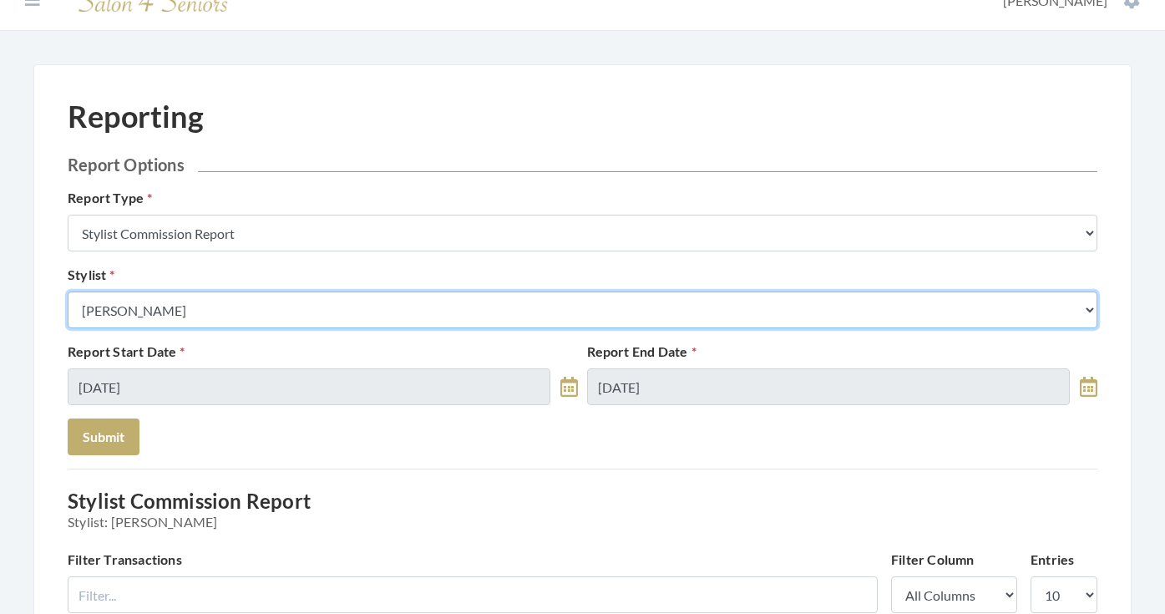
select select "181"
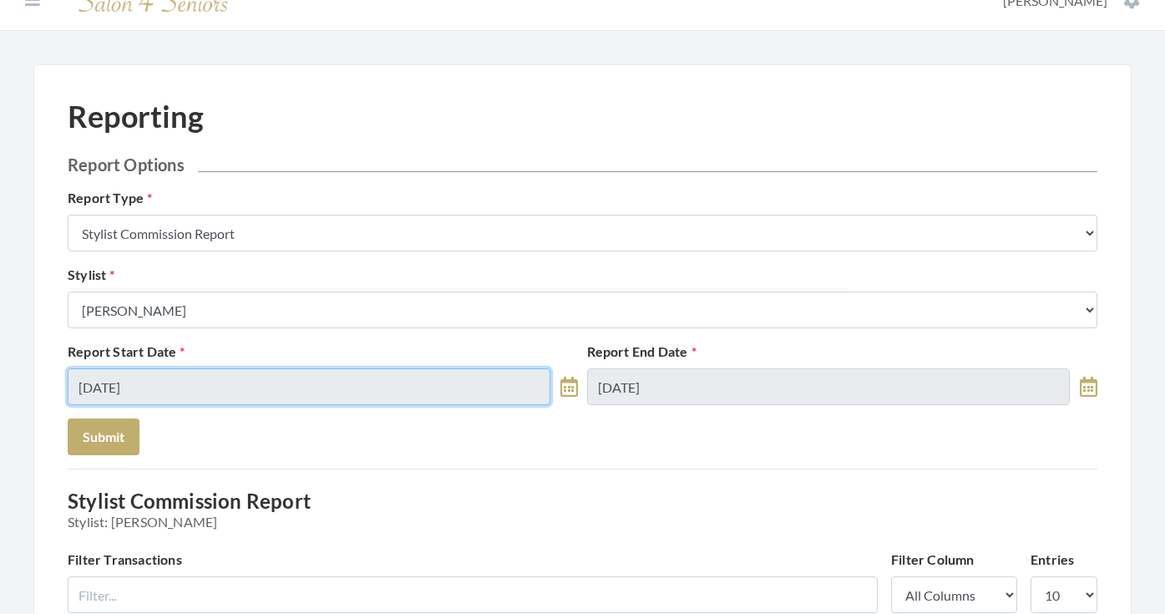
click at [148, 392] on input "[DATE]" at bounding box center [309, 386] width 483 height 37
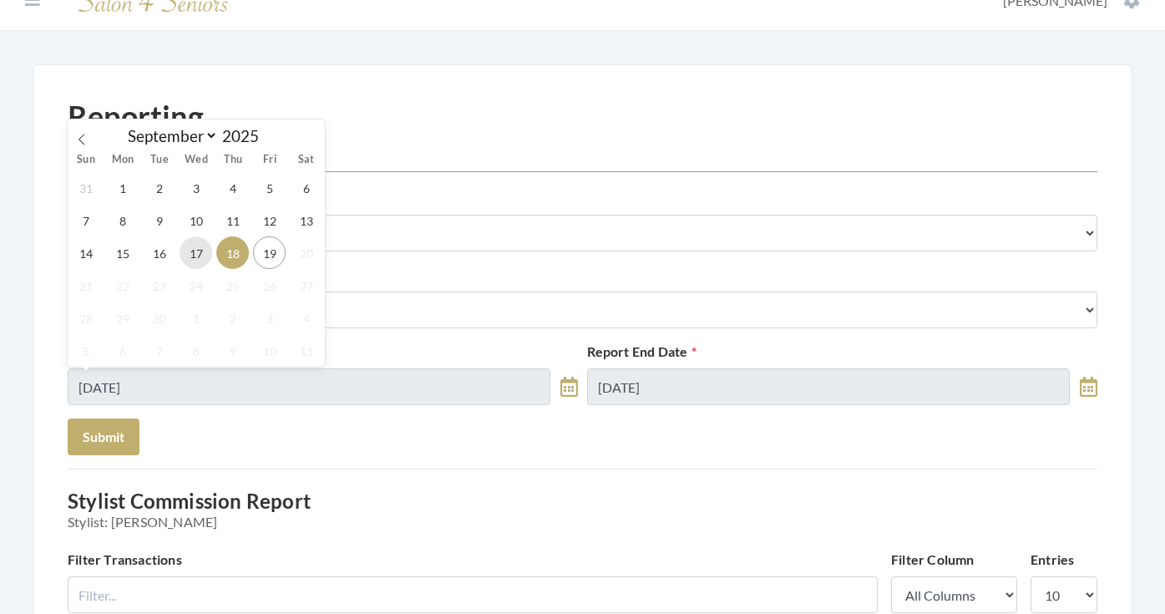
click at [198, 260] on span "17" at bounding box center [196, 252] width 33 height 33
type input "[DATE]"
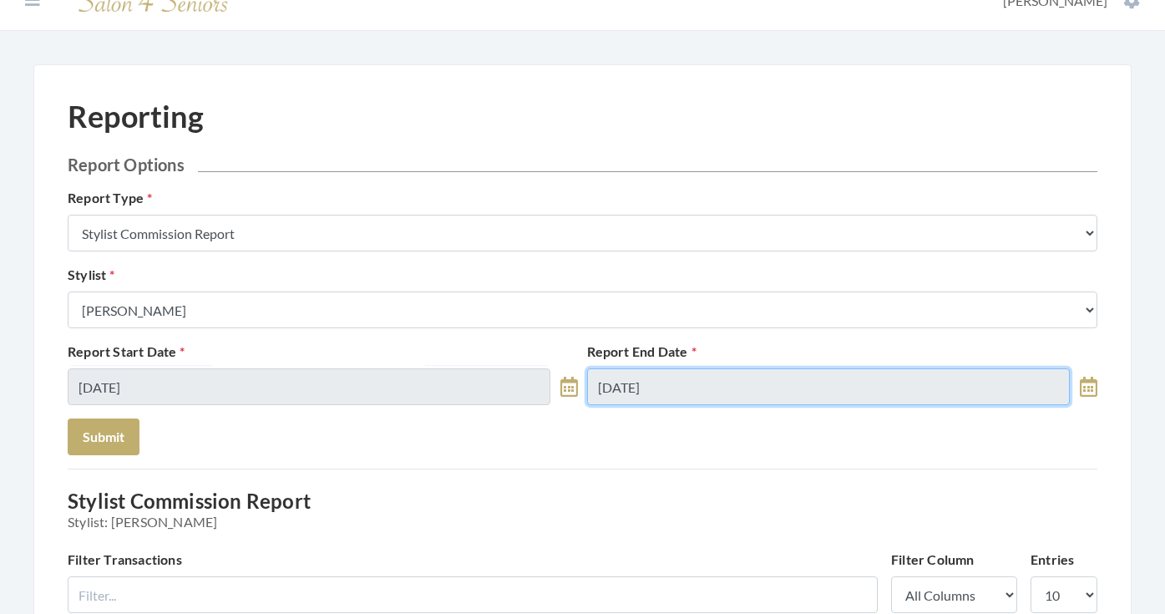
click at [621, 382] on input "[DATE]" at bounding box center [828, 386] width 483 height 37
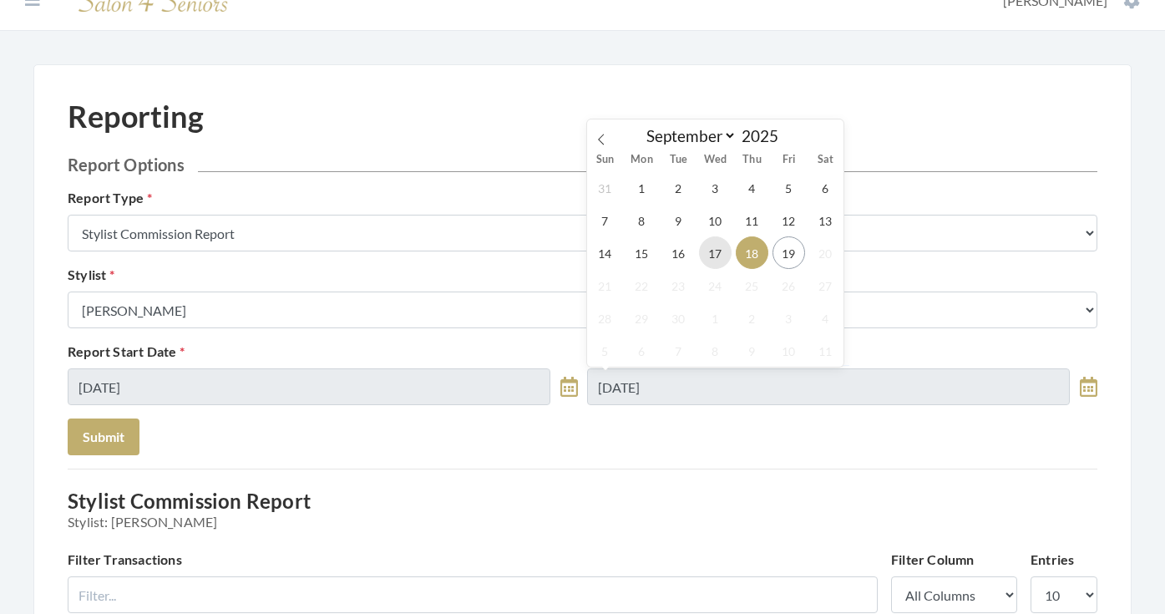
click at [719, 254] on span "17" at bounding box center [715, 252] width 33 height 33
type input "[DATE]"
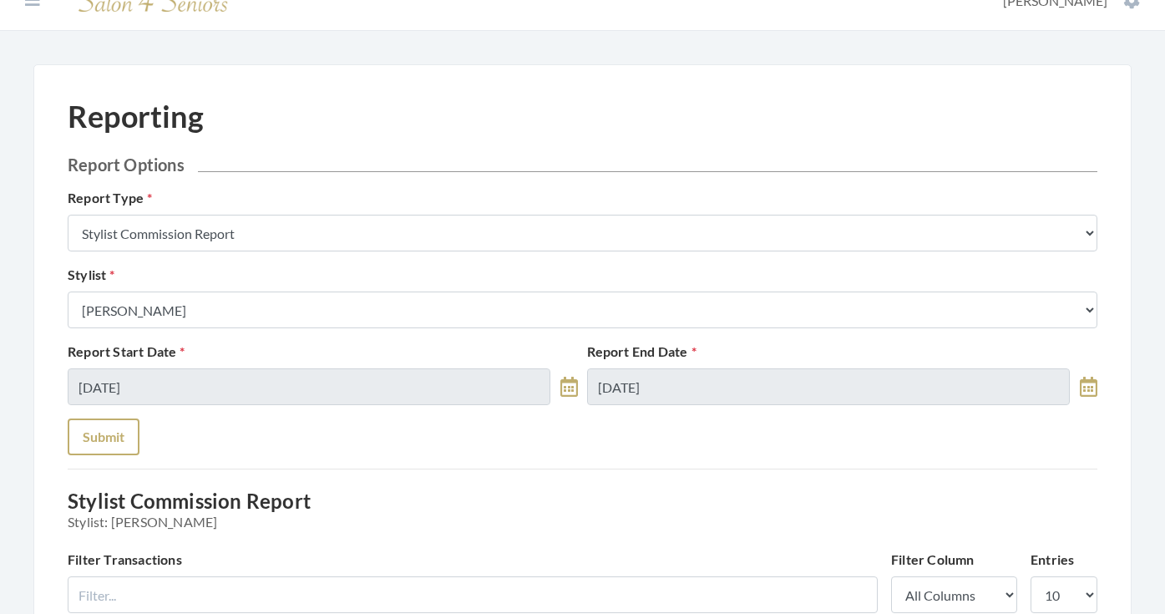
click at [114, 435] on button "Submit" at bounding box center [104, 436] width 72 height 37
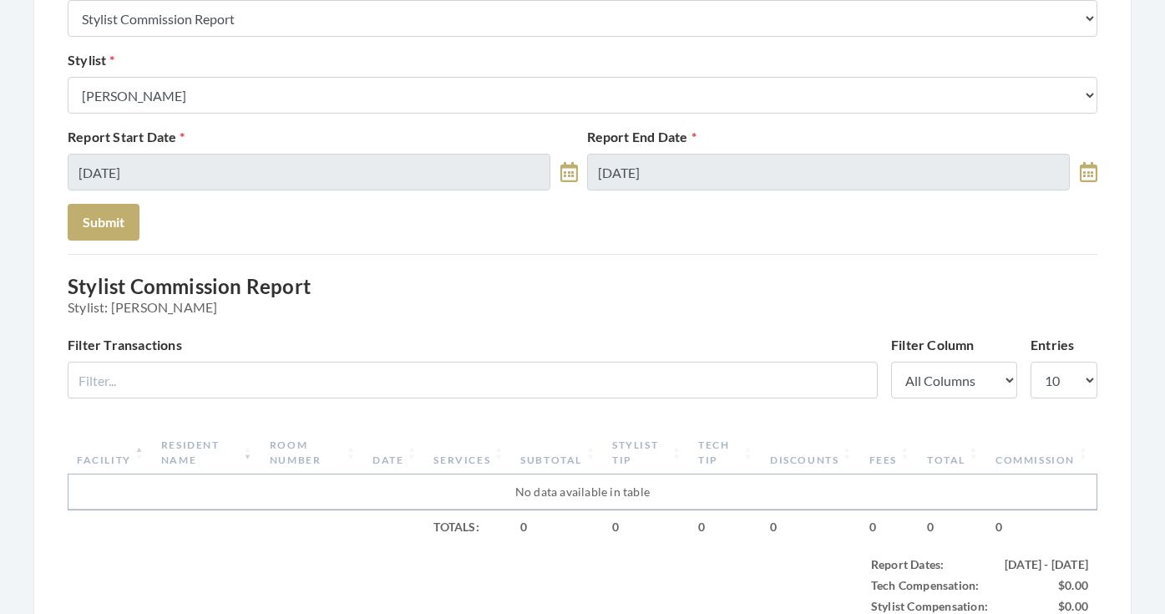
scroll to position [215, 0]
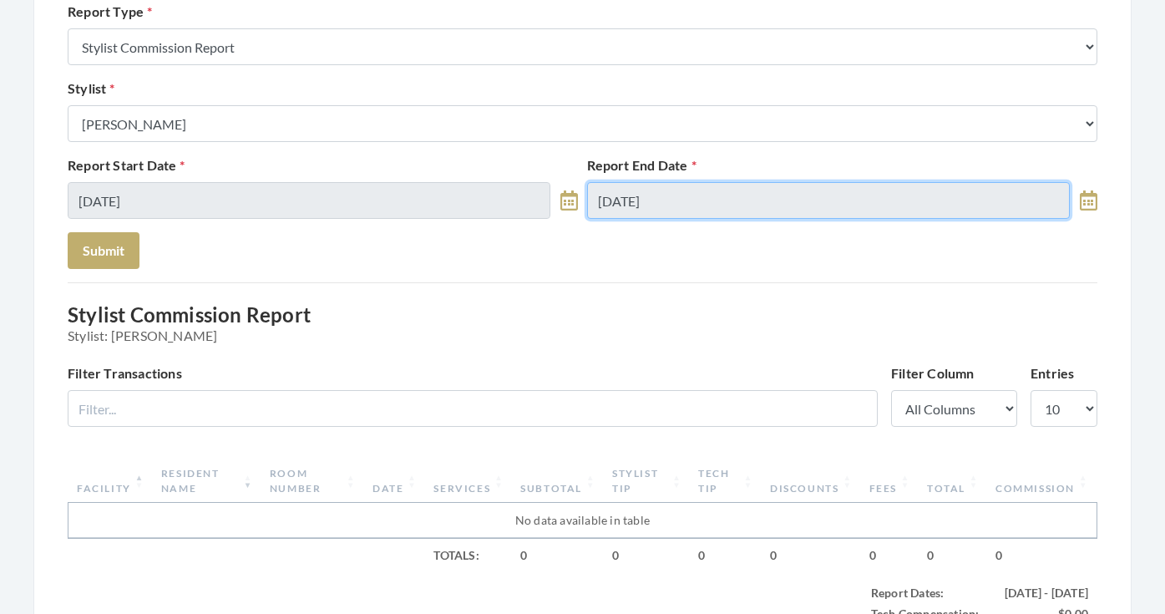
click at [641, 200] on input "[DATE]" at bounding box center [828, 200] width 483 height 37
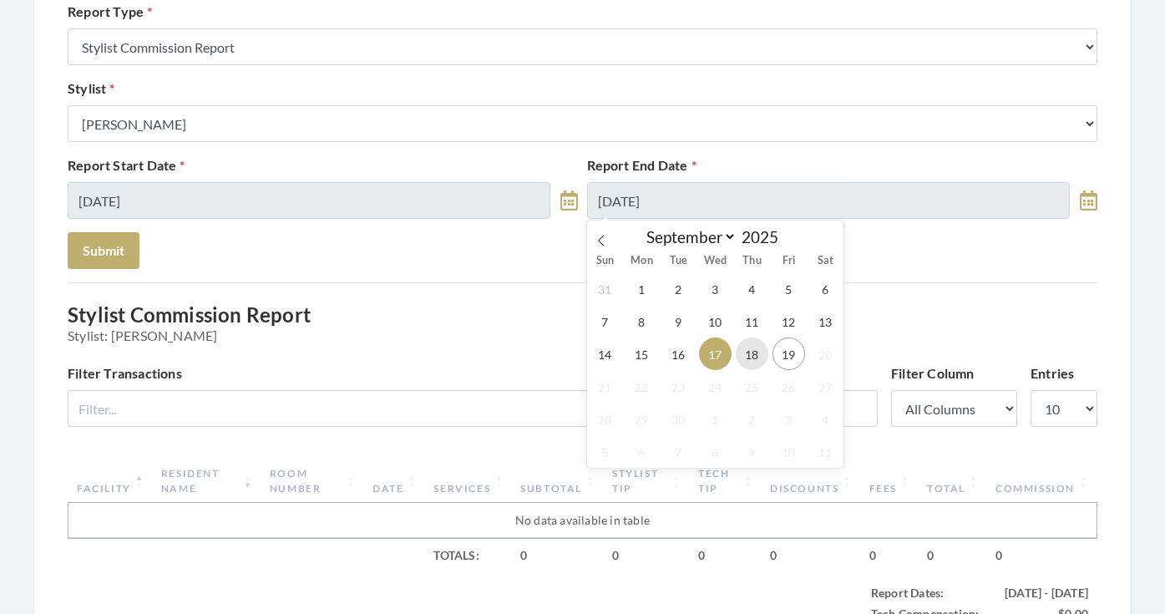
click at [740, 356] on span "18" at bounding box center [752, 353] width 33 height 33
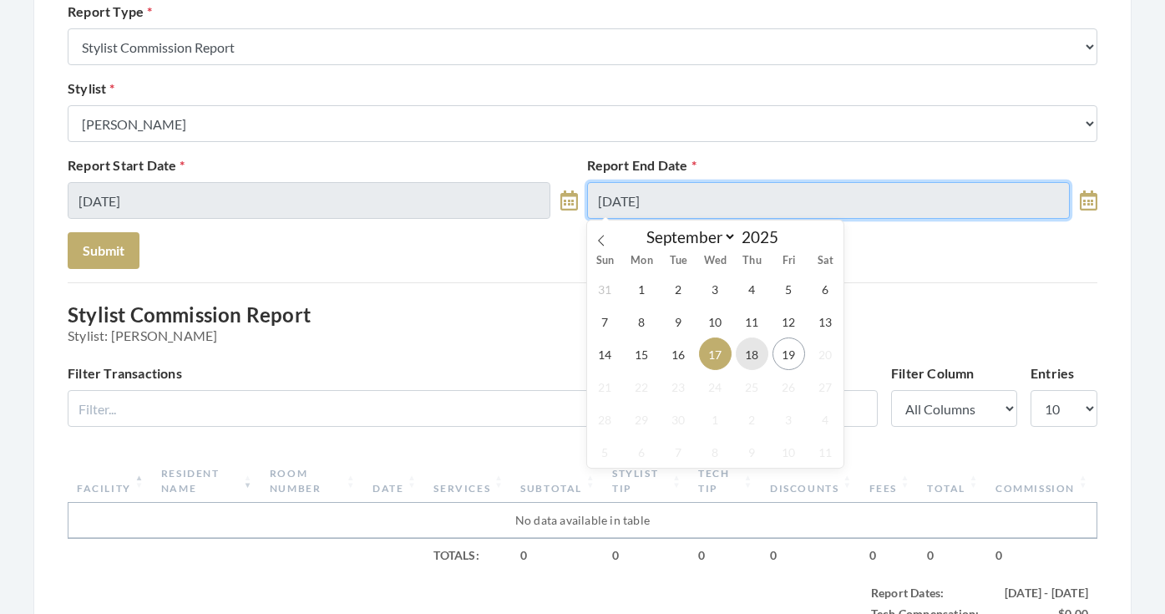
type input "[DATE]"
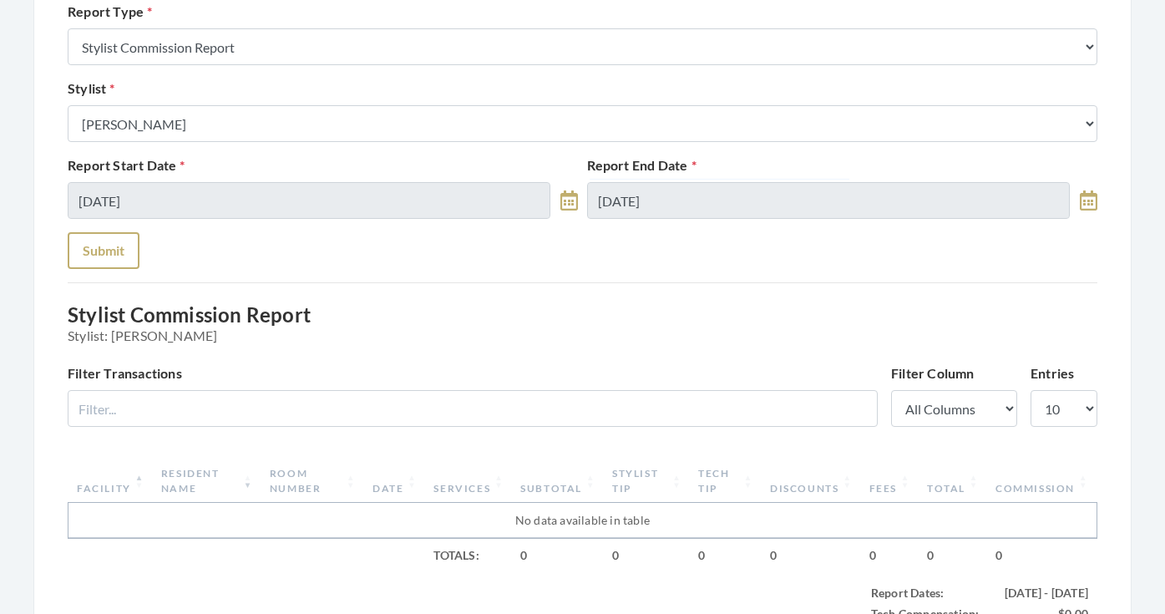
click at [126, 244] on button "Submit" at bounding box center [104, 250] width 72 height 37
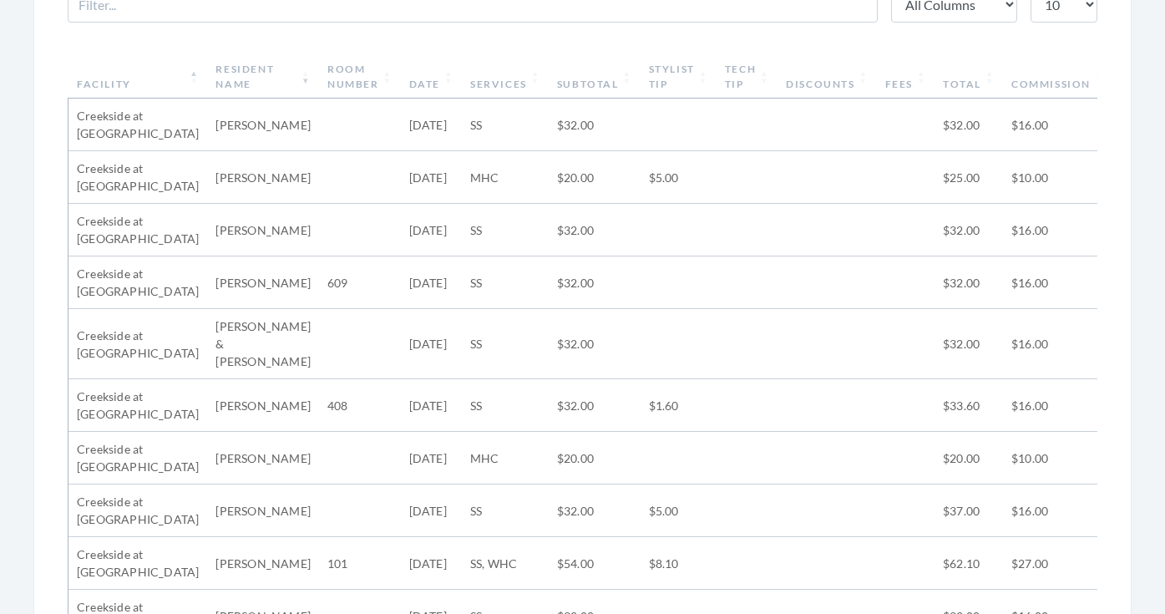
scroll to position [612, 0]
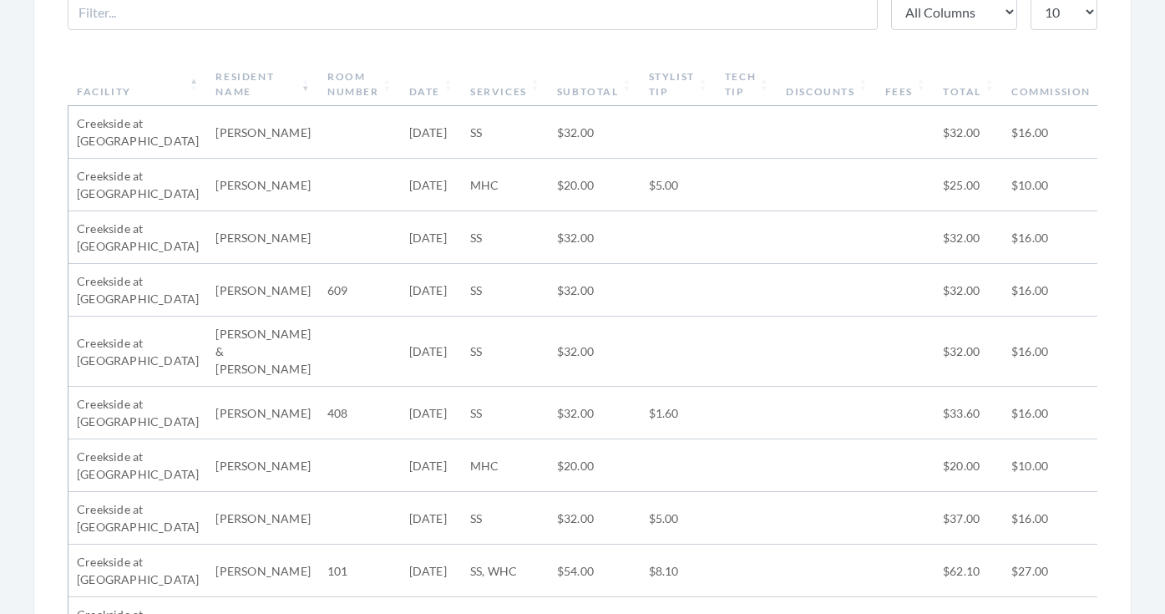
click at [255, 79] on th "Resident Name" at bounding box center [263, 84] width 112 height 43
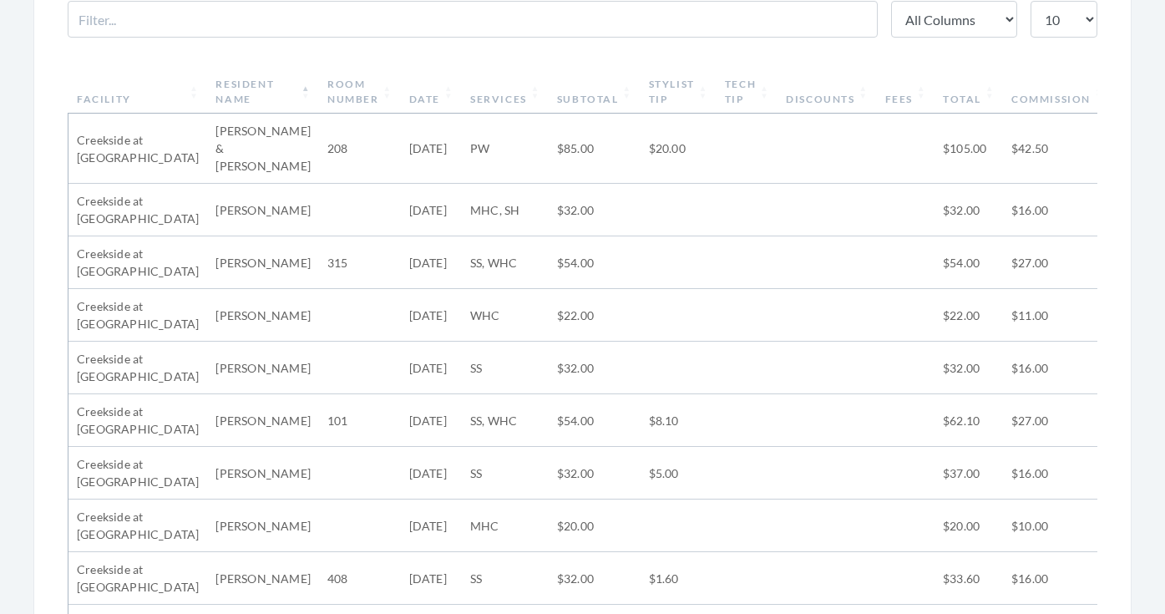
scroll to position [595, 0]
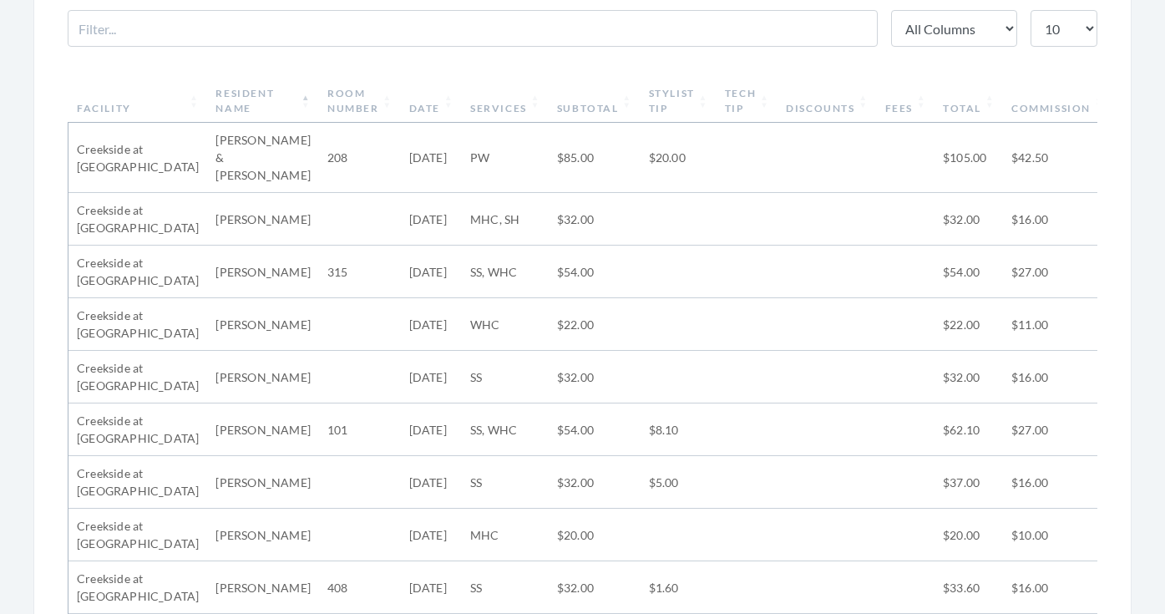
click at [261, 104] on th "Resident Name" at bounding box center [263, 100] width 112 height 43
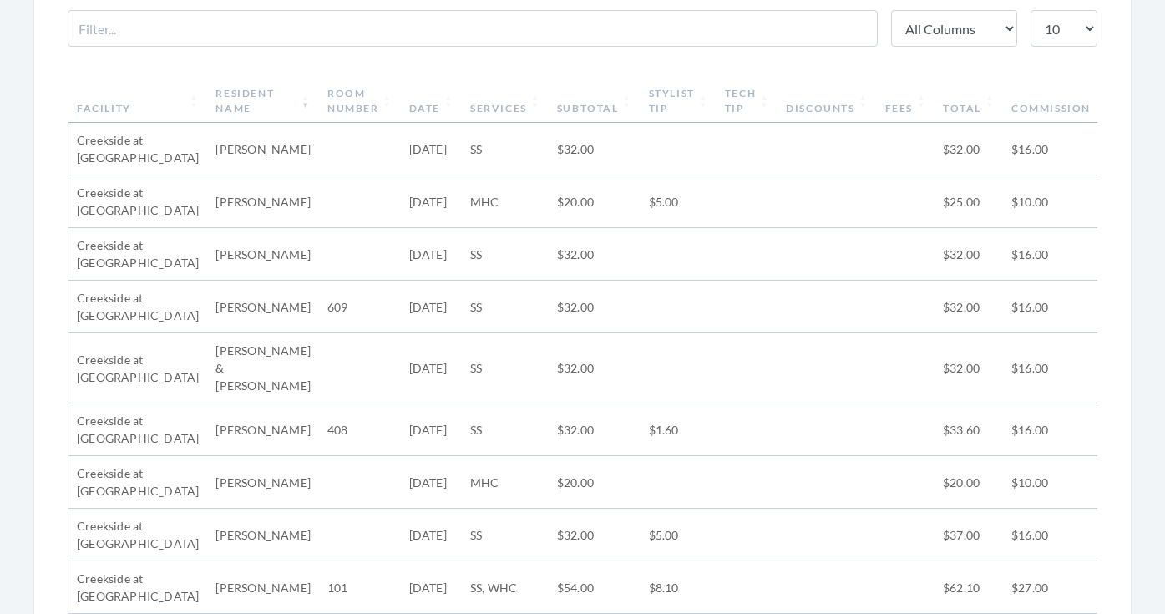
click at [261, 104] on th "Resident Name" at bounding box center [263, 100] width 112 height 43
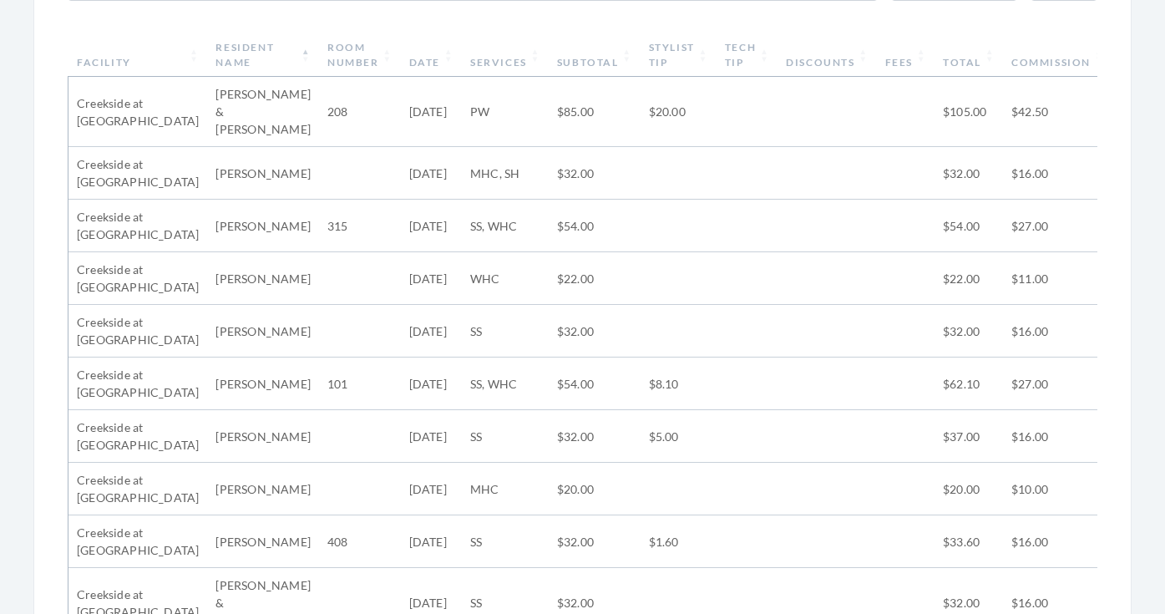
scroll to position [633, 0]
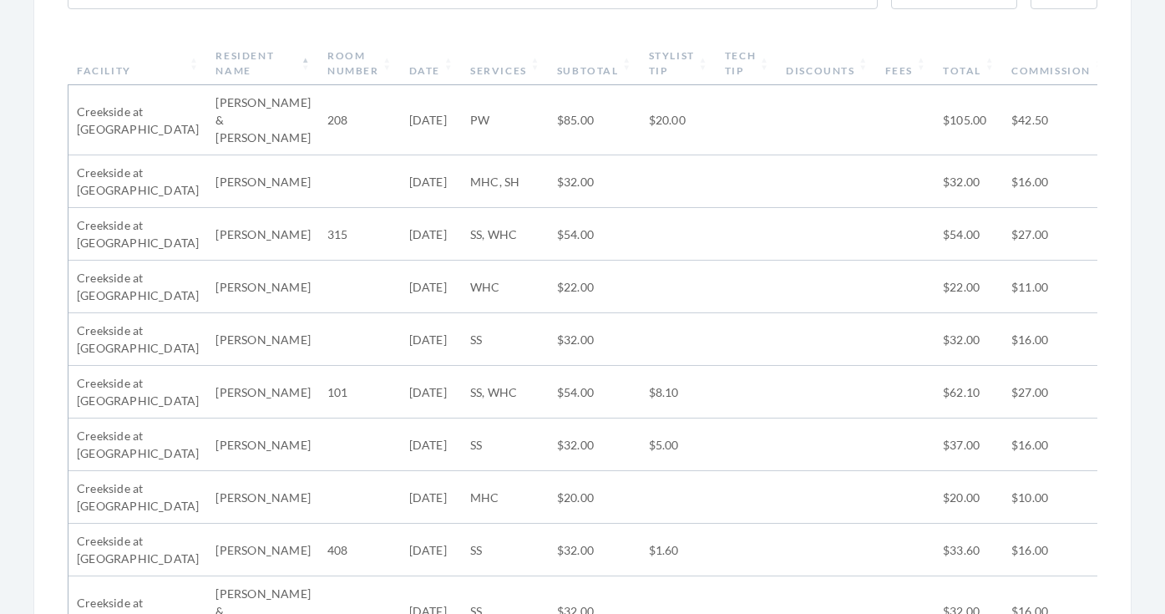
click at [265, 58] on th "Resident Name" at bounding box center [263, 63] width 112 height 43
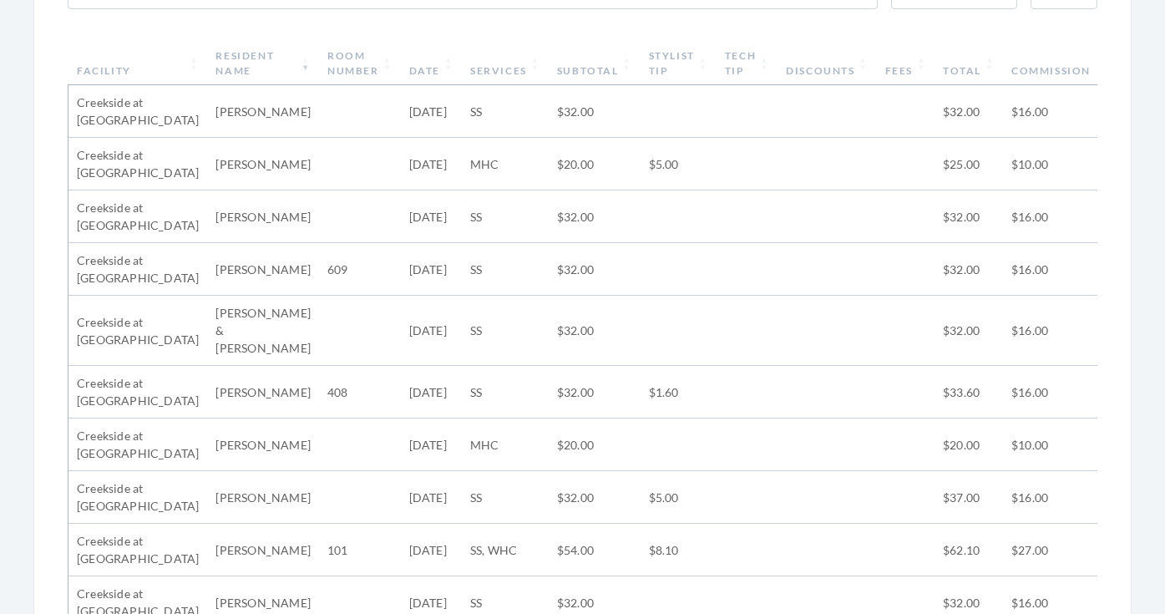
click at [261, 54] on th "Resident Name" at bounding box center [263, 63] width 112 height 43
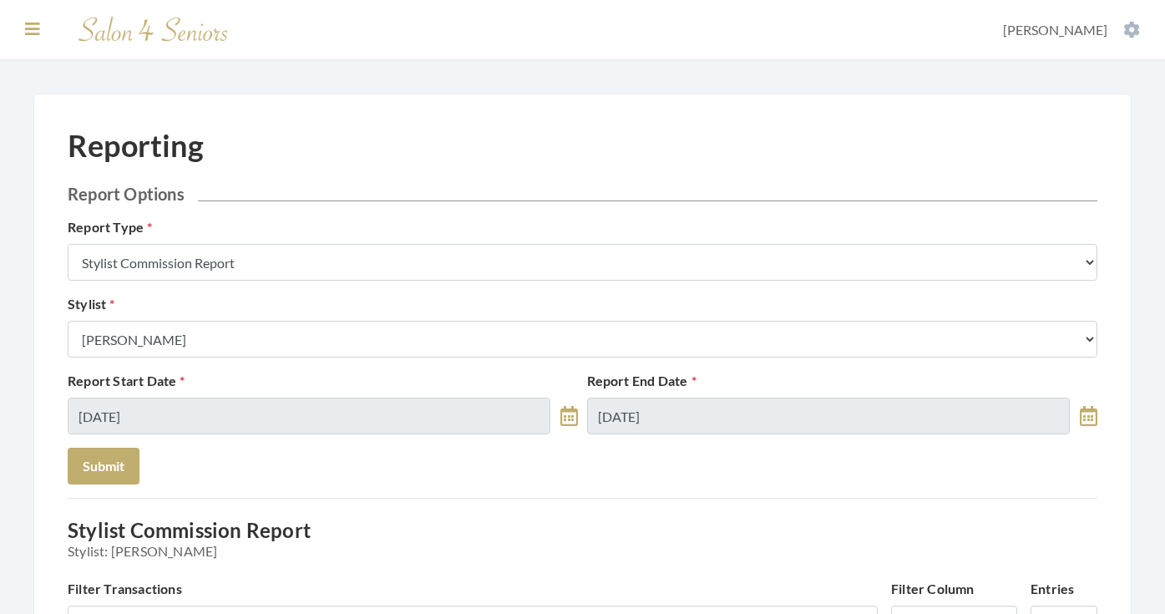
scroll to position [0, 0]
click at [33, 28] on icon at bounding box center [32, 29] width 15 height 17
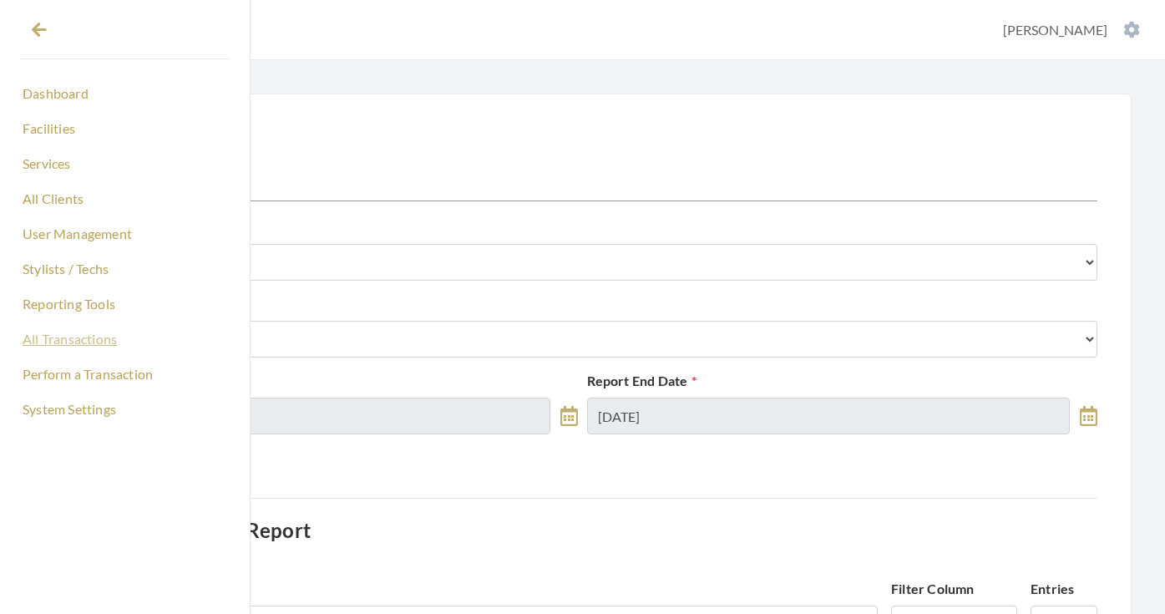
click at [84, 344] on link "All Transactions" at bounding box center [125, 339] width 210 height 28
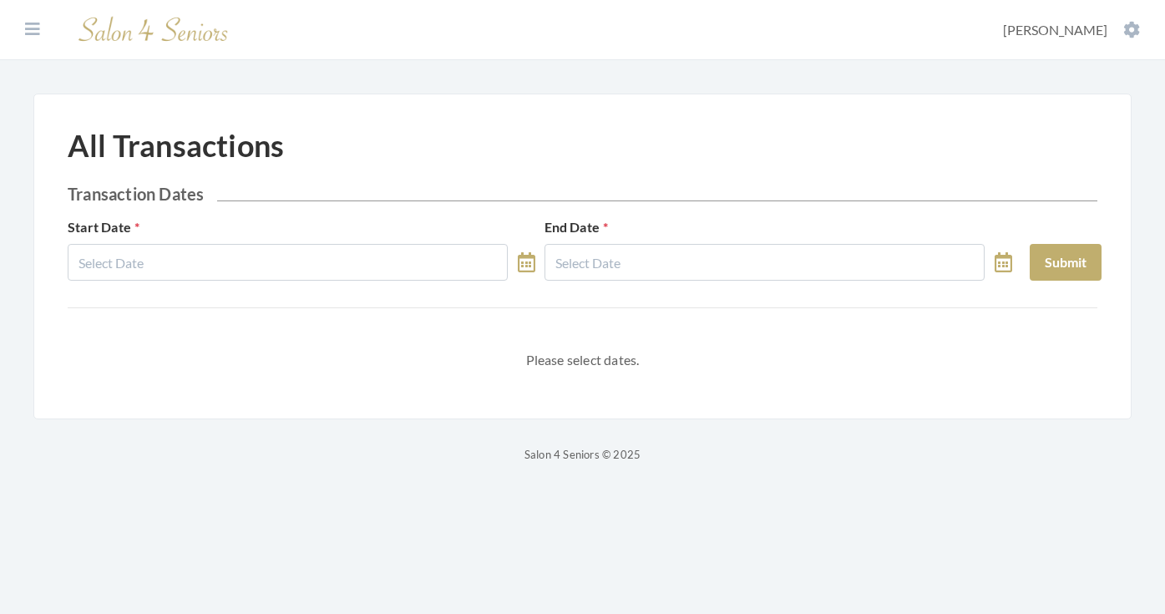
select select "8"
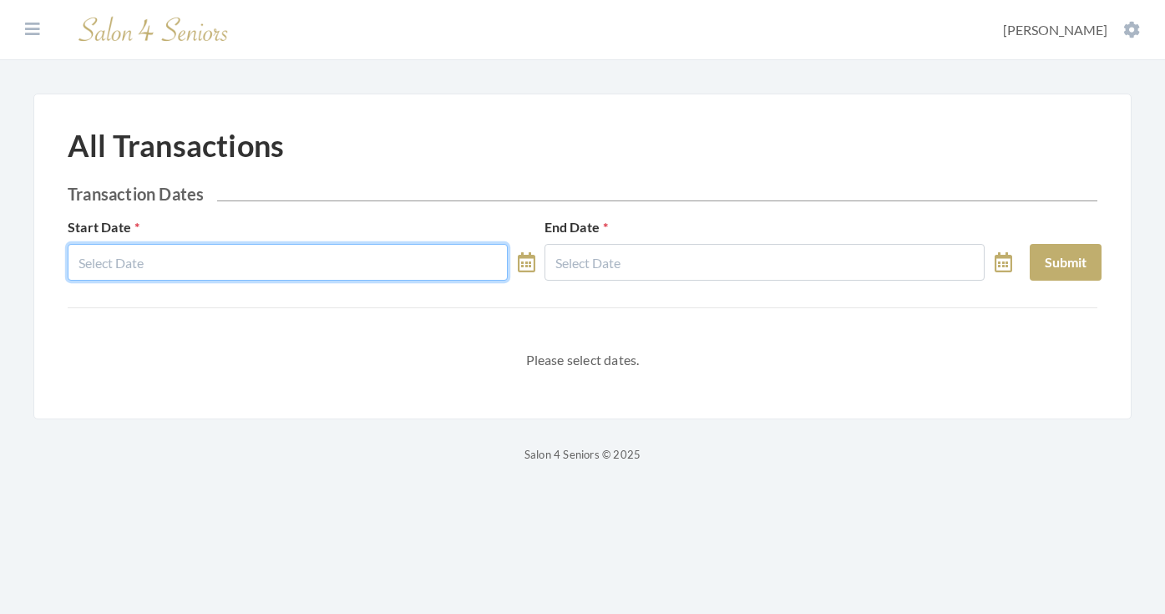
click at [278, 255] on input "text" at bounding box center [288, 262] width 440 height 37
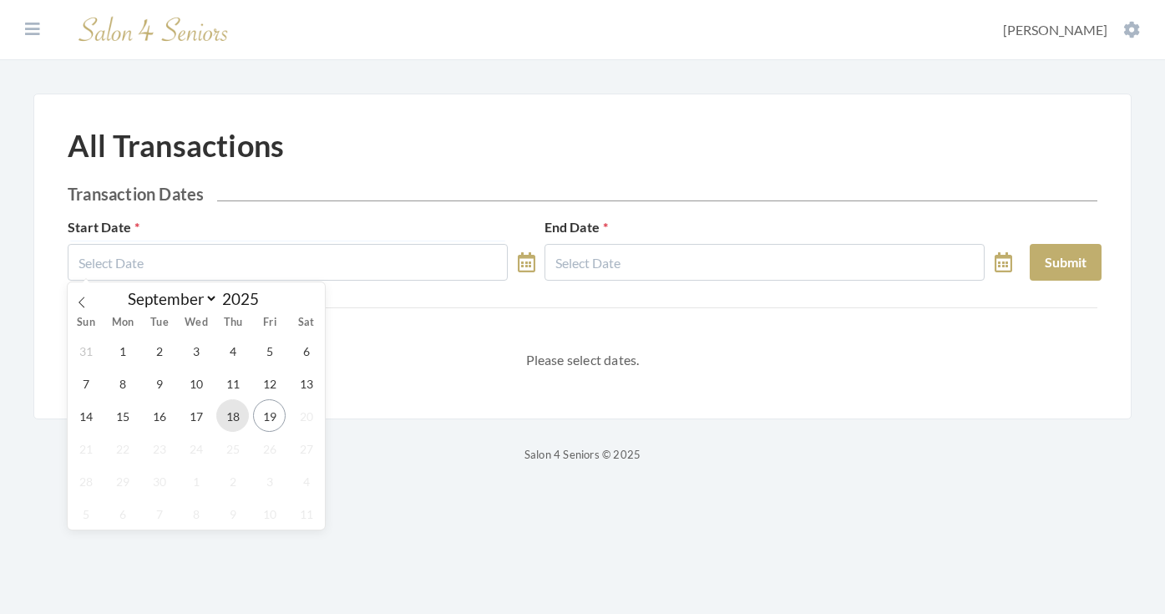
click at [235, 419] on span "18" at bounding box center [232, 415] width 33 height 33
type input "[DATE]"
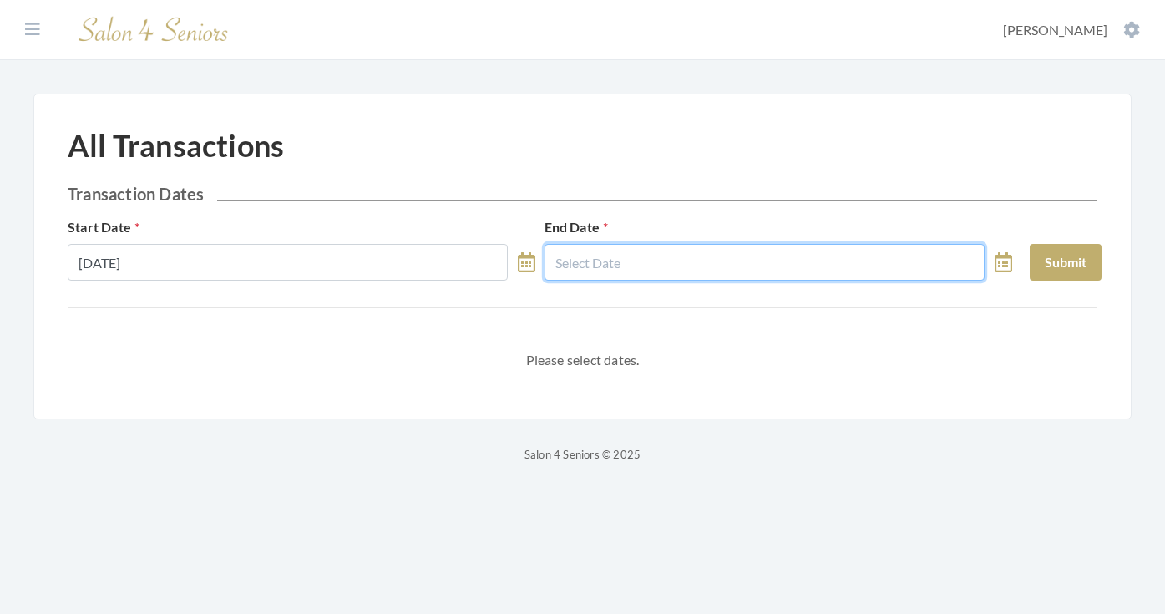
click at [631, 266] on input "text" at bounding box center [765, 262] width 440 height 37
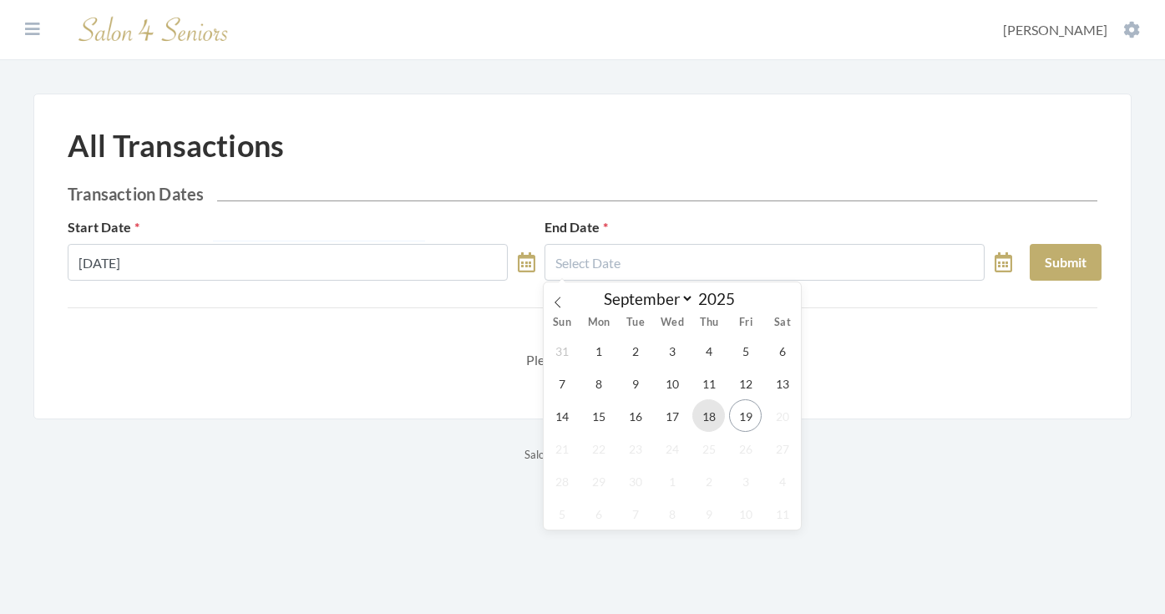
click at [717, 415] on span "18" at bounding box center [708, 415] width 33 height 33
type input "[DATE]"
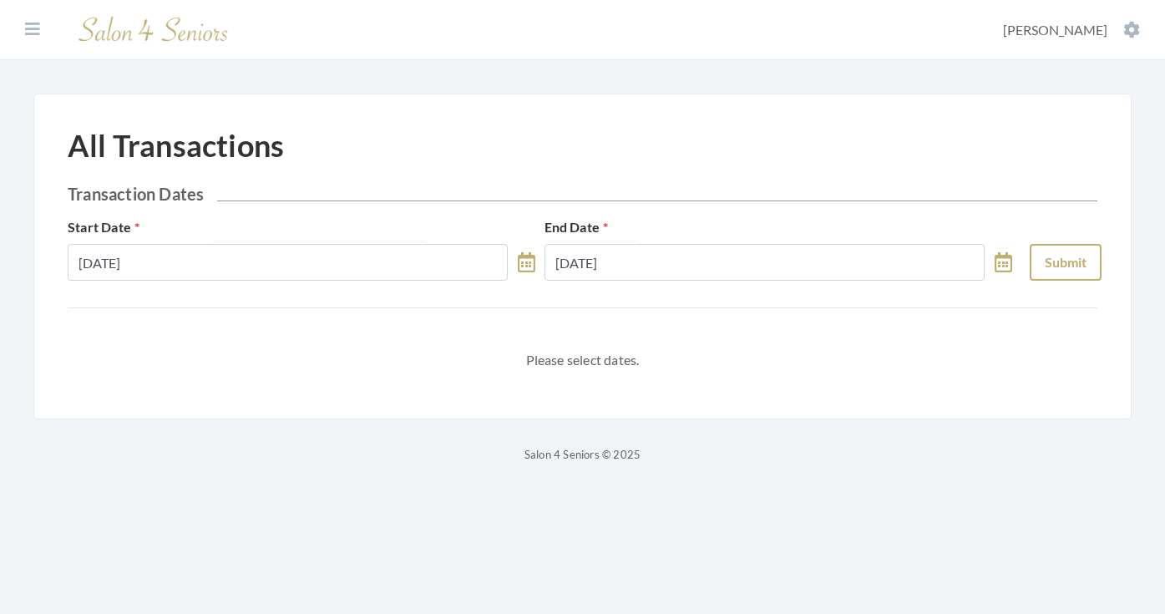
click at [1029, 260] on div "Start Date 09/18/2025 End Date 09/18/2025 Submit" at bounding box center [582, 255] width 1038 height 77
click at [1046, 260] on button "Submit" at bounding box center [1066, 262] width 72 height 37
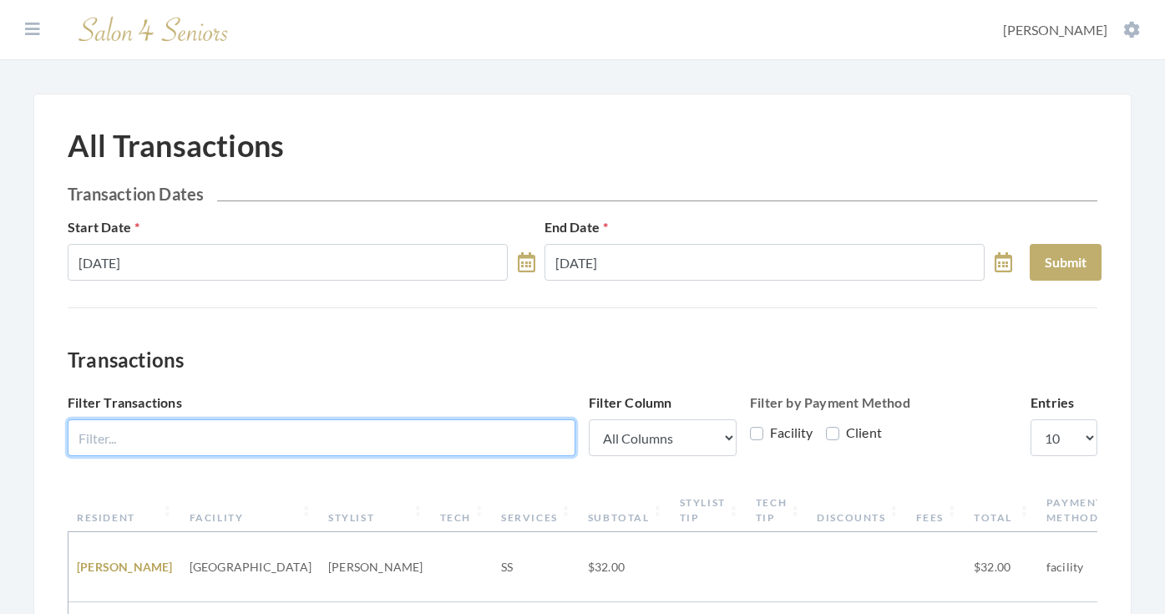
click at [544, 438] on input "Filter Transactions" at bounding box center [322, 437] width 508 height 37
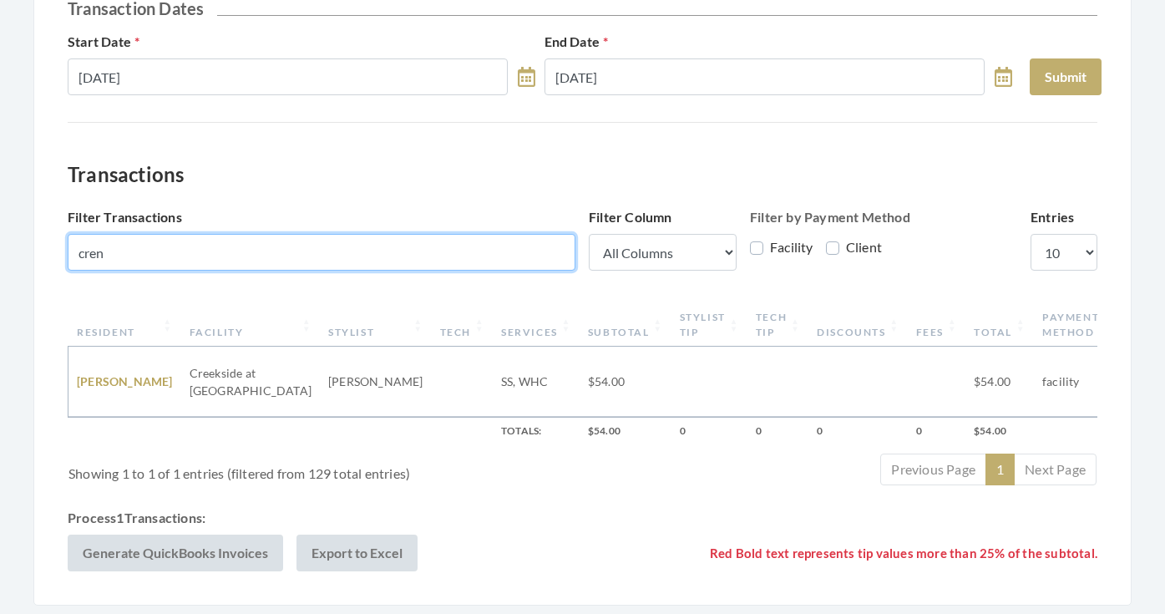
scroll to position [190, 0]
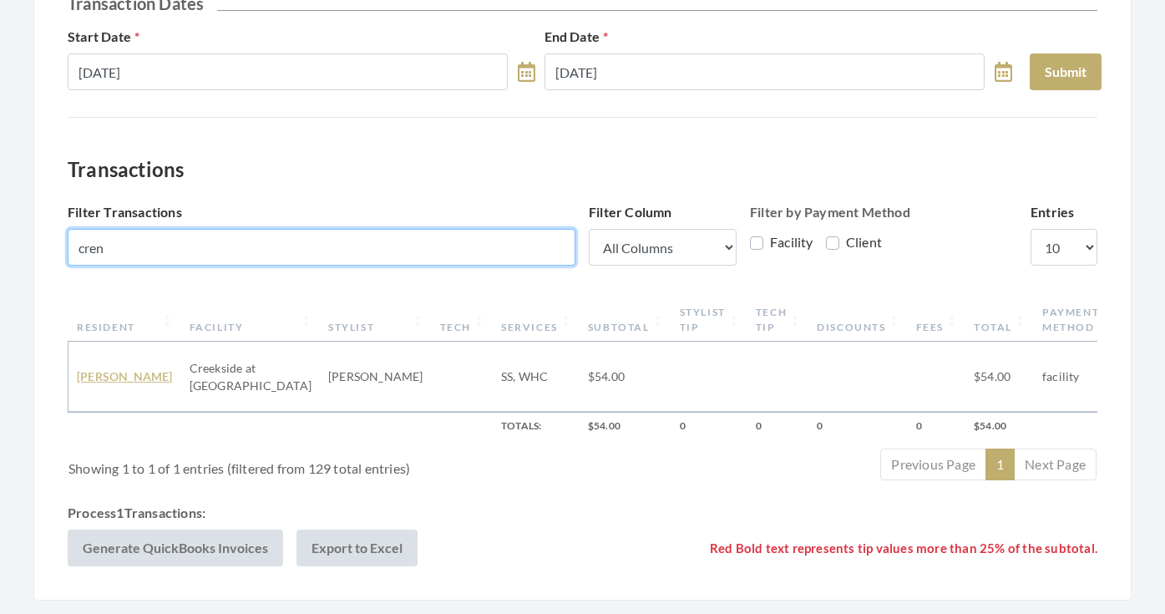
type input "cren"
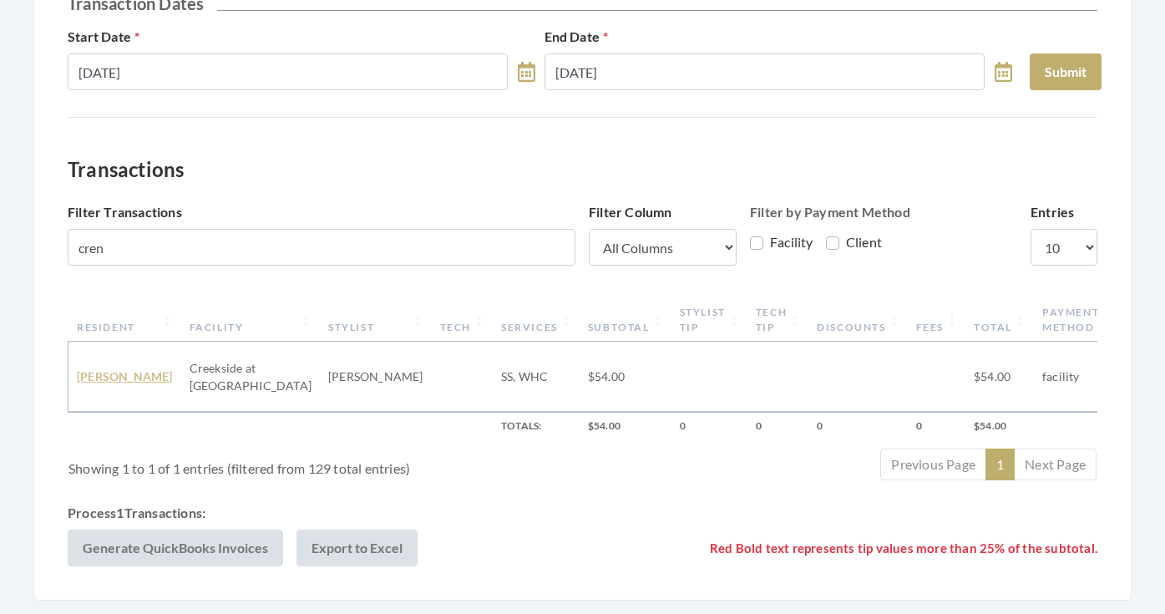
click at [127, 377] on link "FRANCES CRENSHAW" at bounding box center [125, 376] width 96 height 14
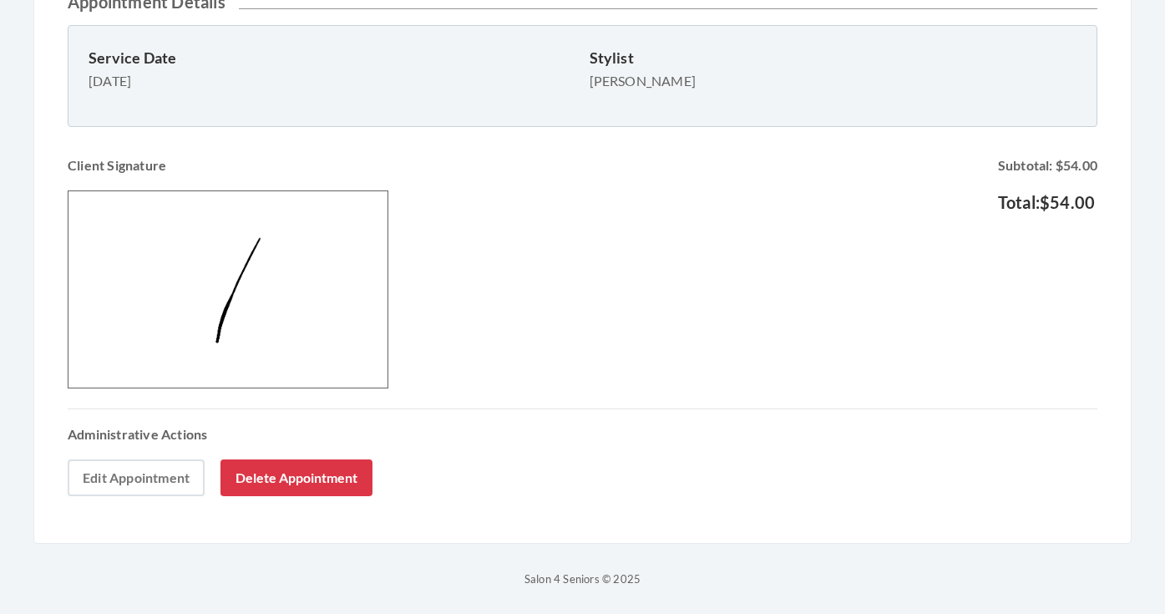
scroll to position [566, 0]
click at [144, 479] on link "Edit Appointment" at bounding box center [136, 477] width 137 height 37
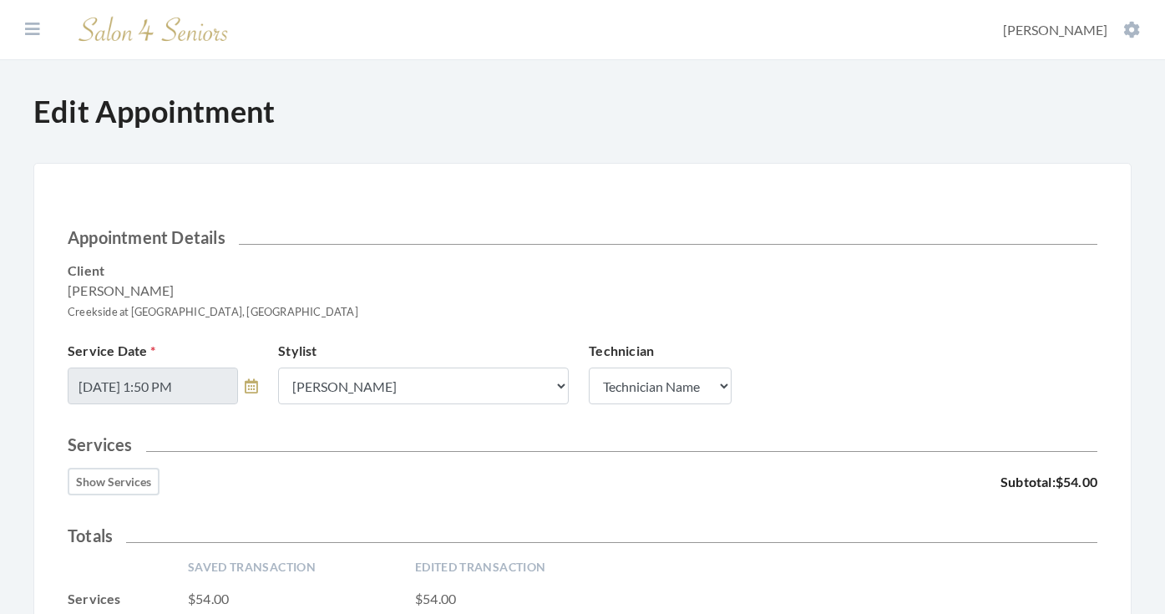
scroll to position [129, 0]
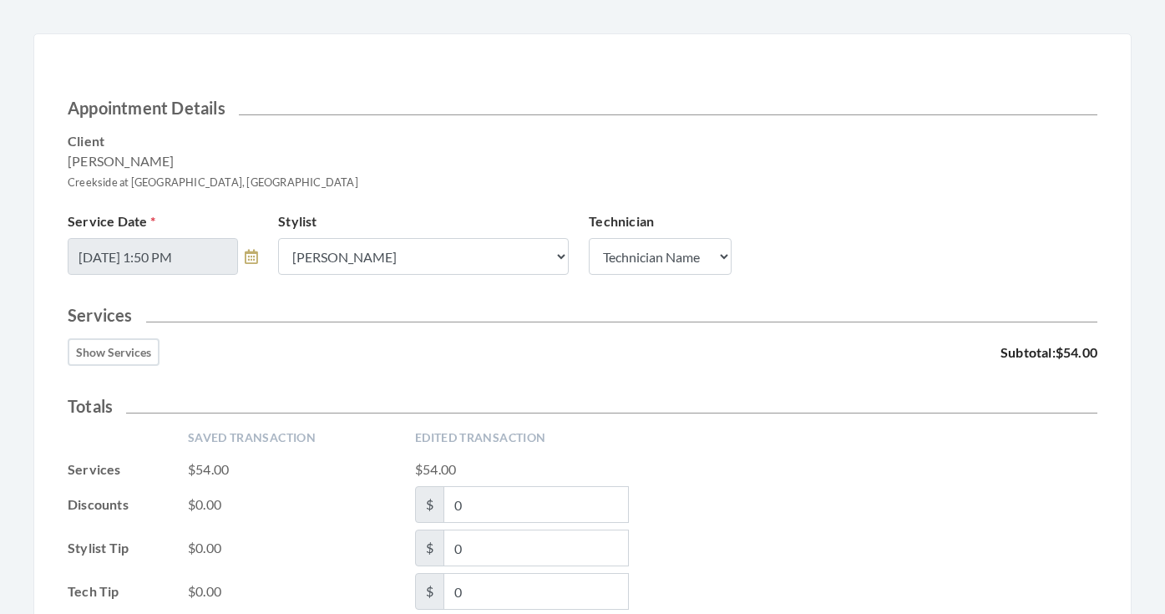
click at [131, 353] on button "Show Services" at bounding box center [114, 352] width 92 height 28
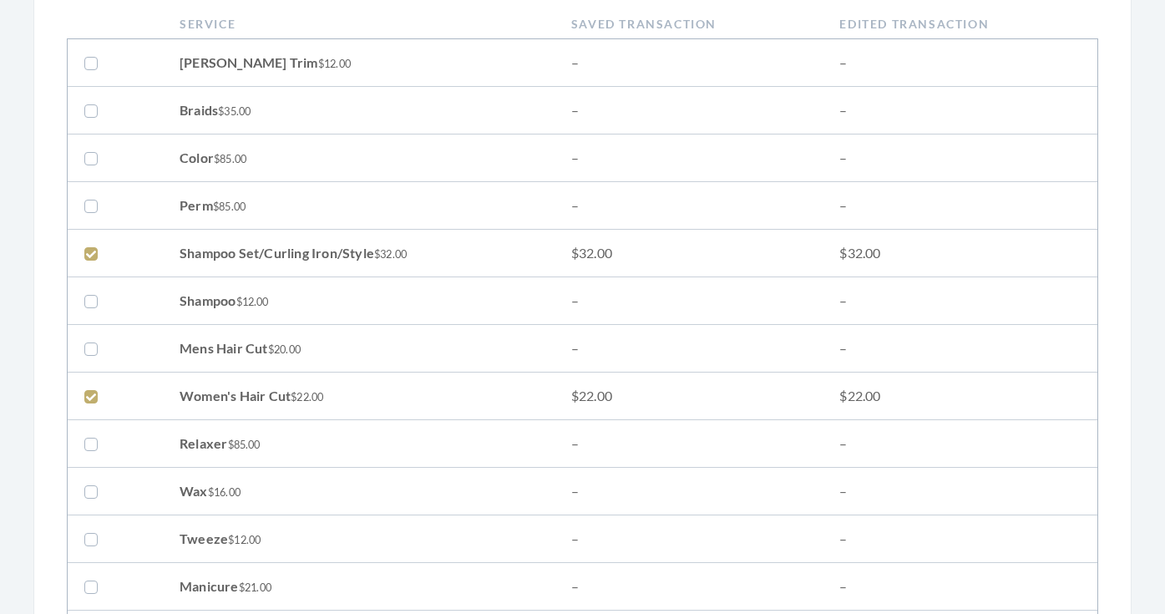
scroll to position [516, 0]
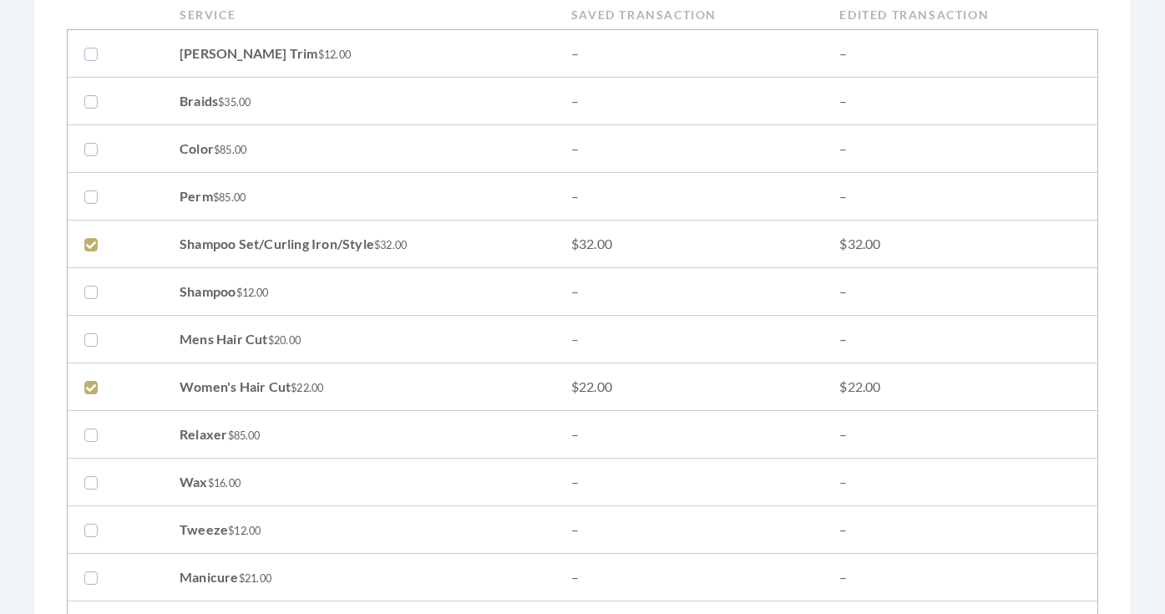
click at [95, 383] on label at bounding box center [94, 387] width 20 height 20
checkbox input "false"
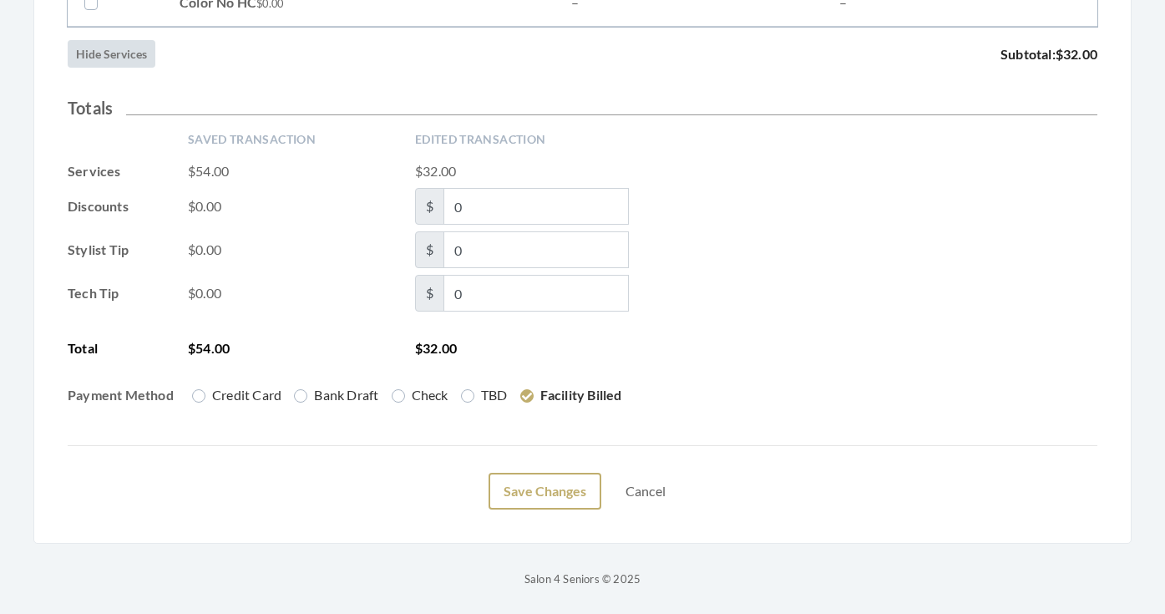
scroll to position [2804, 0]
click at [524, 486] on button "Save Changes" at bounding box center [545, 491] width 113 height 37
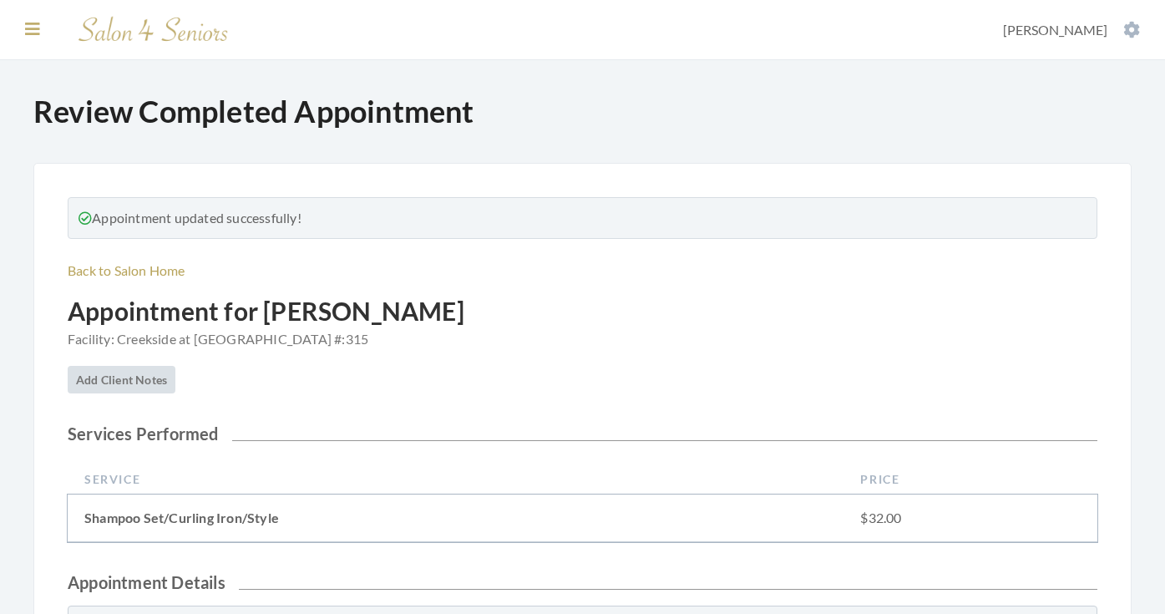
click at [29, 27] on icon at bounding box center [32, 29] width 15 height 17
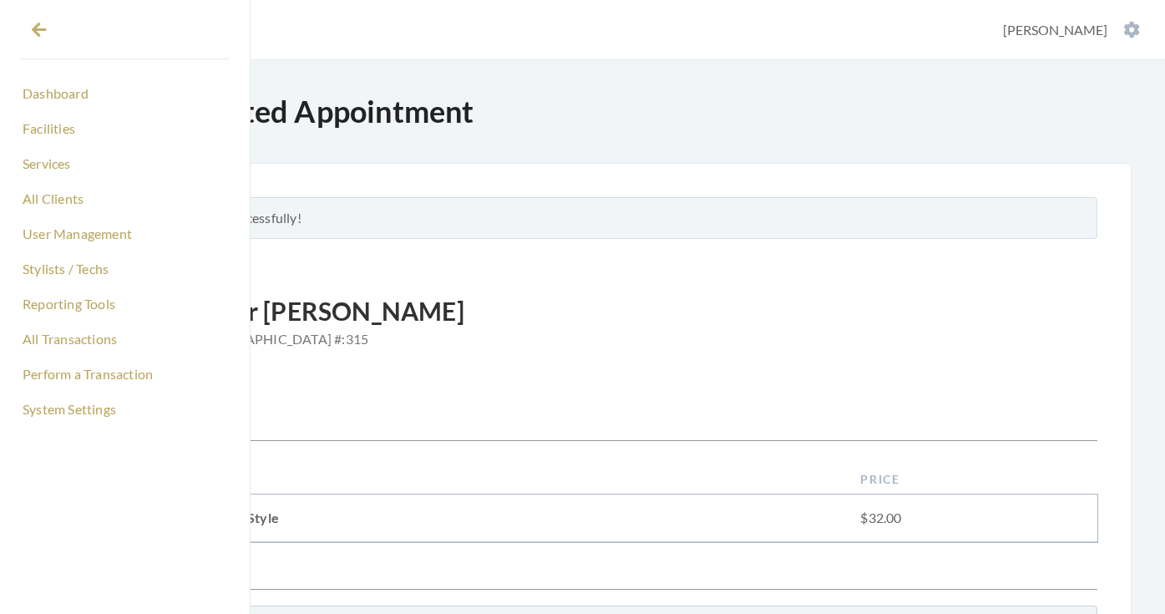
click at [57, 96] on link "Dashboard" at bounding box center [125, 93] width 210 height 28
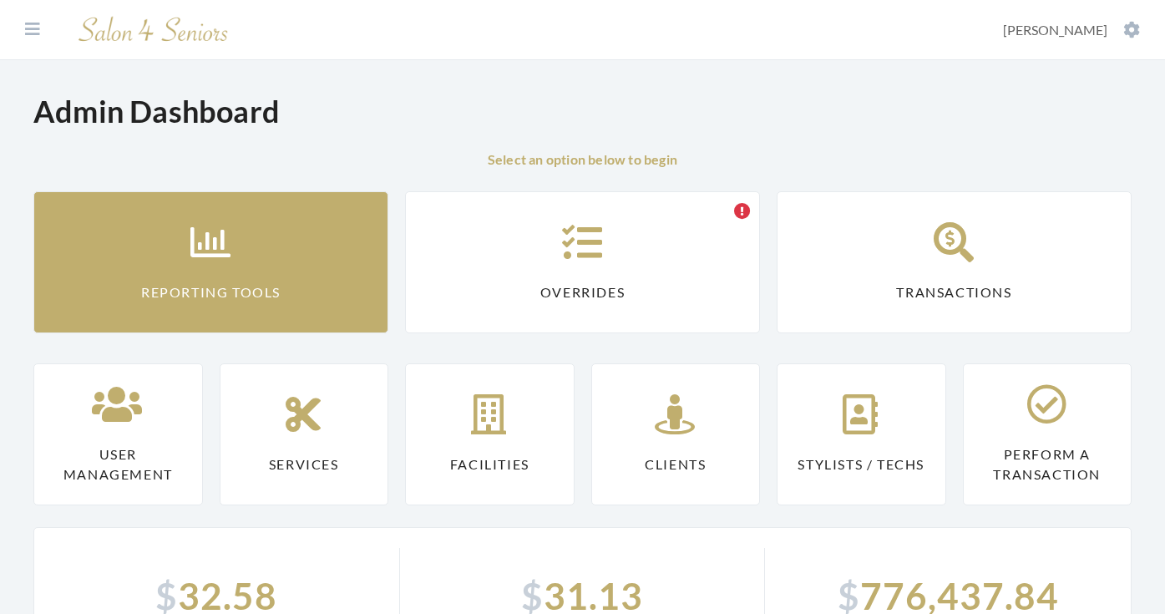
click at [174, 248] on link "Reporting Tools" at bounding box center [210, 262] width 355 height 142
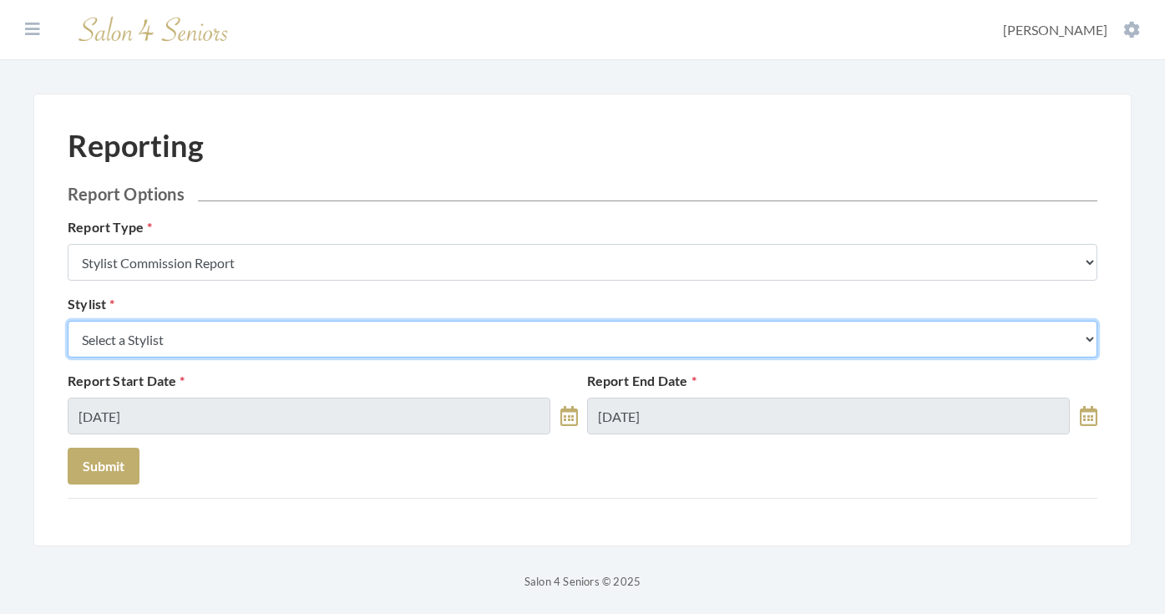
click at [199, 322] on select "Select a Stylist Alaina Krumm Alisha Teasley Anna White Ashley Venable Cassie B…" at bounding box center [583, 339] width 1030 height 37
select select "181"
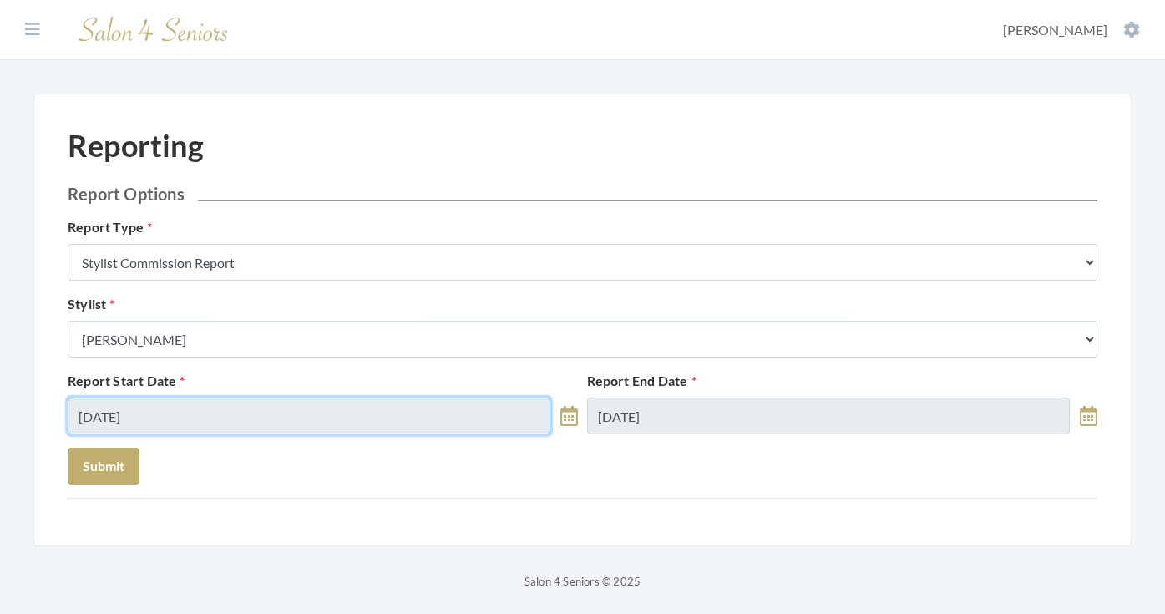
click at [179, 414] on input "09/19/2025" at bounding box center [309, 416] width 483 height 37
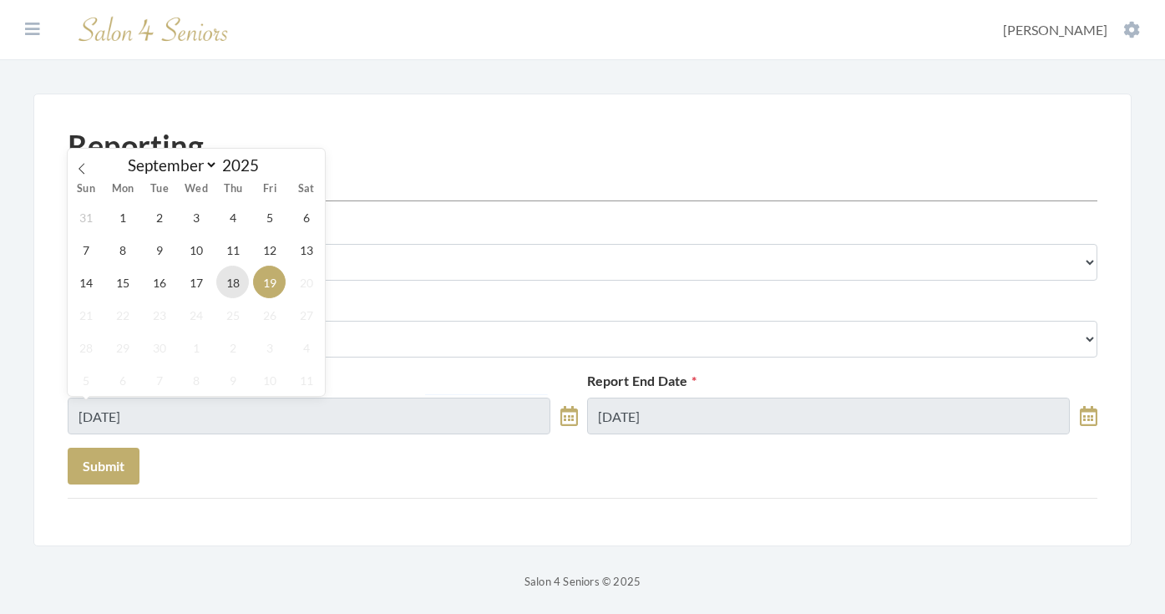
click at [225, 279] on span "18" at bounding box center [232, 282] width 33 height 33
type input "[DATE]"
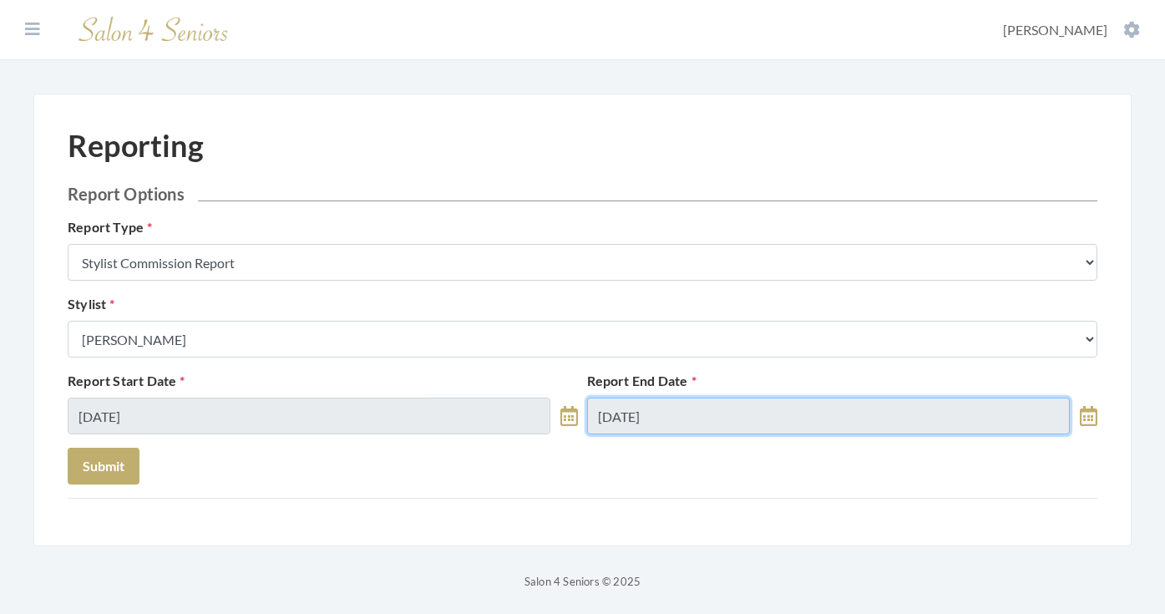
click at [720, 418] on input "09/19/2025" at bounding box center [828, 416] width 483 height 37
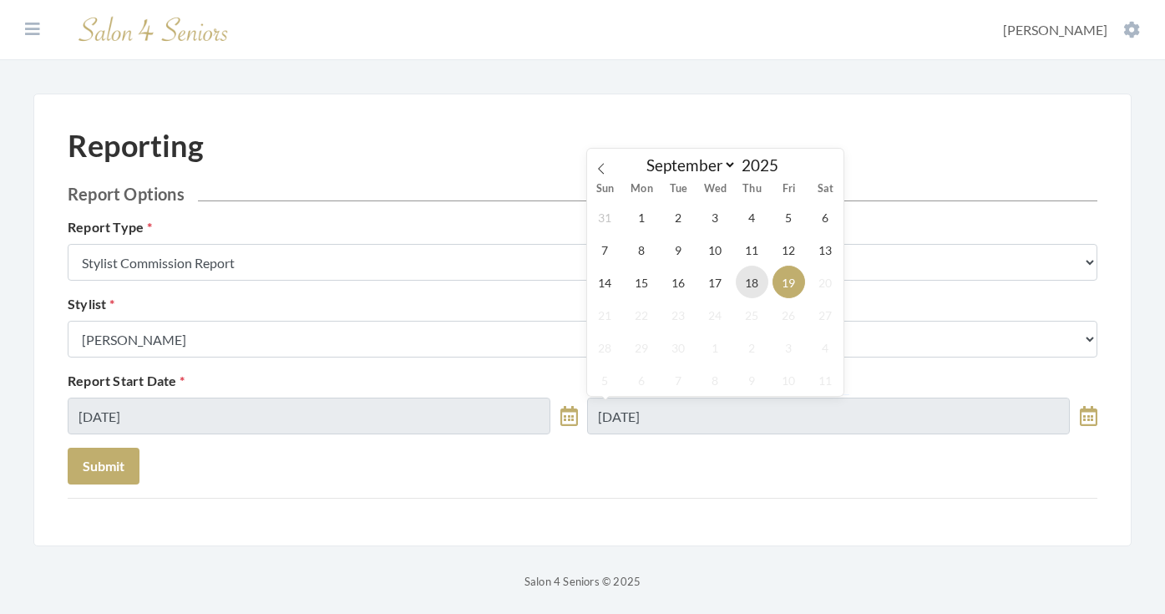
click at [753, 297] on span "18" at bounding box center [752, 282] width 33 height 33
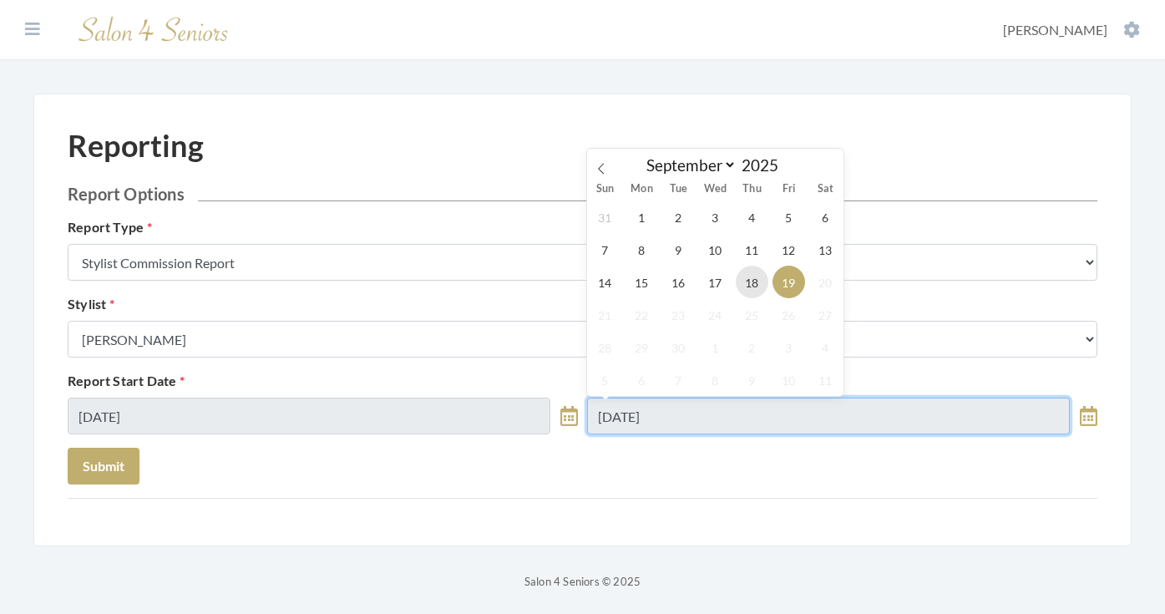
type input "09/18/2025"
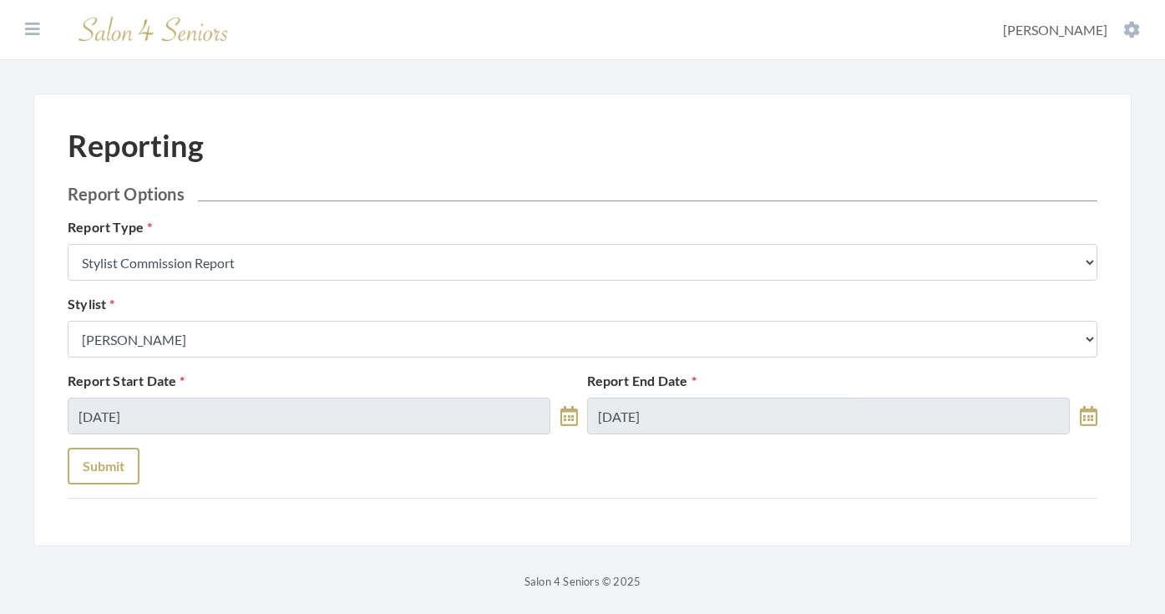
click at [111, 458] on button "Submit" at bounding box center [104, 466] width 72 height 37
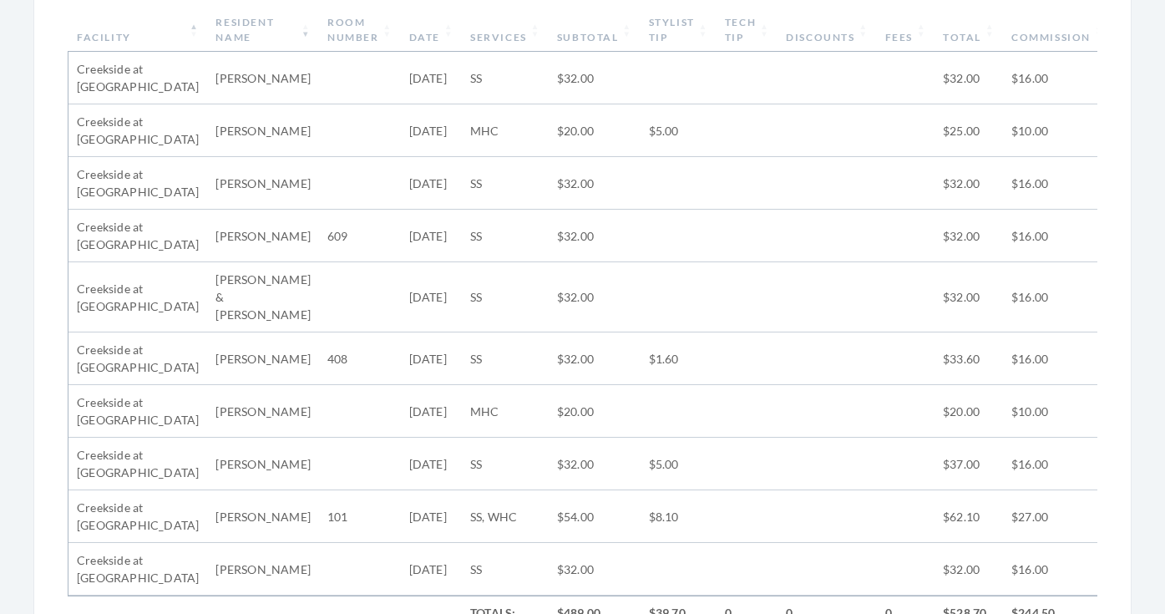
scroll to position [645, 0]
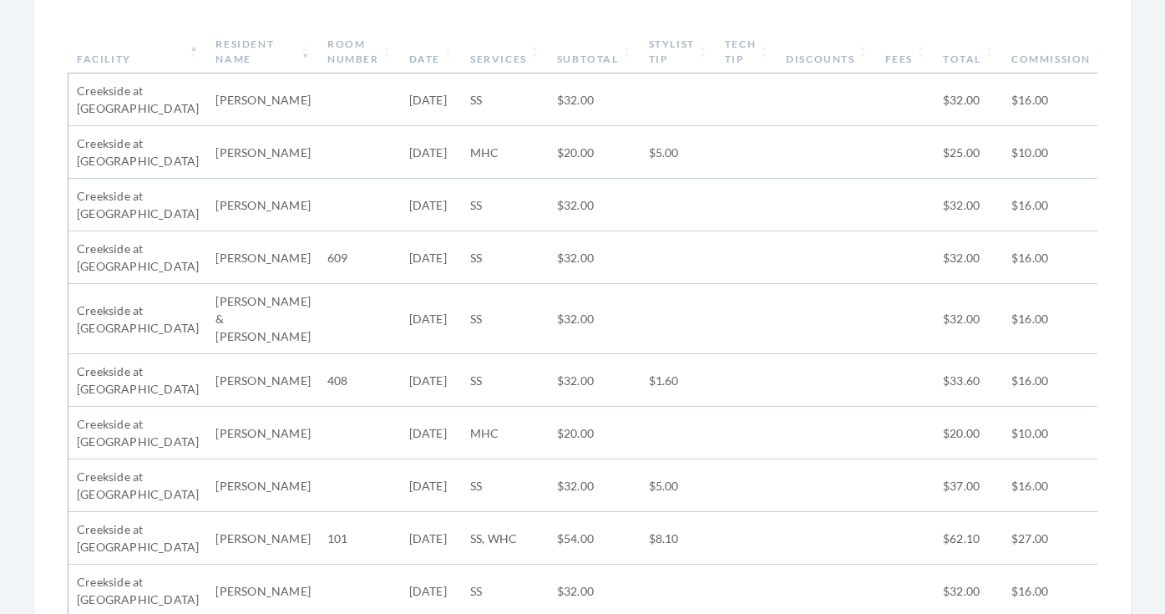
click at [683, 46] on th "Stylist Tip" at bounding box center [679, 51] width 76 height 43
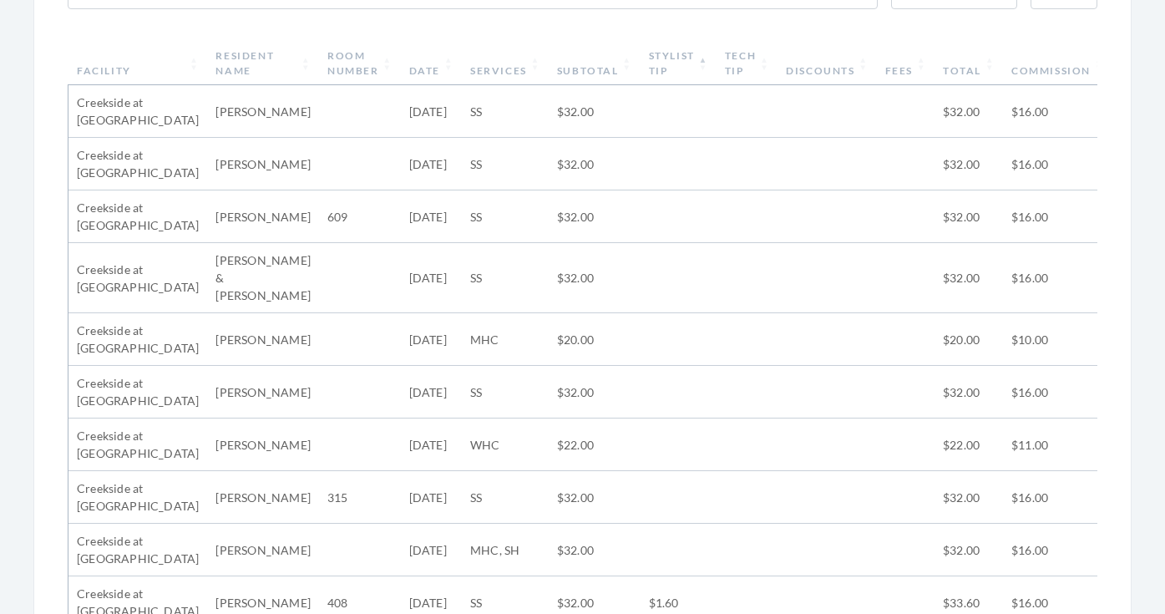
scroll to position [627, 0]
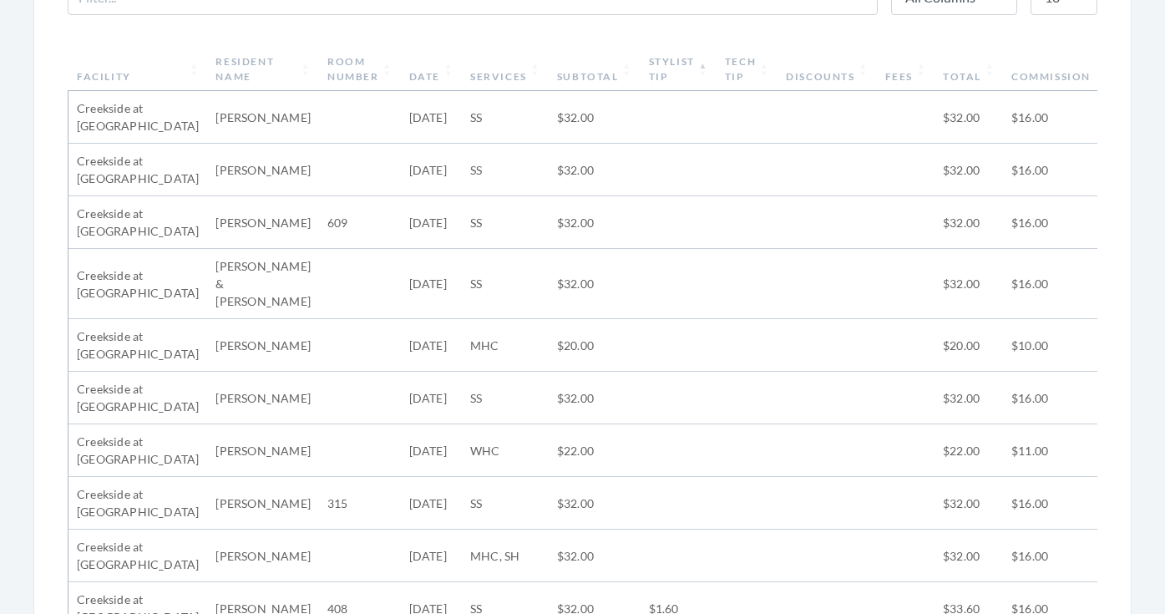
click at [675, 53] on th "Stylist Tip" at bounding box center [679, 69] width 76 height 43
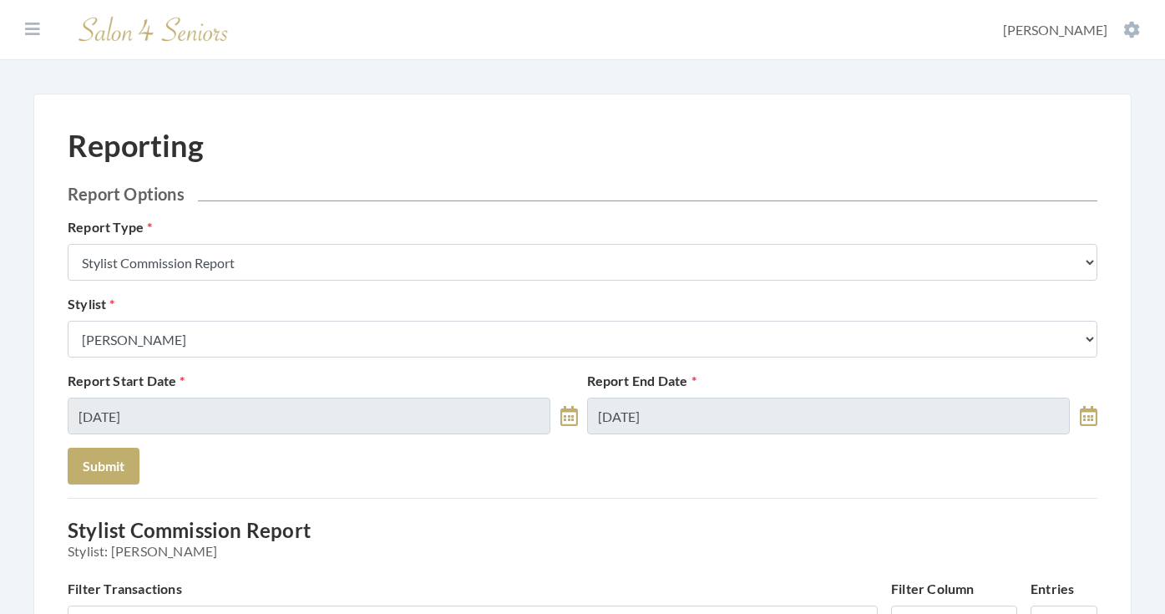
scroll to position [0, 0]
click at [33, 28] on icon at bounding box center [32, 29] width 15 height 17
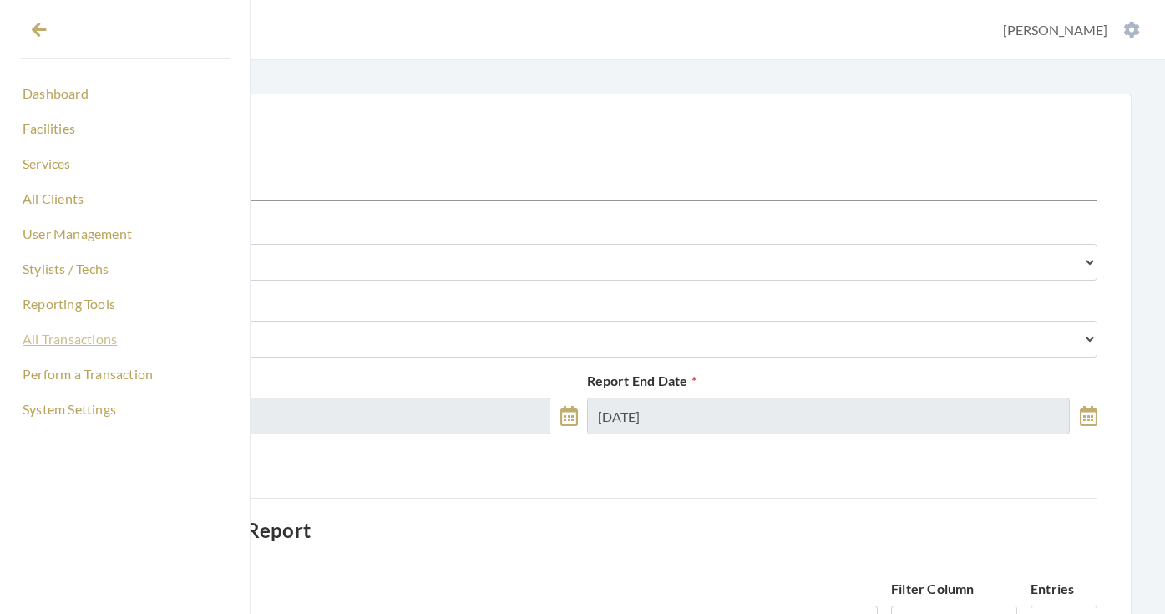
click at [74, 338] on link "All Transactions" at bounding box center [125, 339] width 210 height 28
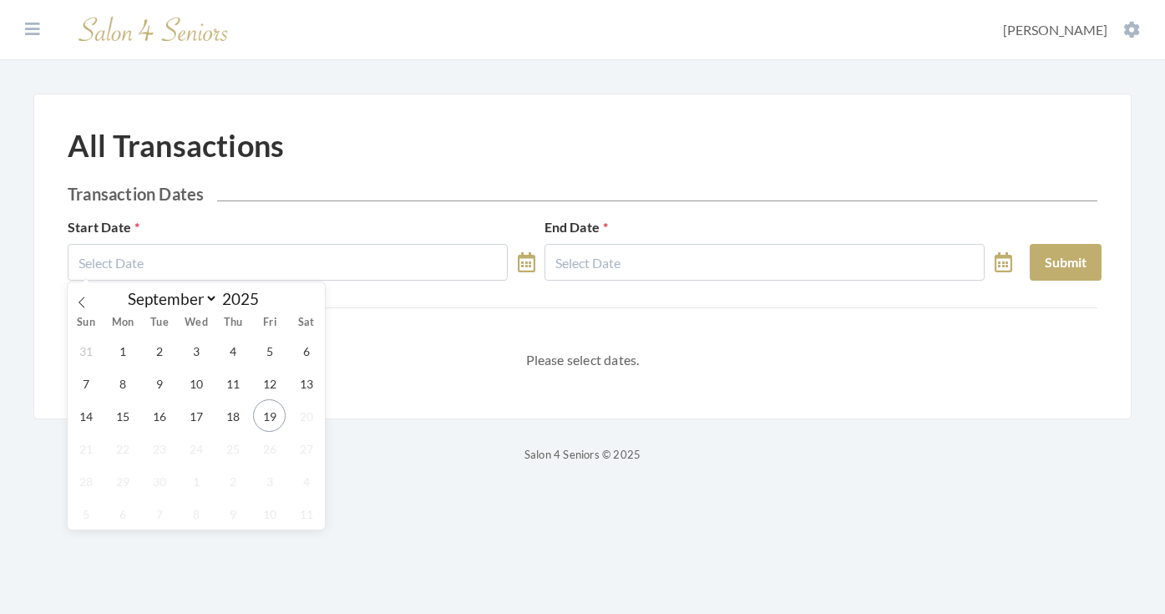
click at [360, 248] on input "text" at bounding box center [288, 262] width 440 height 37
click at [240, 422] on span "18" at bounding box center [232, 415] width 33 height 33
type input "[DATE]"
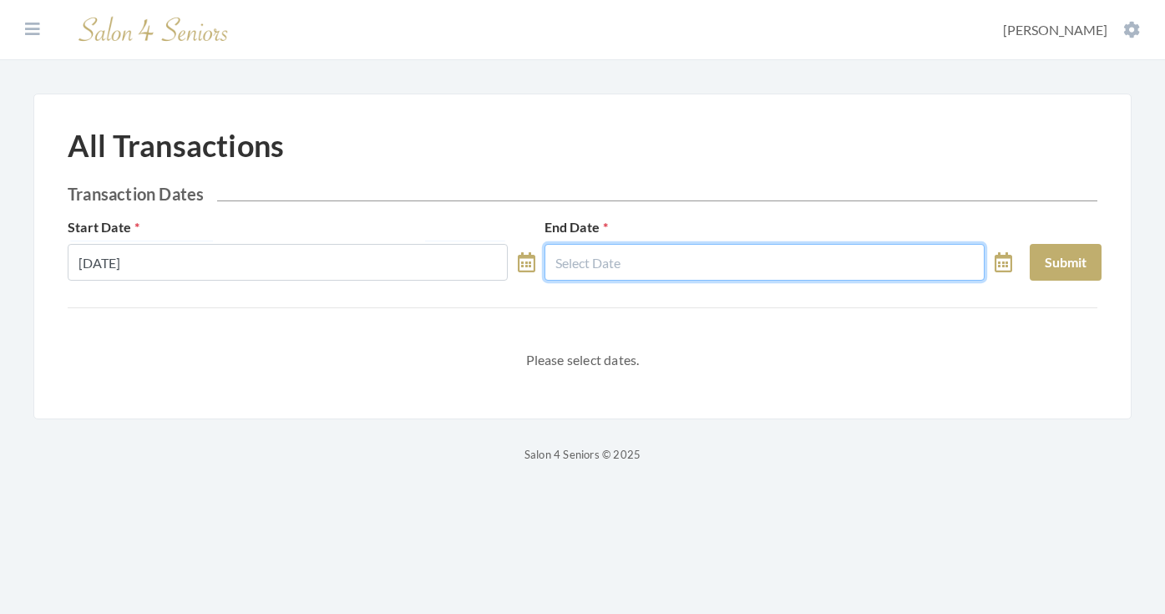
click at [607, 271] on body "Dashboard Facilities Services All Clients User Management Stylists / Techs Repo…" at bounding box center [582, 232] width 1165 height 464
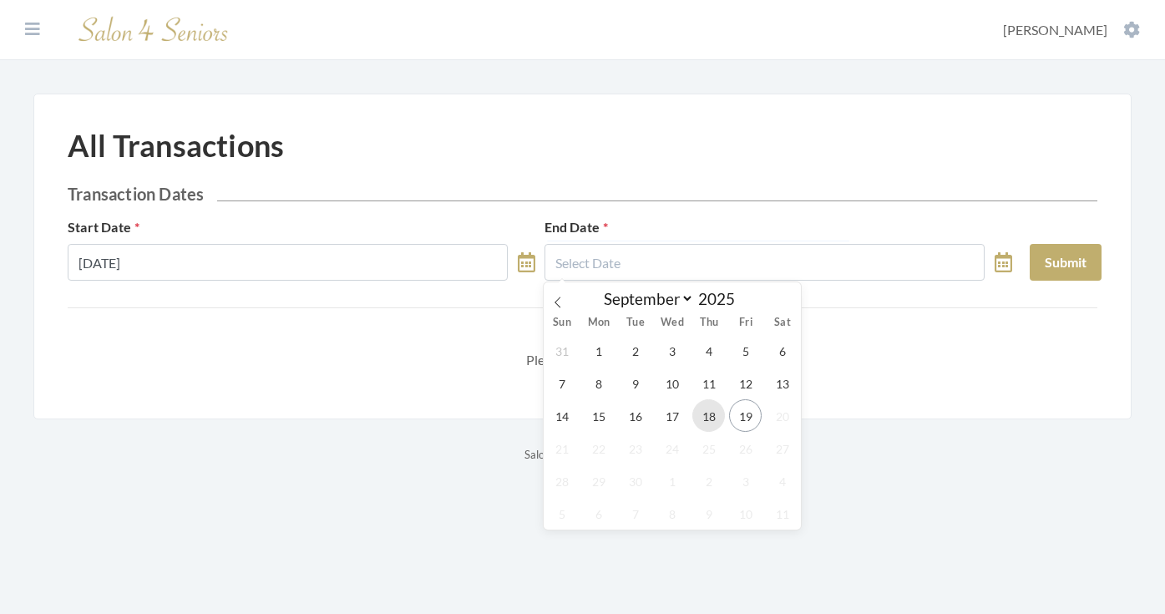
click at [701, 416] on span "18" at bounding box center [708, 415] width 33 height 33
type input "09/18/2025"
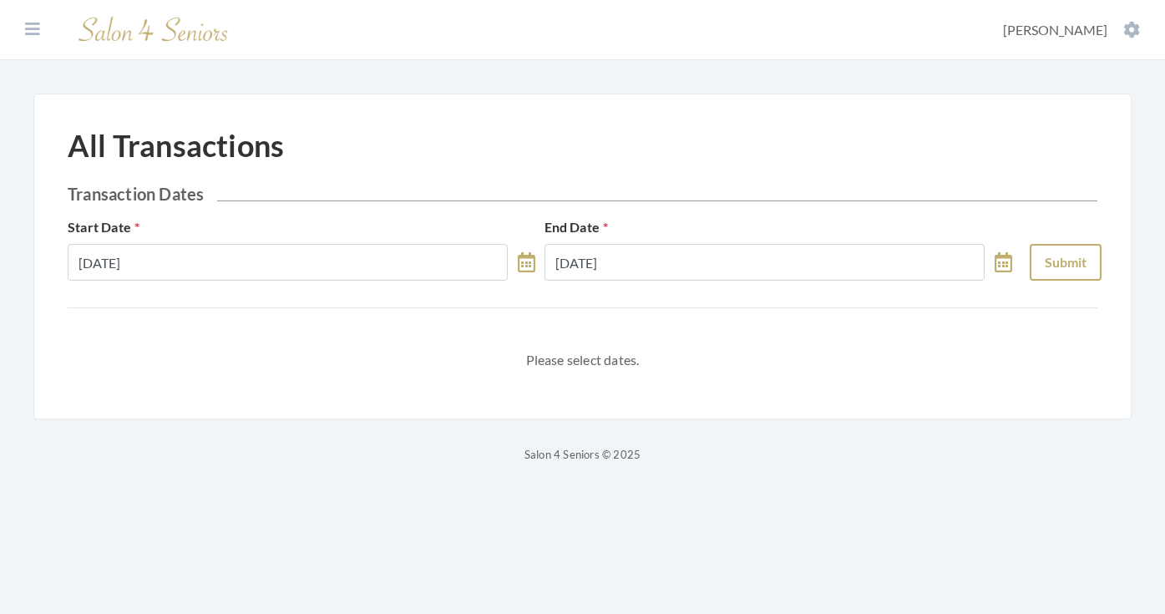
click at [1041, 270] on button "Submit" at bounding box center [1066, 262] width 72 height 37
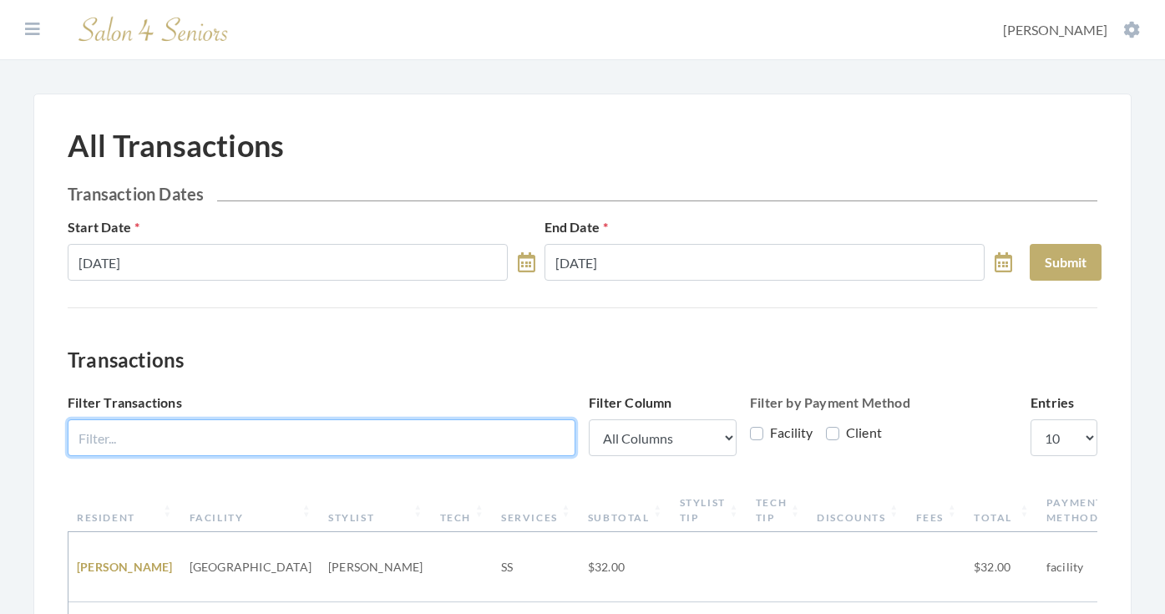
click at [439, 439] on input "Filter Transactions" at bounding box center [322, 437] width 508 height 37
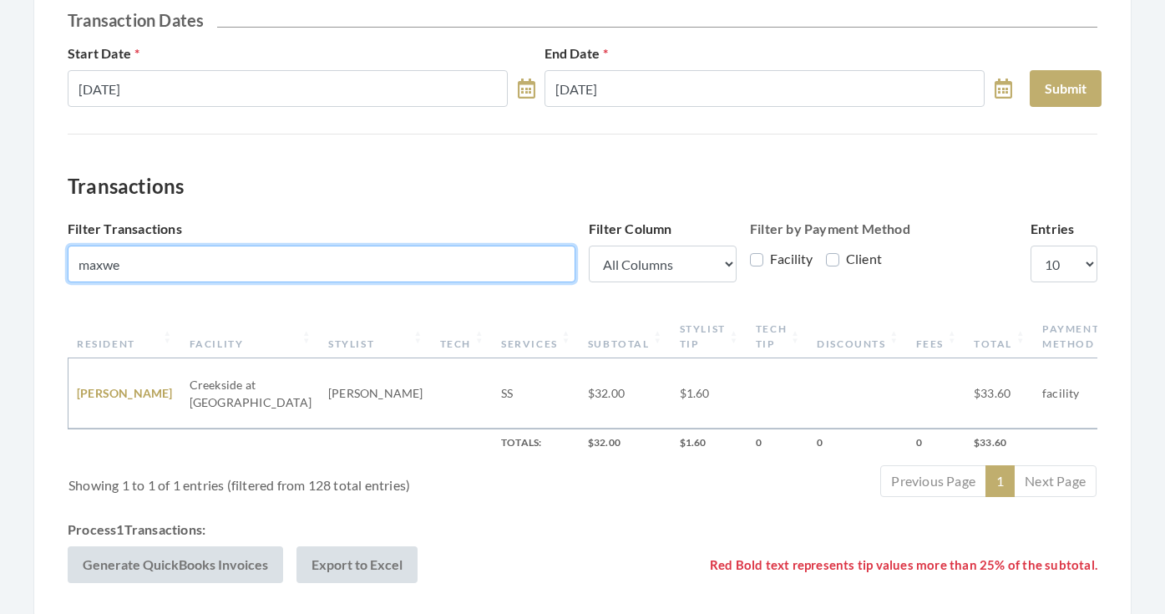
scroll to position [175, 0]
type input "maxwe"
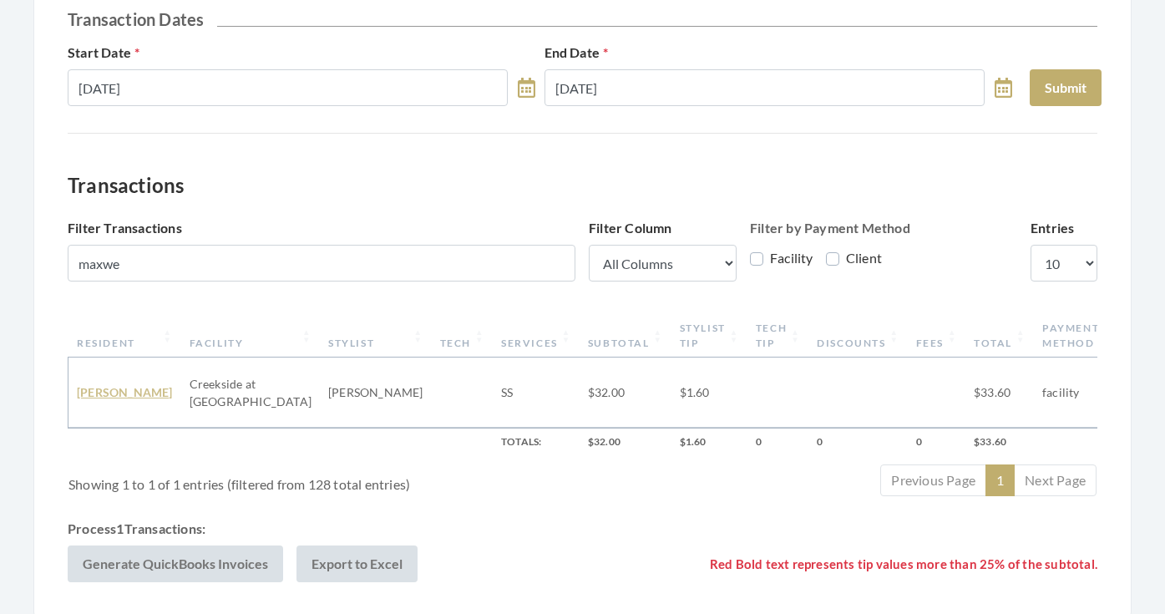
click at [105, 388] on link "[PERSON_NAME]" at bounding box center [125, 392] width 96 height 14
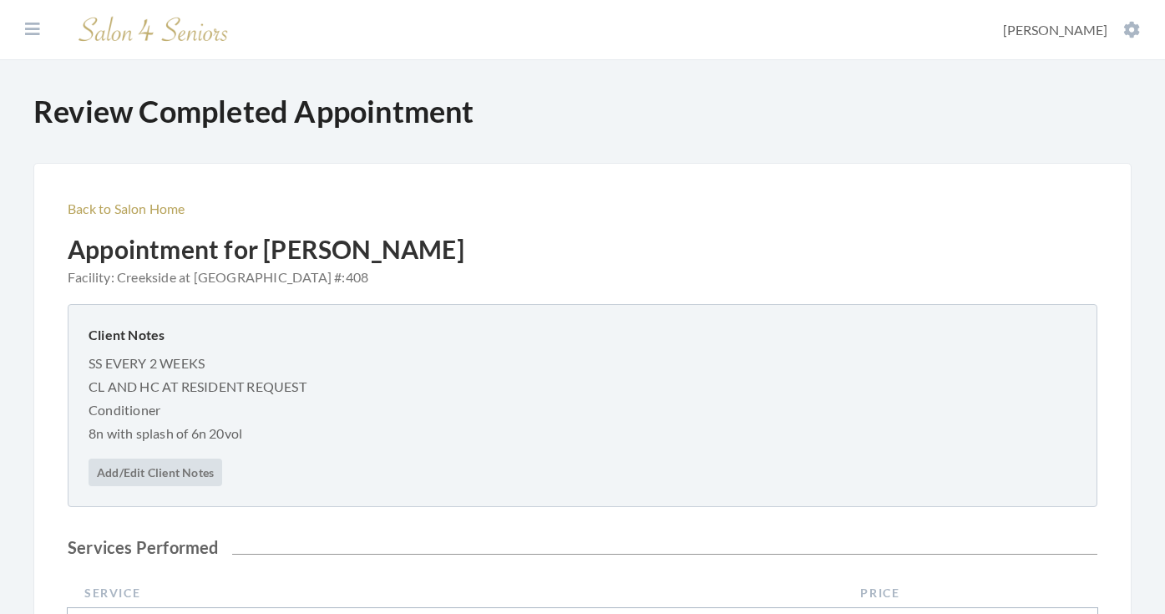
scroll to position [694, 0]
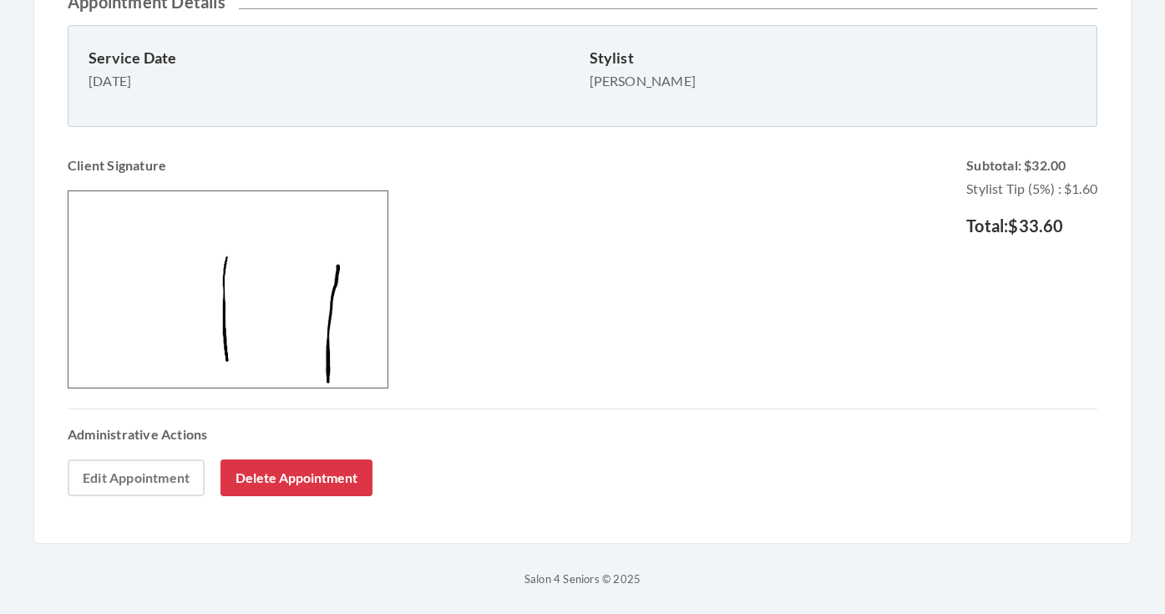
click at [115, 475] on link "Edit Appointment" at bounding box center [136, 477] width 137 height 37
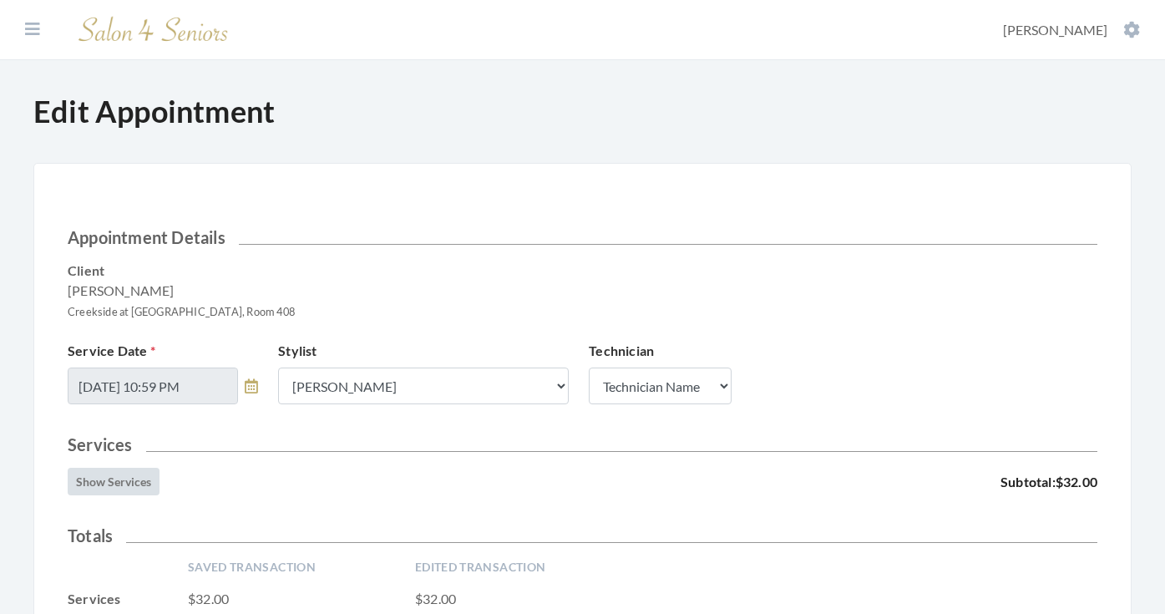
scroll to position [247, 0]
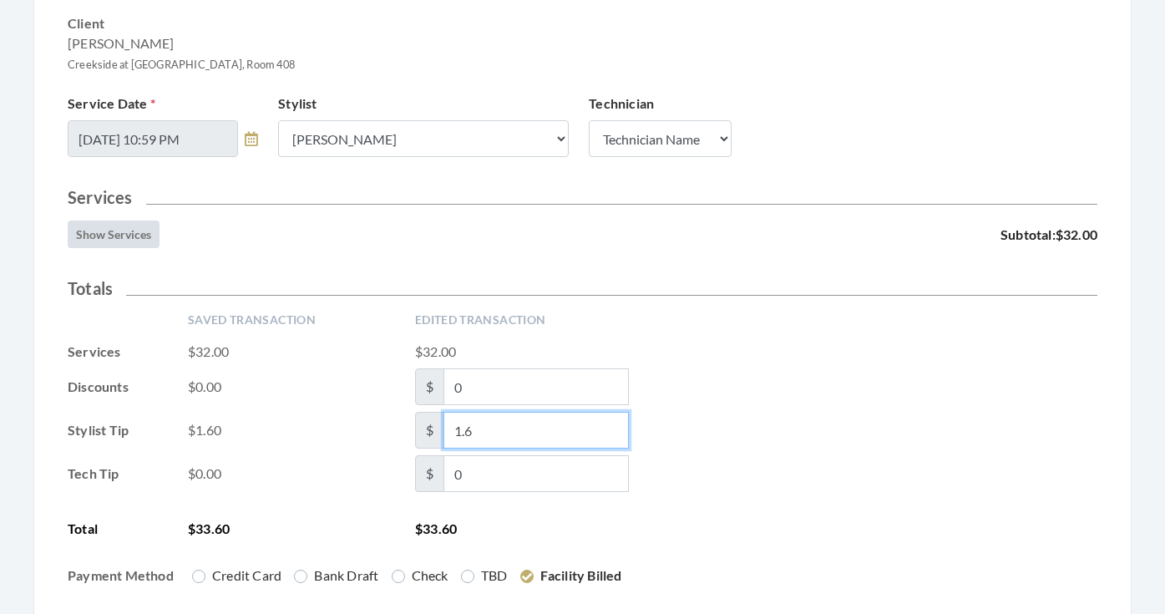
click at [428, 425] on span "$ 1.6" at bounding box center [522, 430] width 214 height 37
type input "5"
click at [1071, 455] on div "Tech Tip $0.00 $ 0" at bounding box center [583, 473] width 1030 height 37
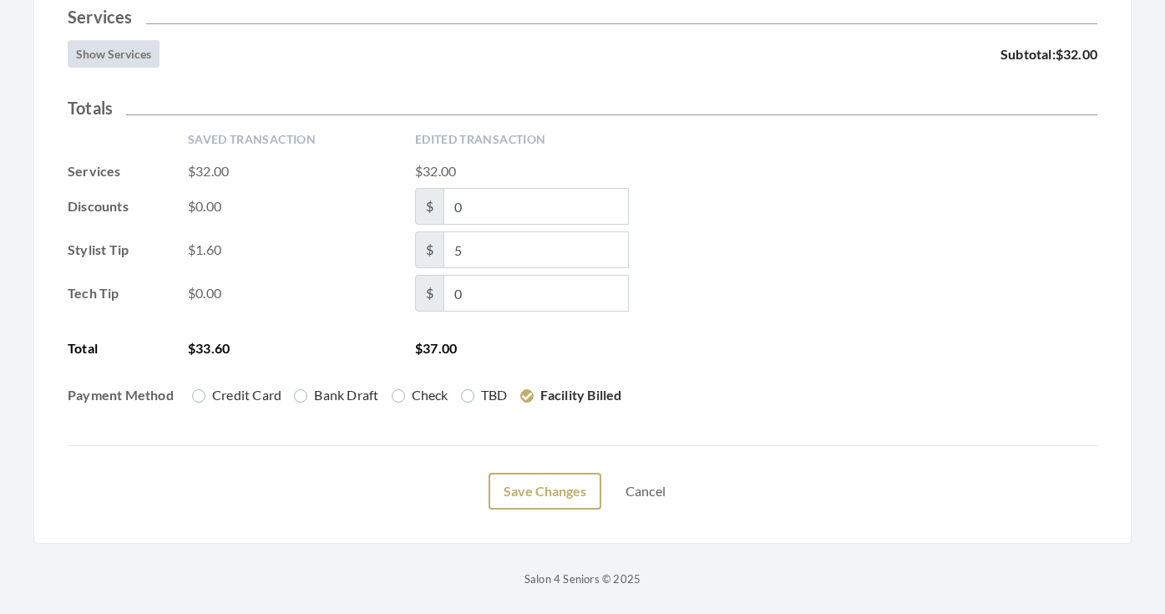
scroll to position [428, 0]
click at [562, 496] on button "Save Changes" at bounding box center [545, 491] width 113 height 37
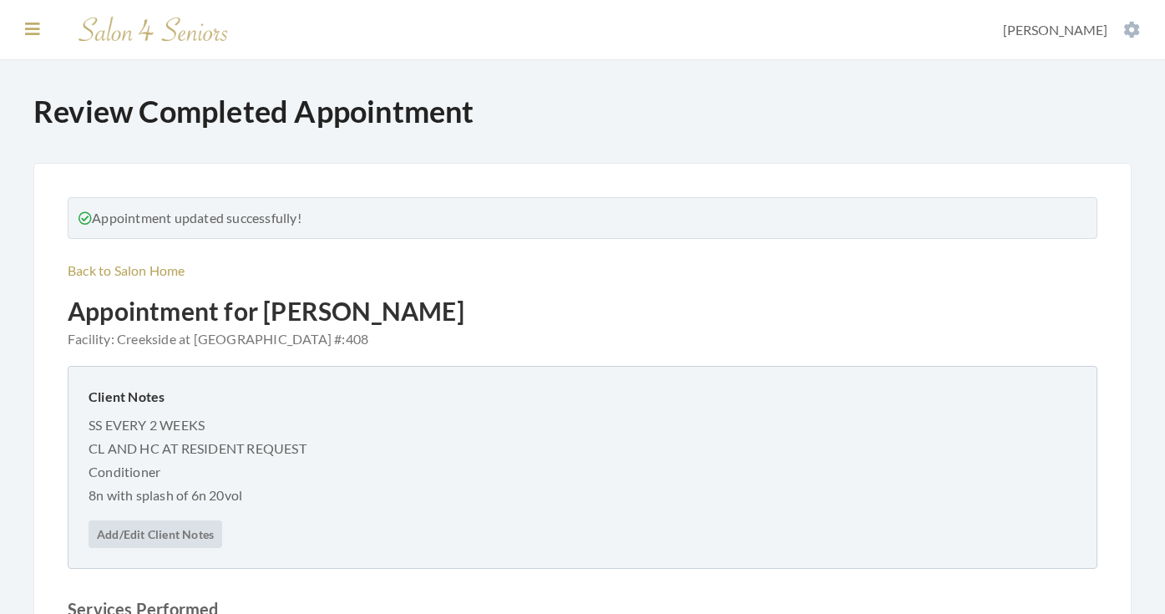
click at [33, 21] on icon at bounding box center [32, 29] width 15 height 17
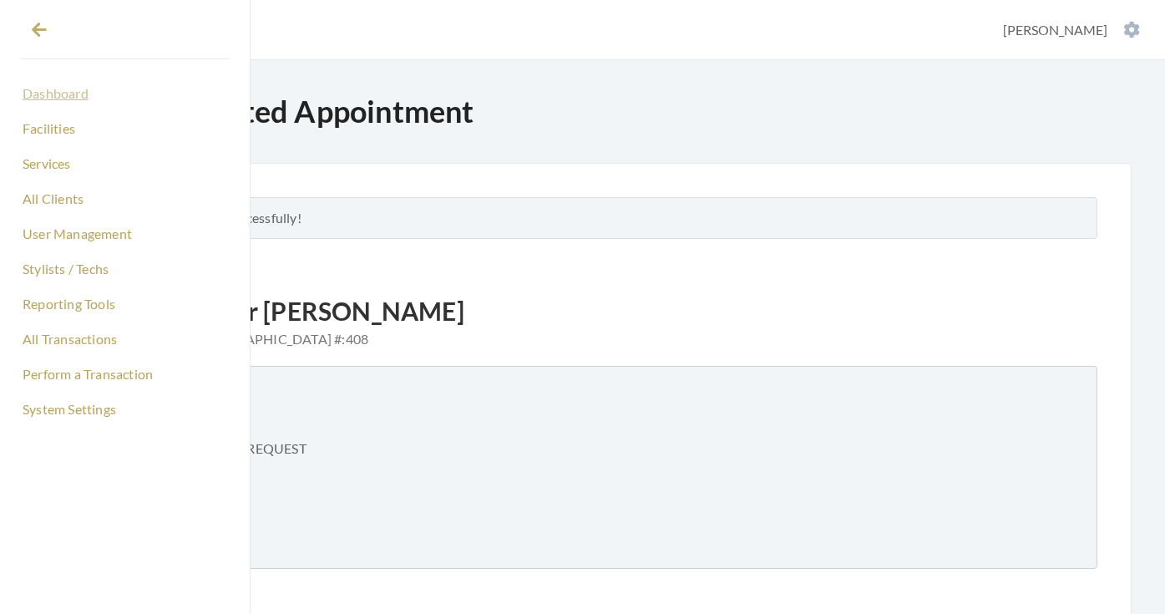
click at [54, 104] on link "Dashboard" at bounding box center [125, 93] width 210 height 28
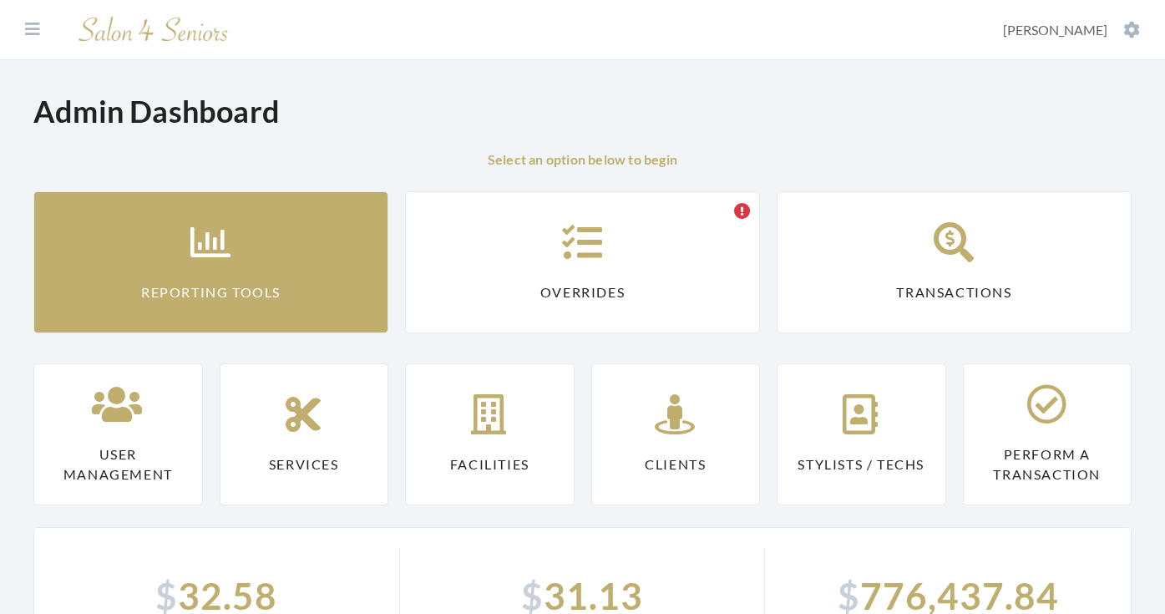
click at [205, 210] on link "Reporting Tools" at bounding box center [210, 262] width 355 height 142
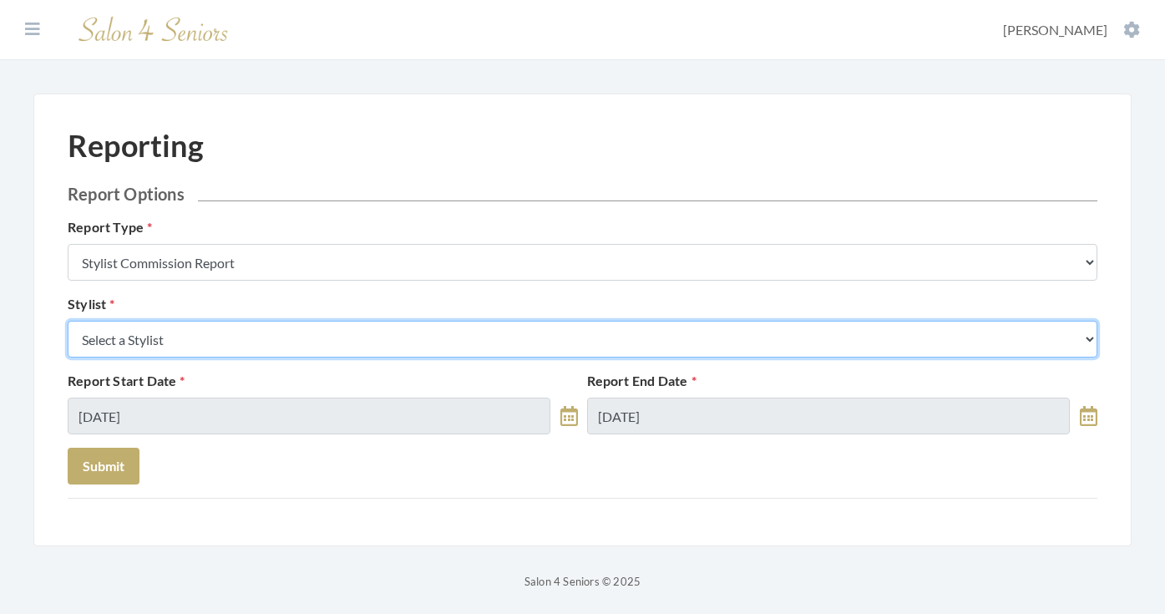
select select "181"
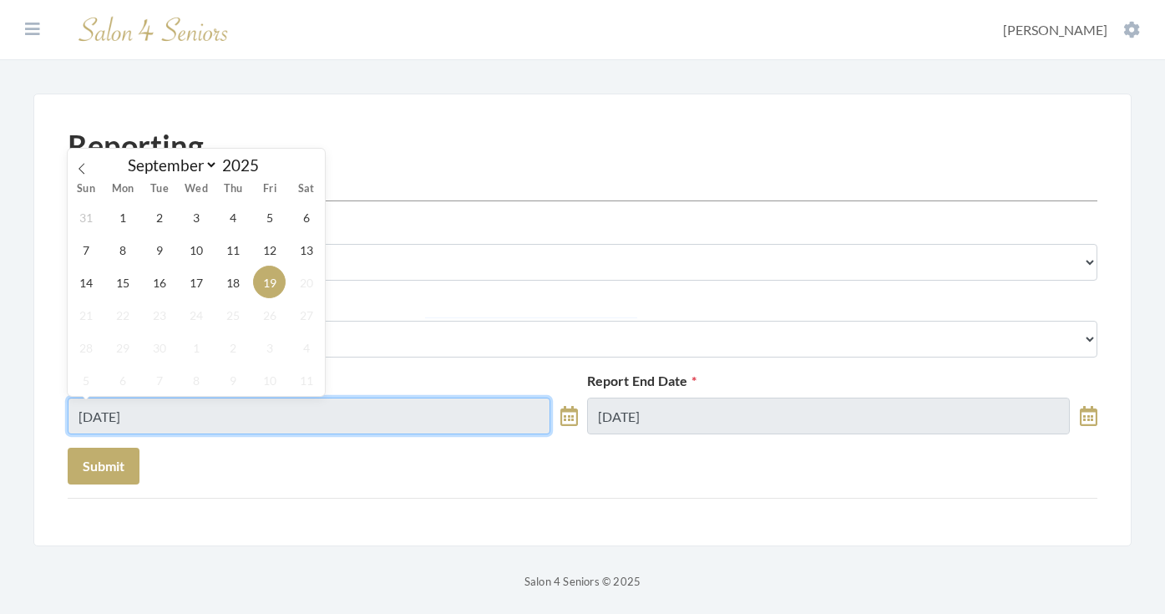
click at [195, 414] on input "[DATE]" at bounding box center [309, 416] width 483 height 37
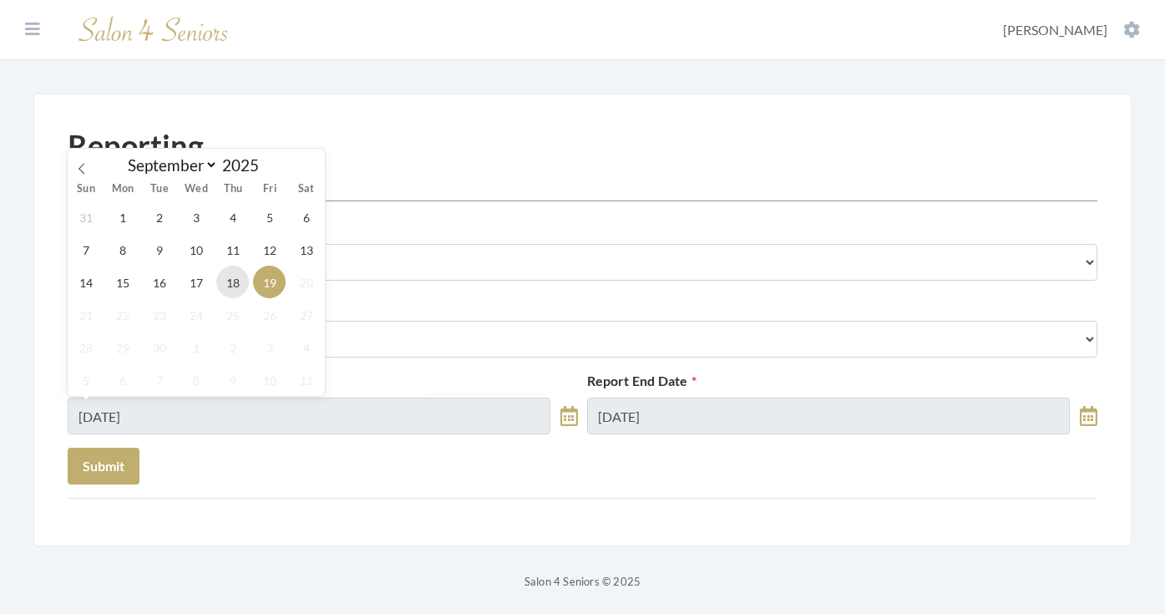
click at [230, 285] on span "18" at bounding box center [232, 282] width 33 height 33
type input "[DATE]"
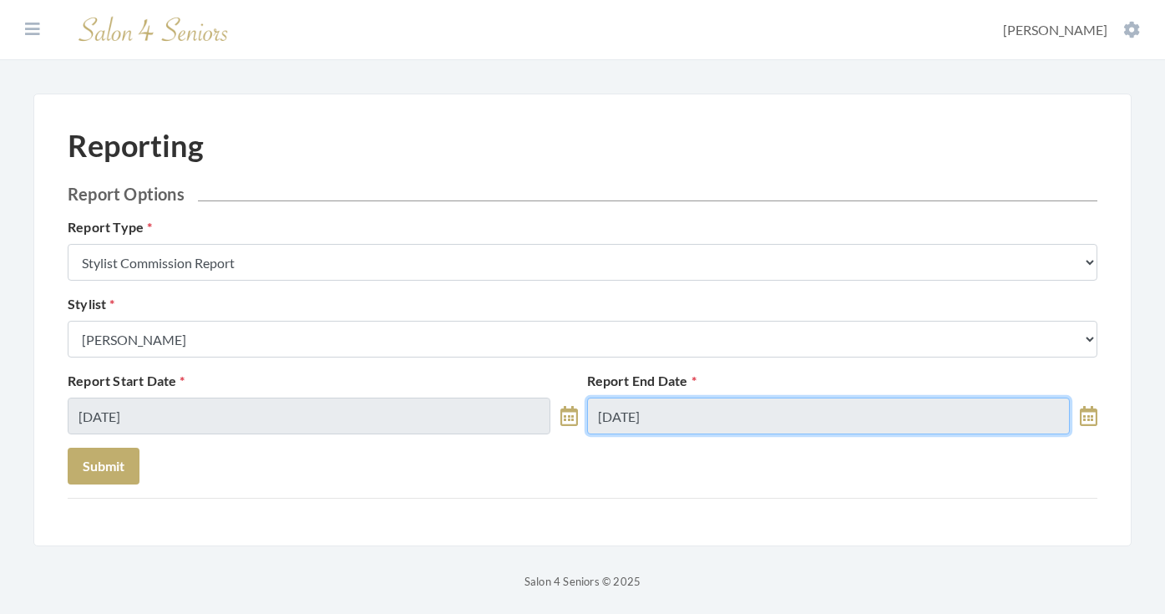
click at [681, 418] on input "09/19/2025" at bounding box center [828, 416] width 483 height 37
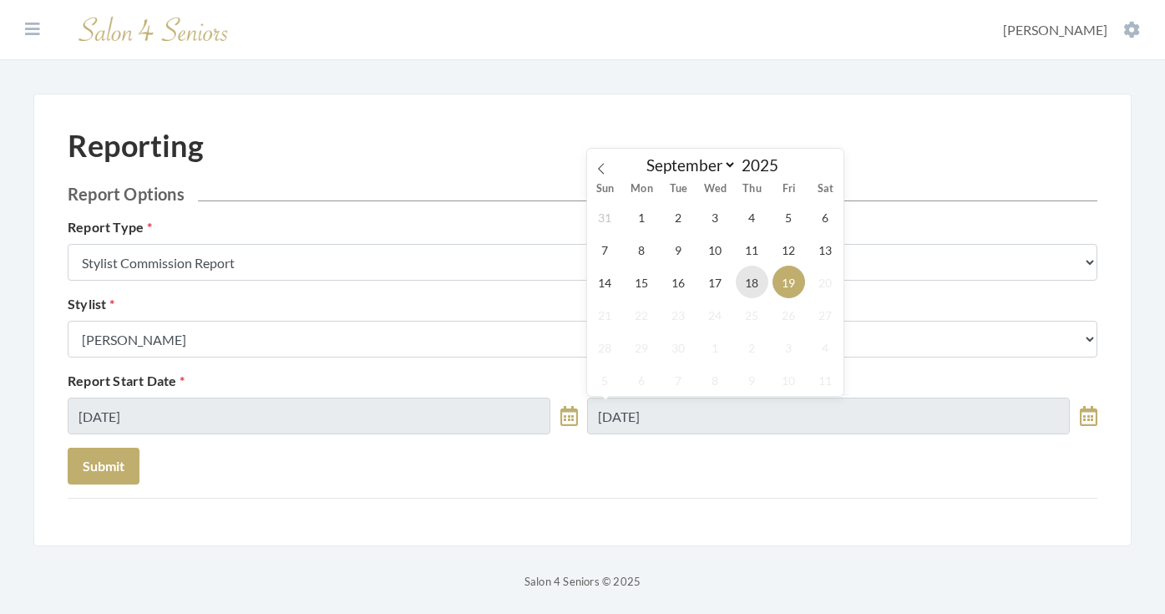
click at [757, 286] on span "18" at bounding box center [752, 282] width 33 height 33
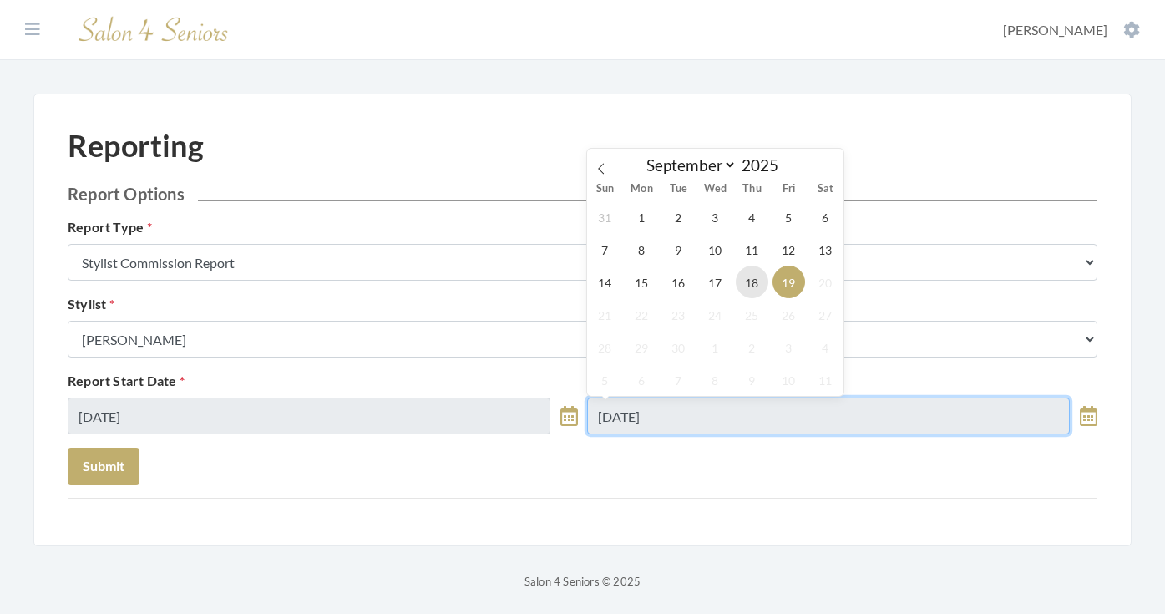
type input "[DATE]"
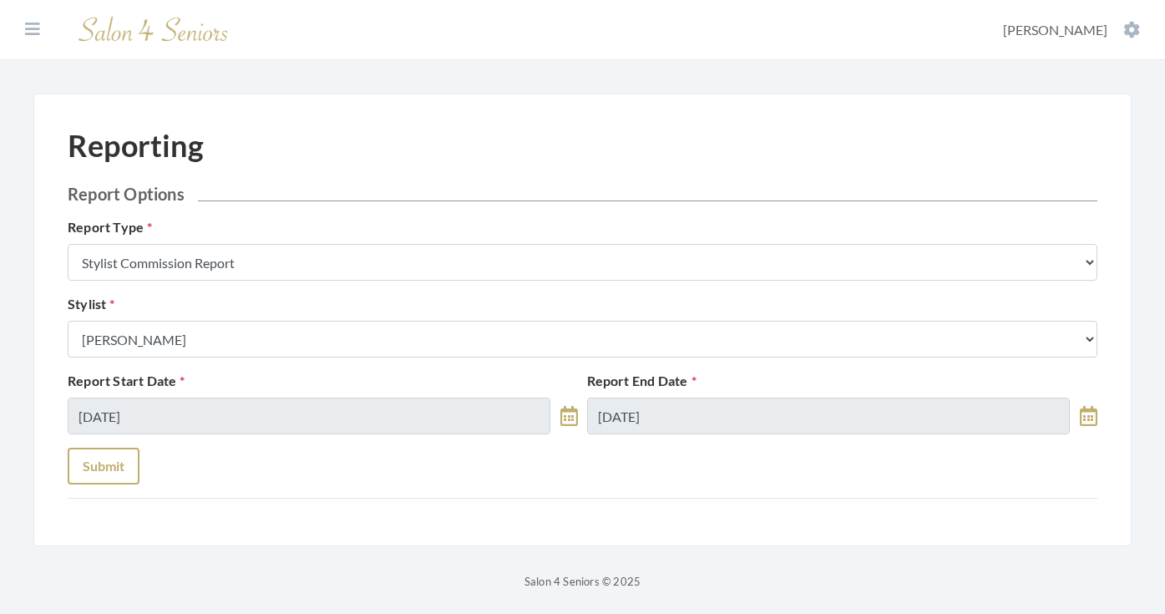
click at [100, 480] on button "Submit" at bounding box center [104, 466] width 72 height 37
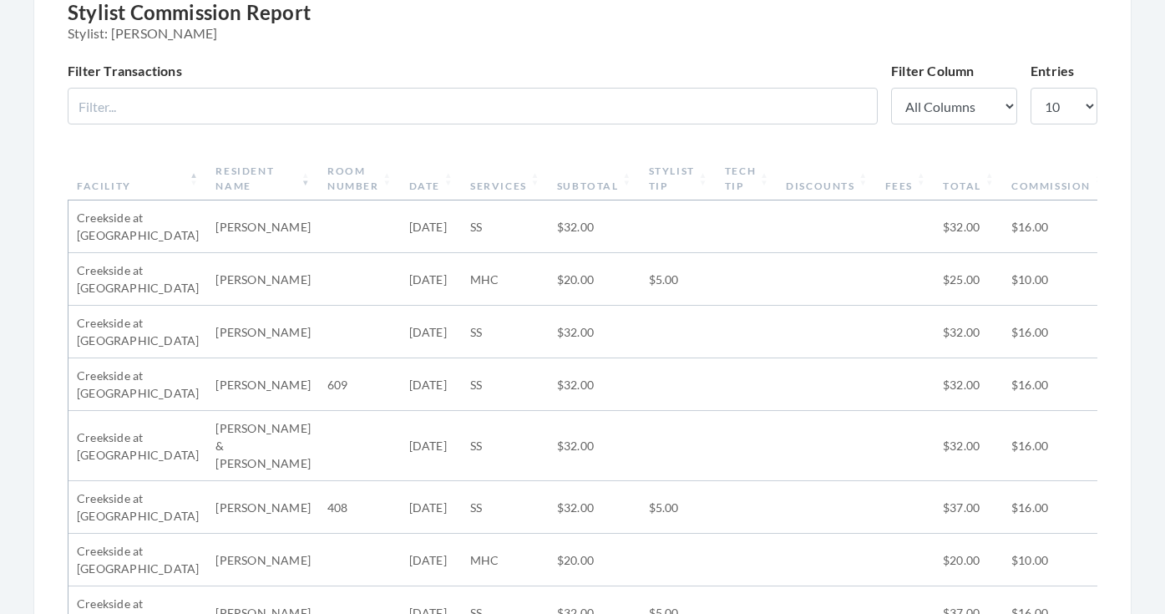
scroll to position [517, 0]
click at [145, 184] on th "Facility" at bounding box center [137, 179] width 139 height 43
click at [151, 180] on th "Facility" at bounding box center [137, 179] width 139 height 43
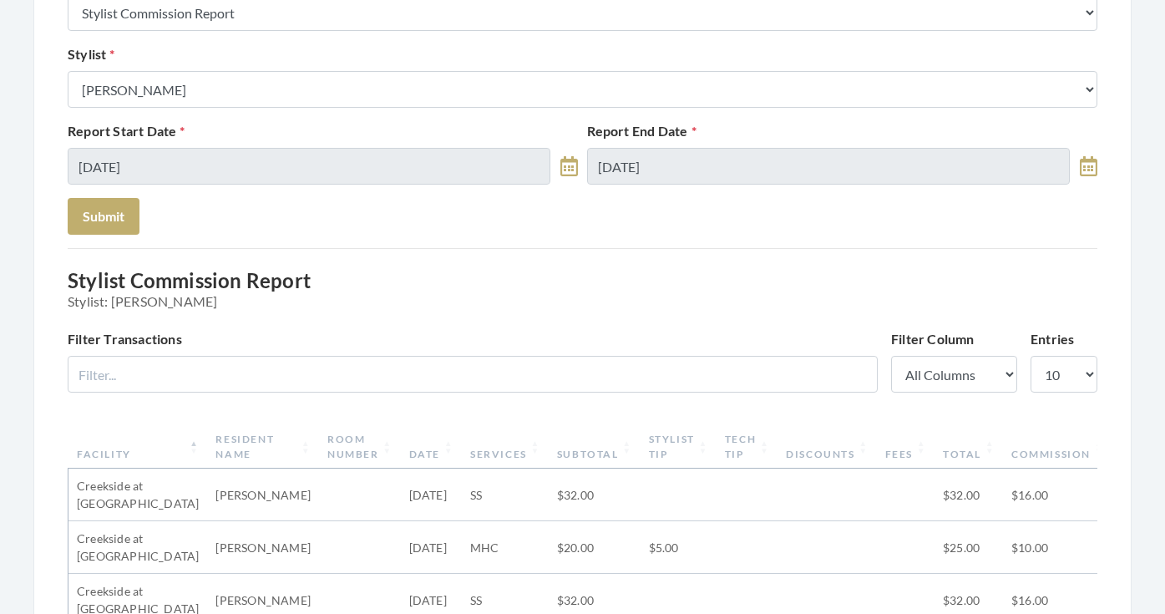
scroll to position [194, 0]
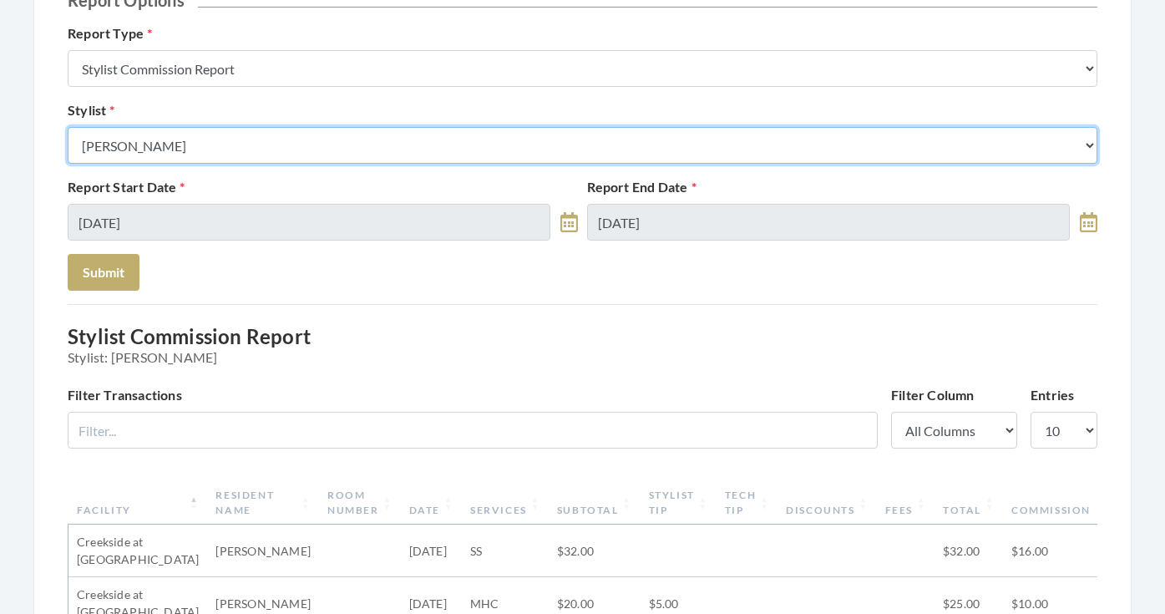
select select "23"
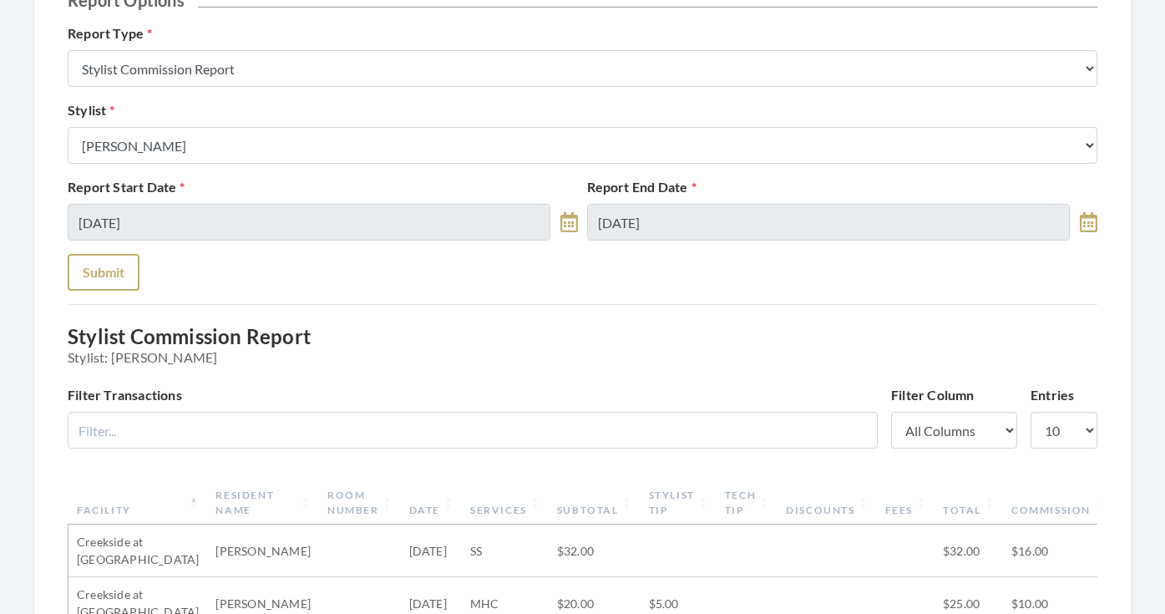
click at [120, 273] on button "Submit" at bounding box center [104, 272] width 72 height 37
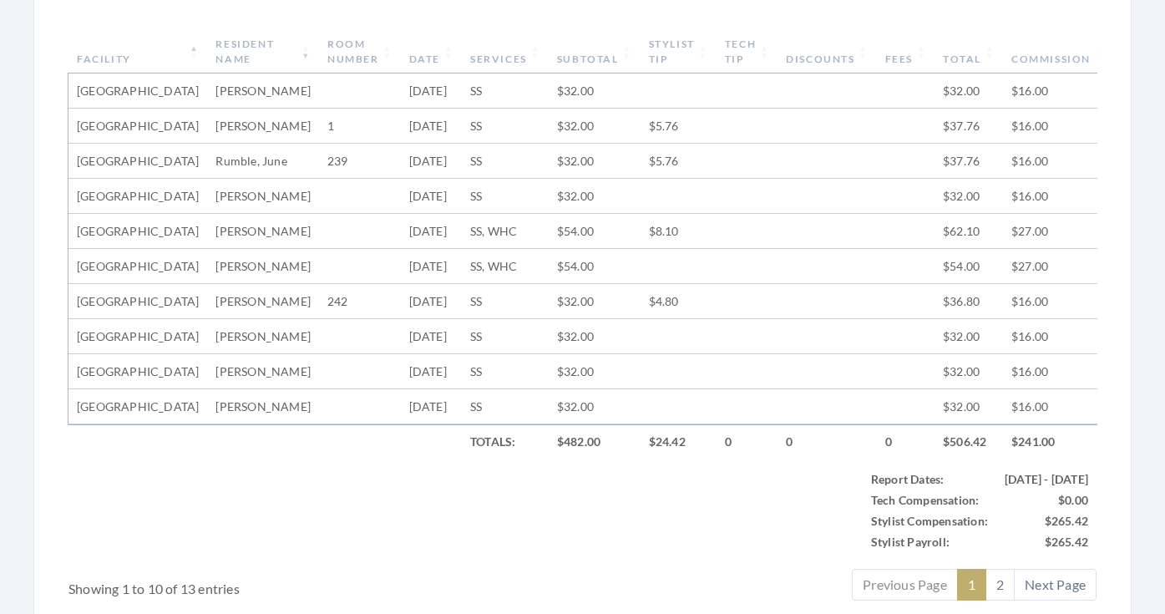
scroll to position [980, 0]
